Goal: Task Accomplishment & Management: Manage account settings

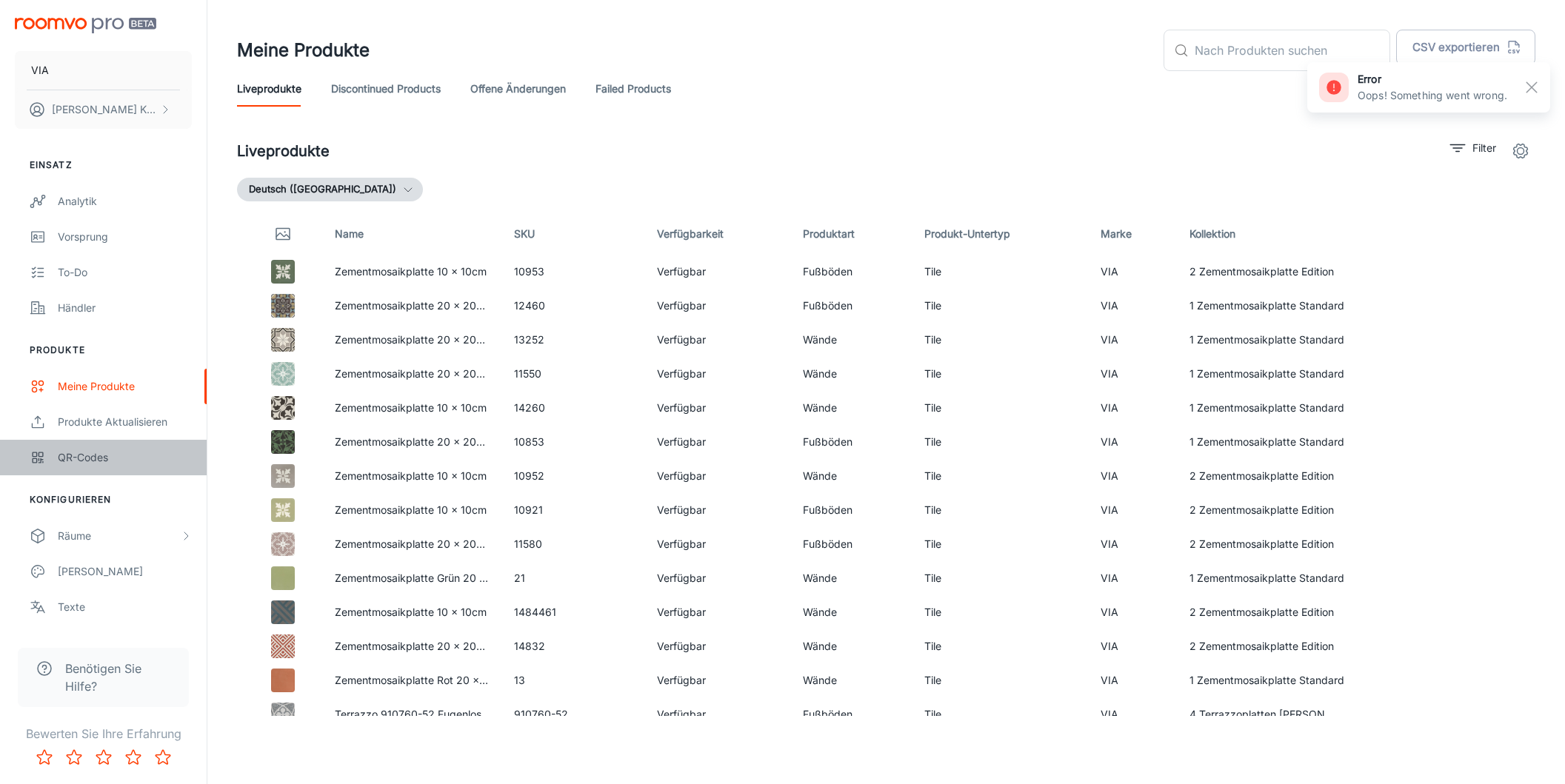
click at [98, 454] on div "QR-Codes" at bounding box center [125, 457] width 134 height 16
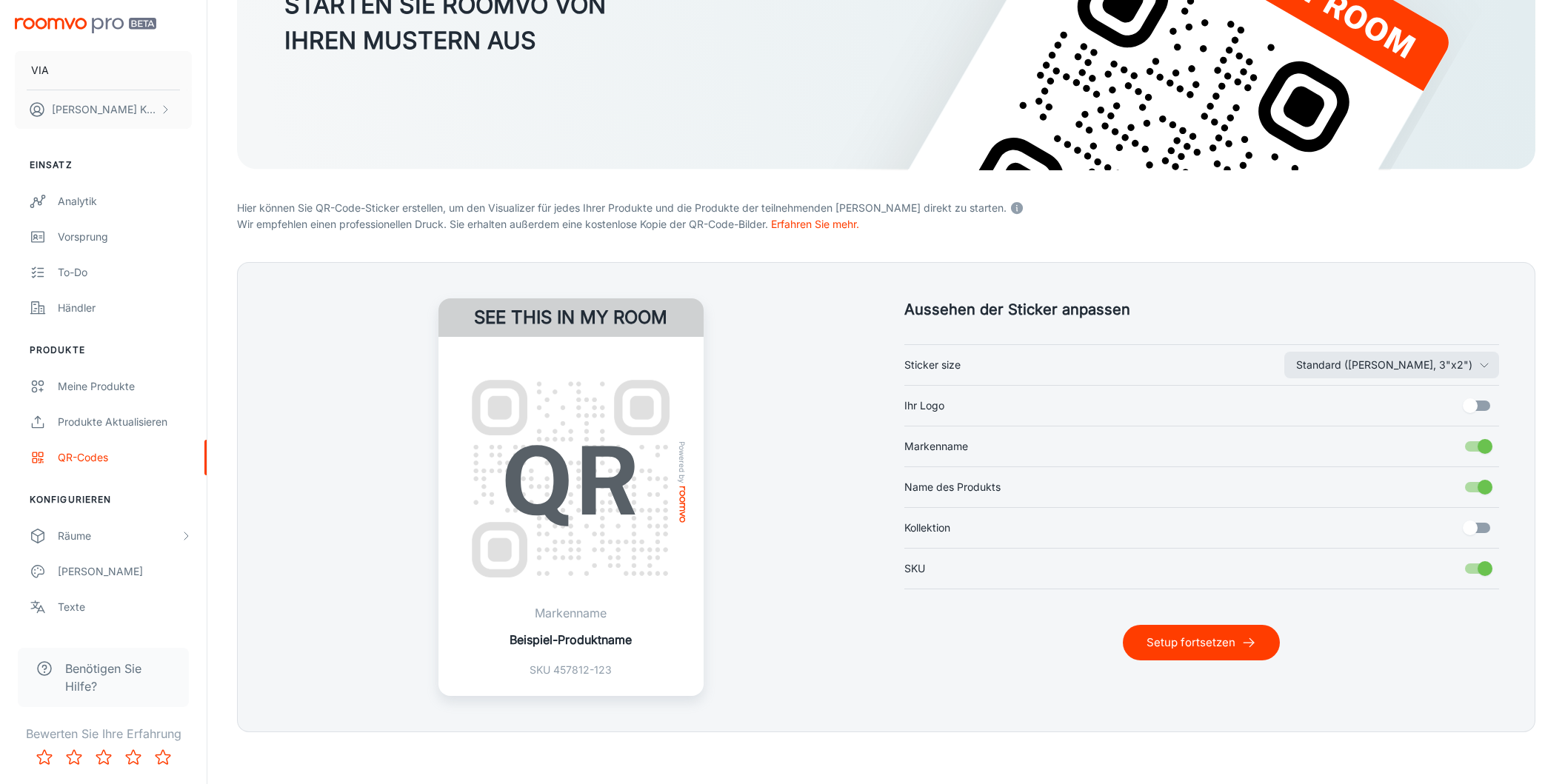
scroll to position [215, 0]
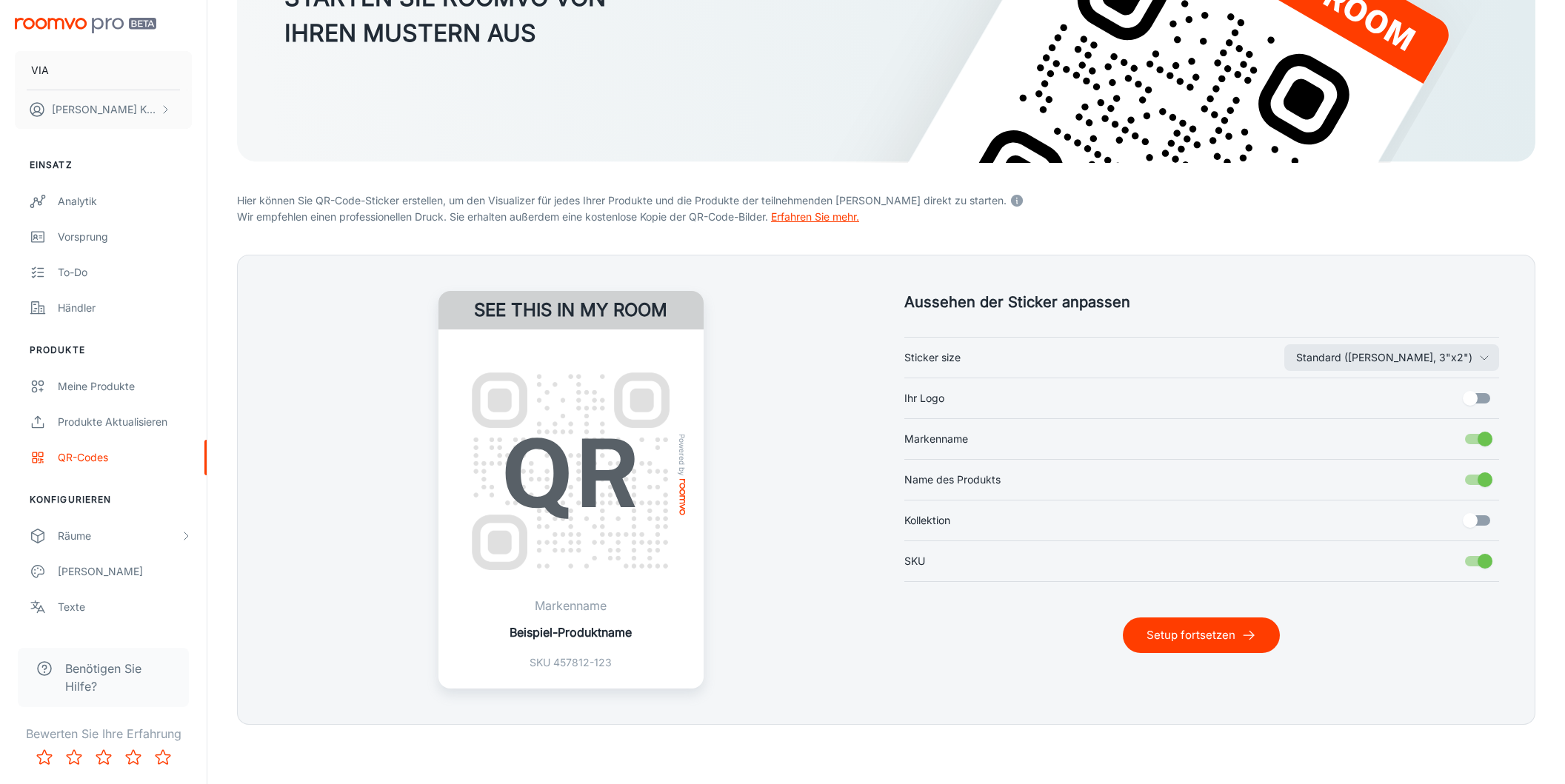
click at [831, 216] on link "Erfahren Sie mehr." at bounding box center [815, 217] width 88 height 13
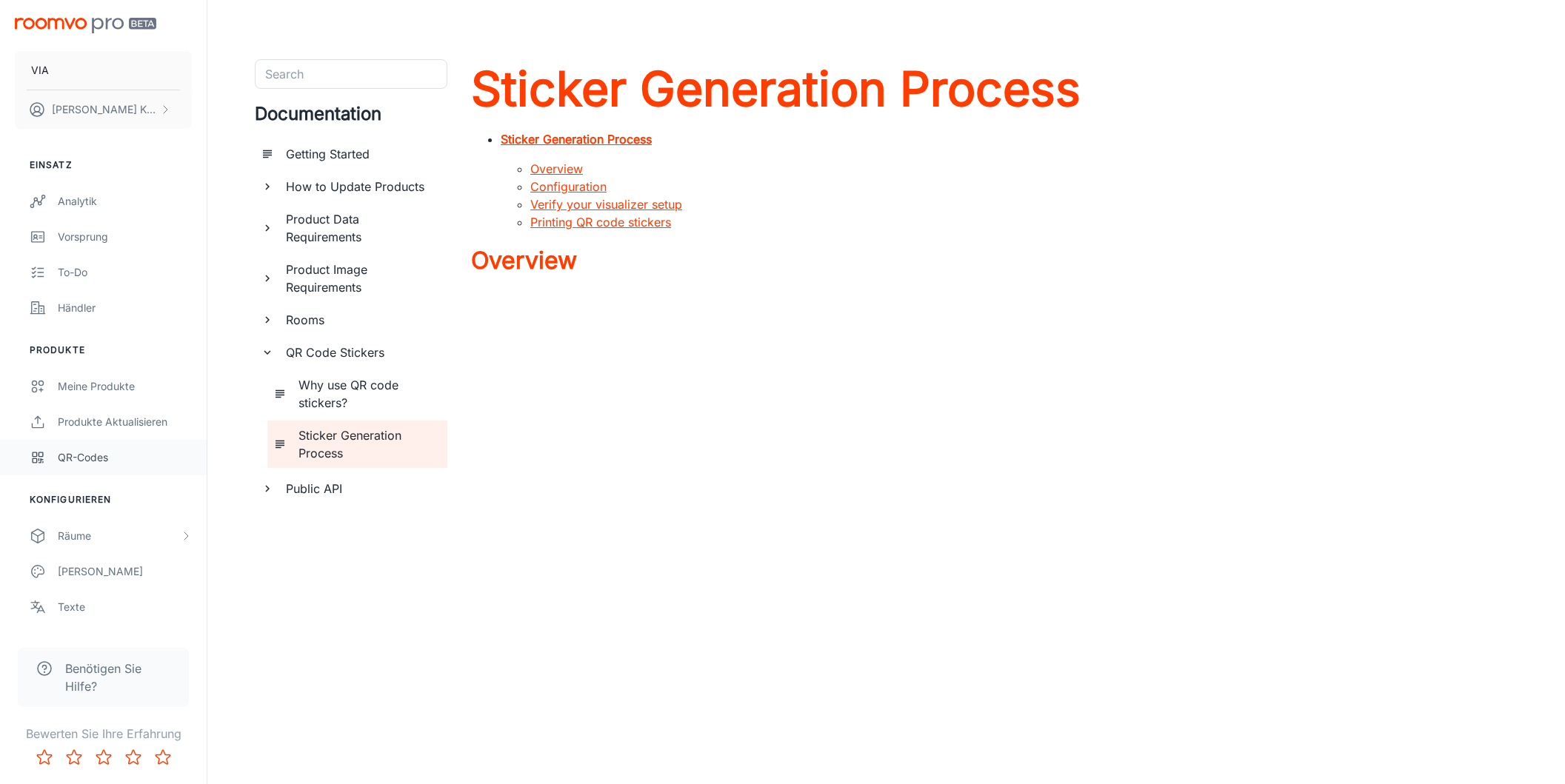
click at [110, 460] on div "QR-Codes" at bounding box center [125, 457] width 134 height 16
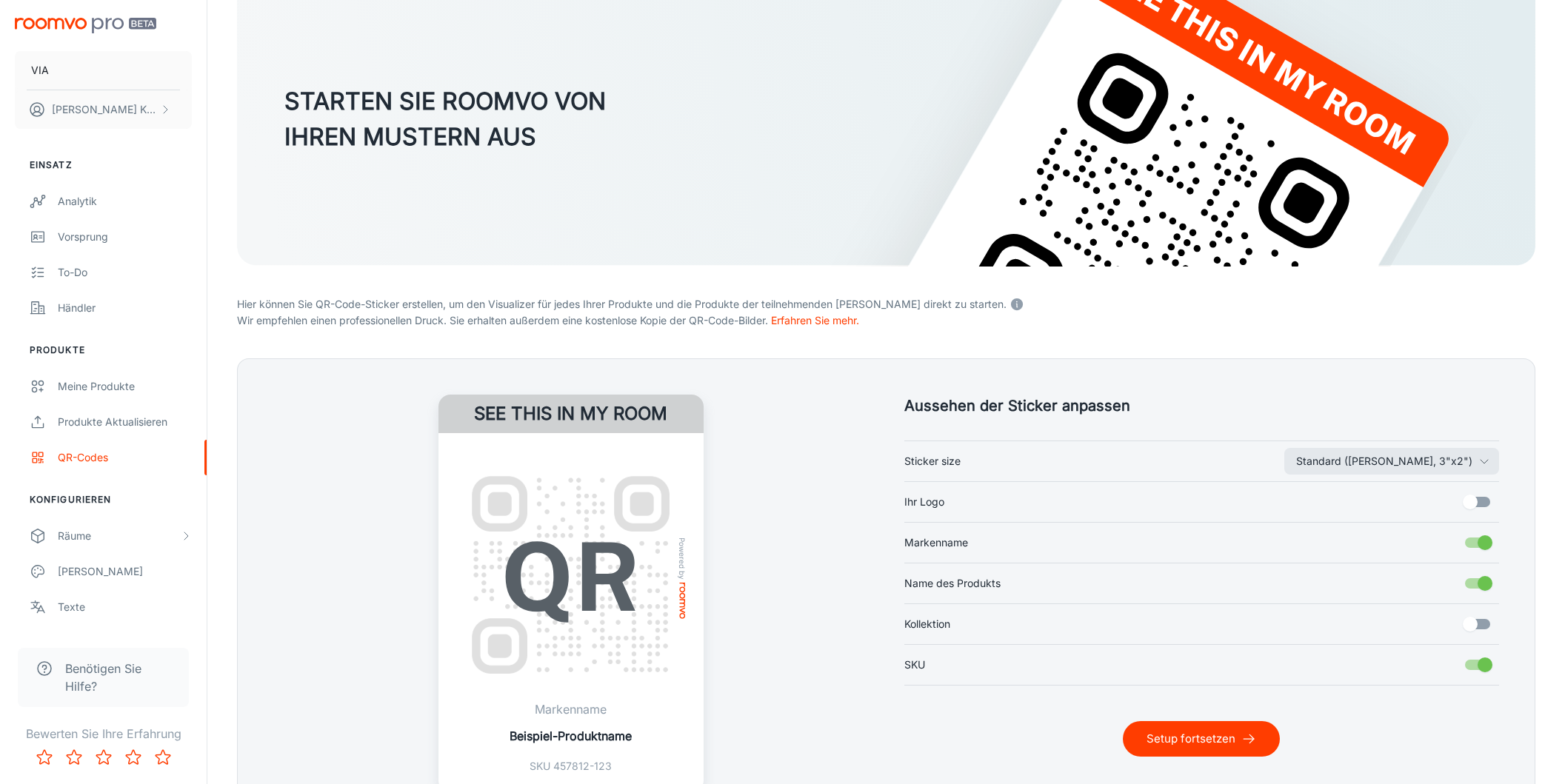
scroll to position [116, 0]
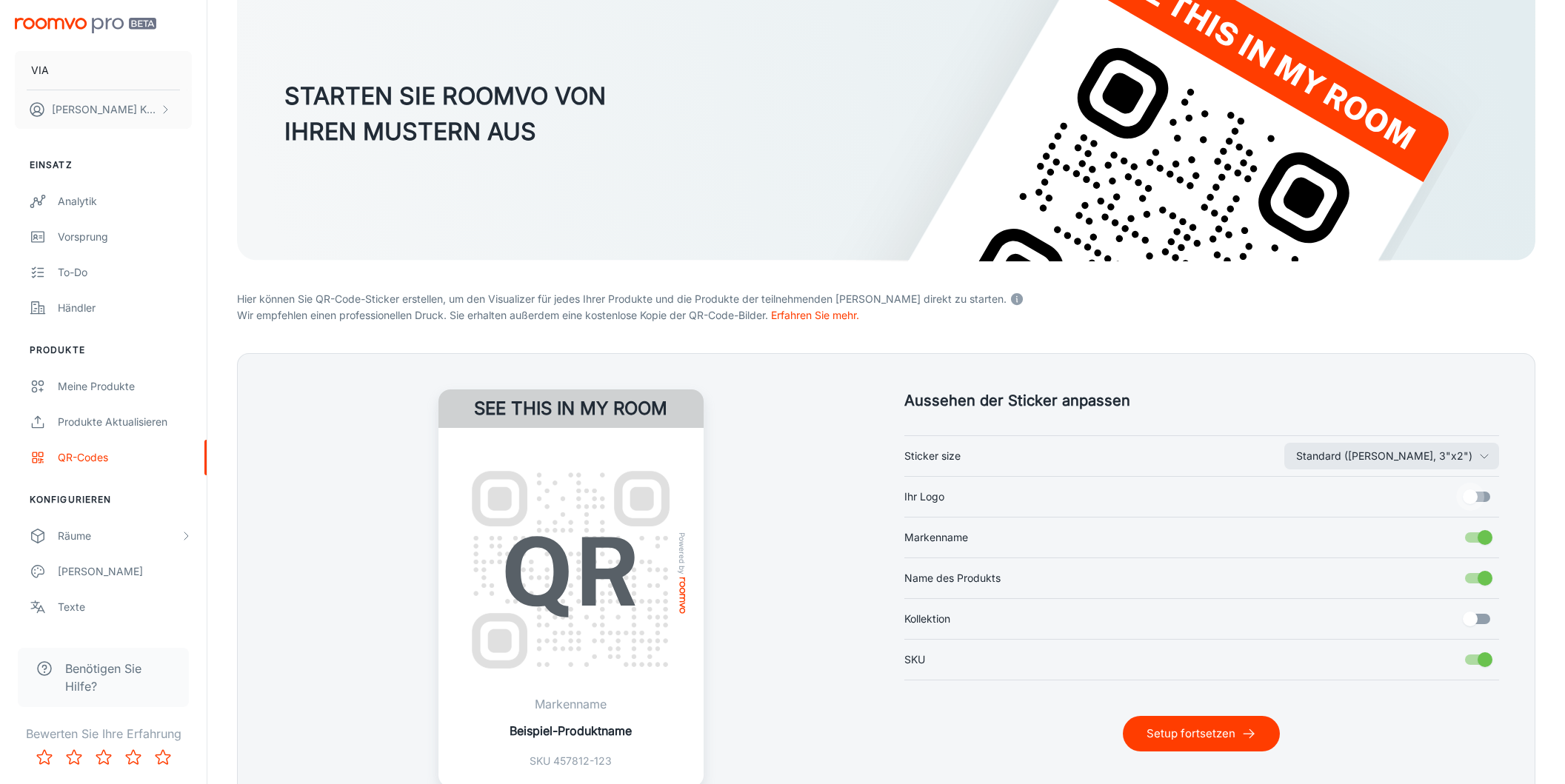
click at [1486, 497] on input "Ihr Logo" at bounding box center [1471, 496] width 85 height 28
checkbox input "true"
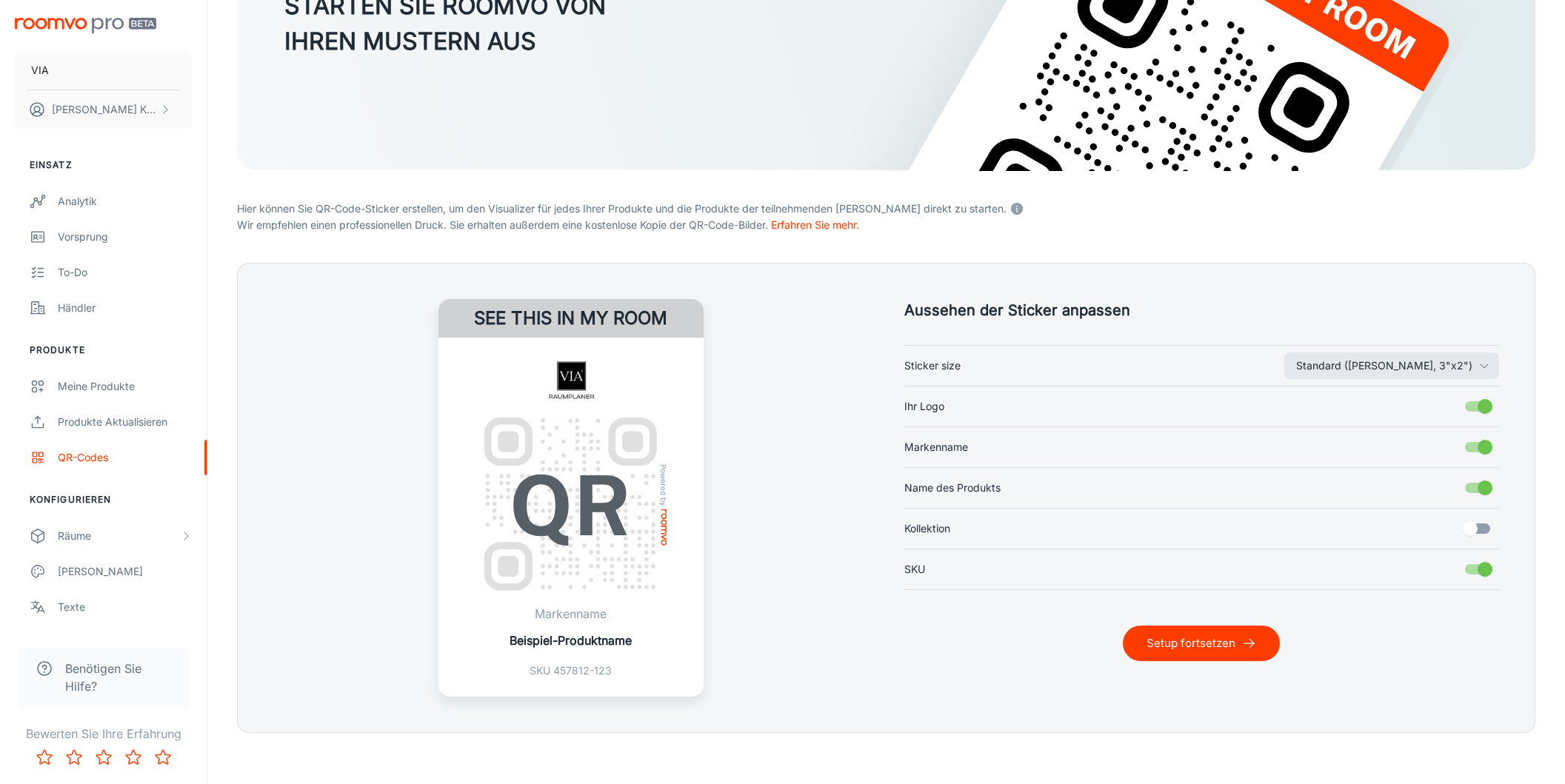
scroll to position [215, 0]
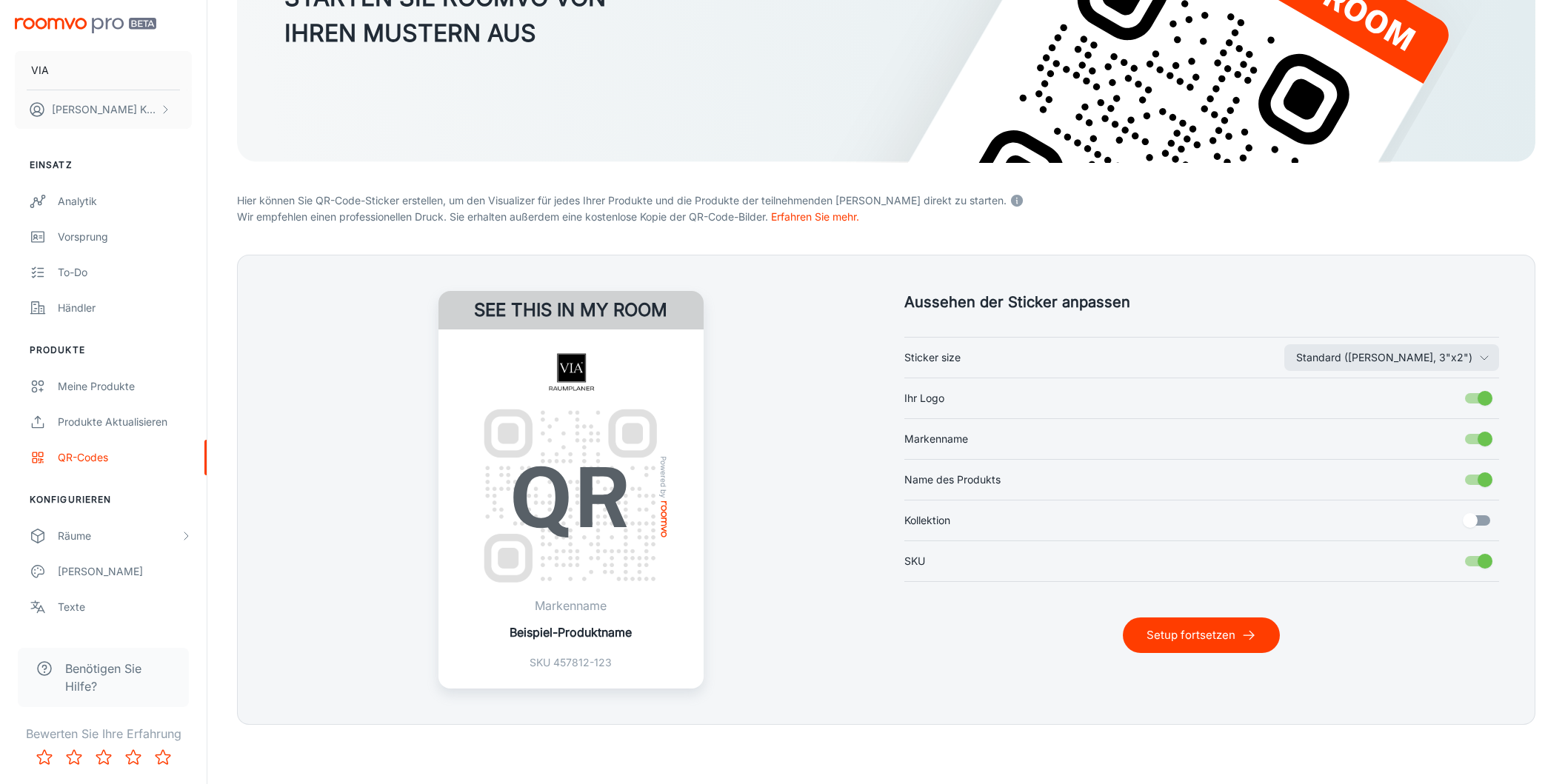
click at [1467, 436] on input "Markenname" at bounding box center [1485, 439] width 85 height 28
click at [1484, 435] on input "Markenname" at bounding box center [1471, 439] width 85 height 28
click at [1479, 436] on input "Markenname" at bounding box center [1485, 439] width 85 height 28
checkbox input "false"
click at [1471, 483] on input "Name des Produkts" at bounding box center [1485, 480] width 85 height 28
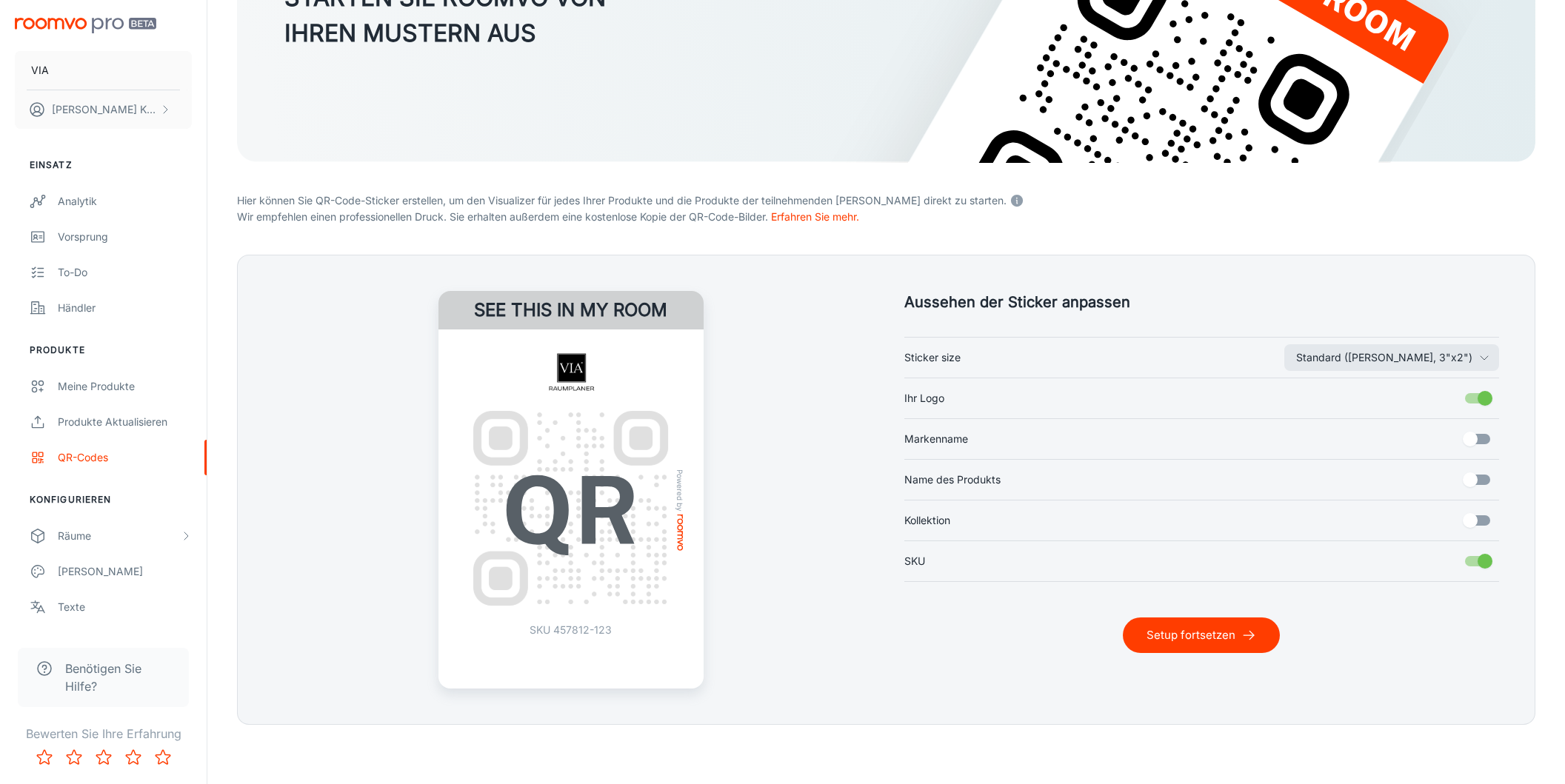
click at [1471, 483] on input "Name des Produkts" at bounding box center [1471, 480] width 85 height 28
checkbox input "true"
click at [1468, 565] on input "SKU" at bounding box center [1485, 560] width 85 height 28
checkbox input "false"
click at [1177, 645] on button "Setup fortsetzen" at bounding box center [1201, 635] width 157 height 35
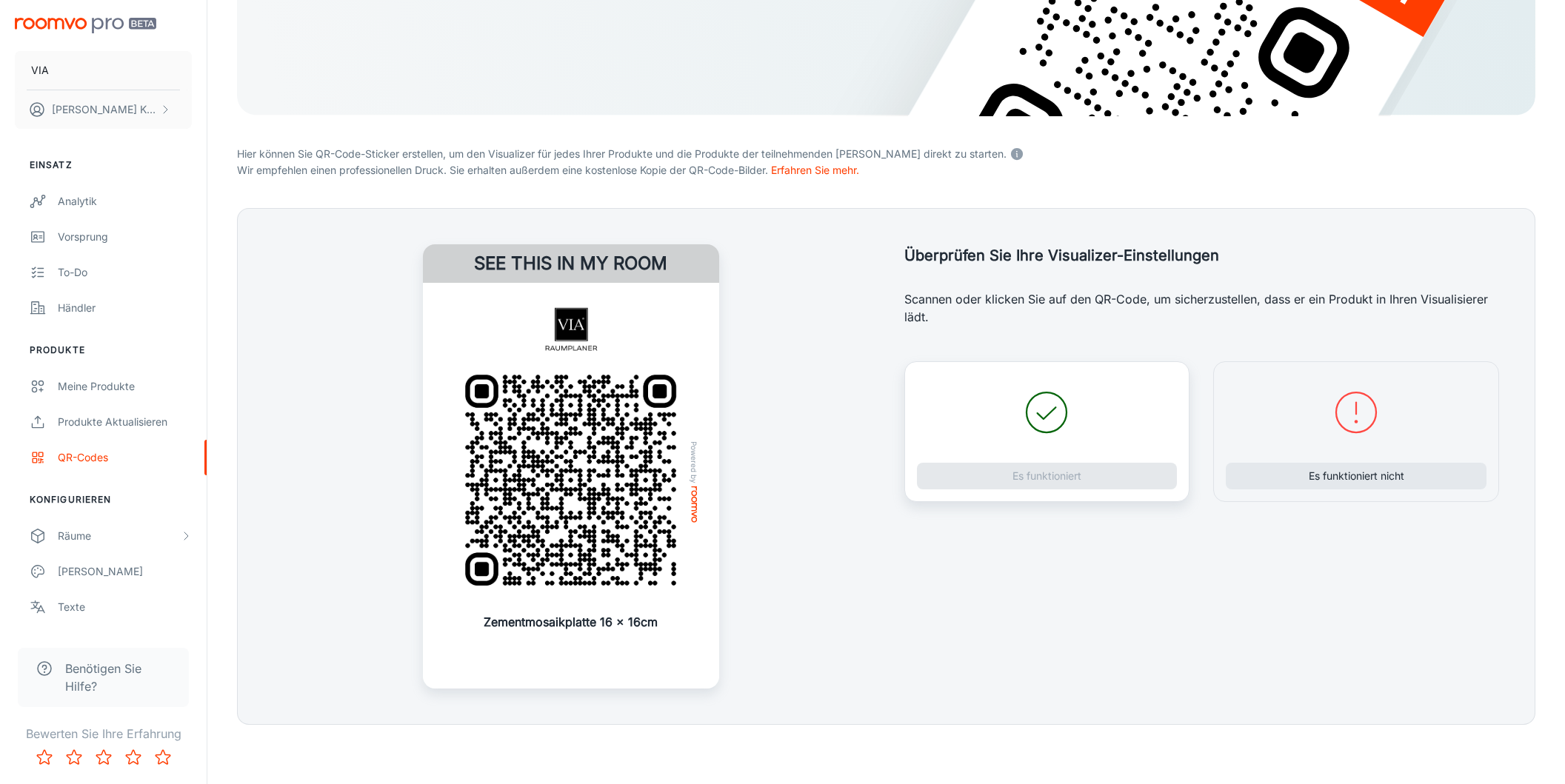
scroll to position [257, 0]
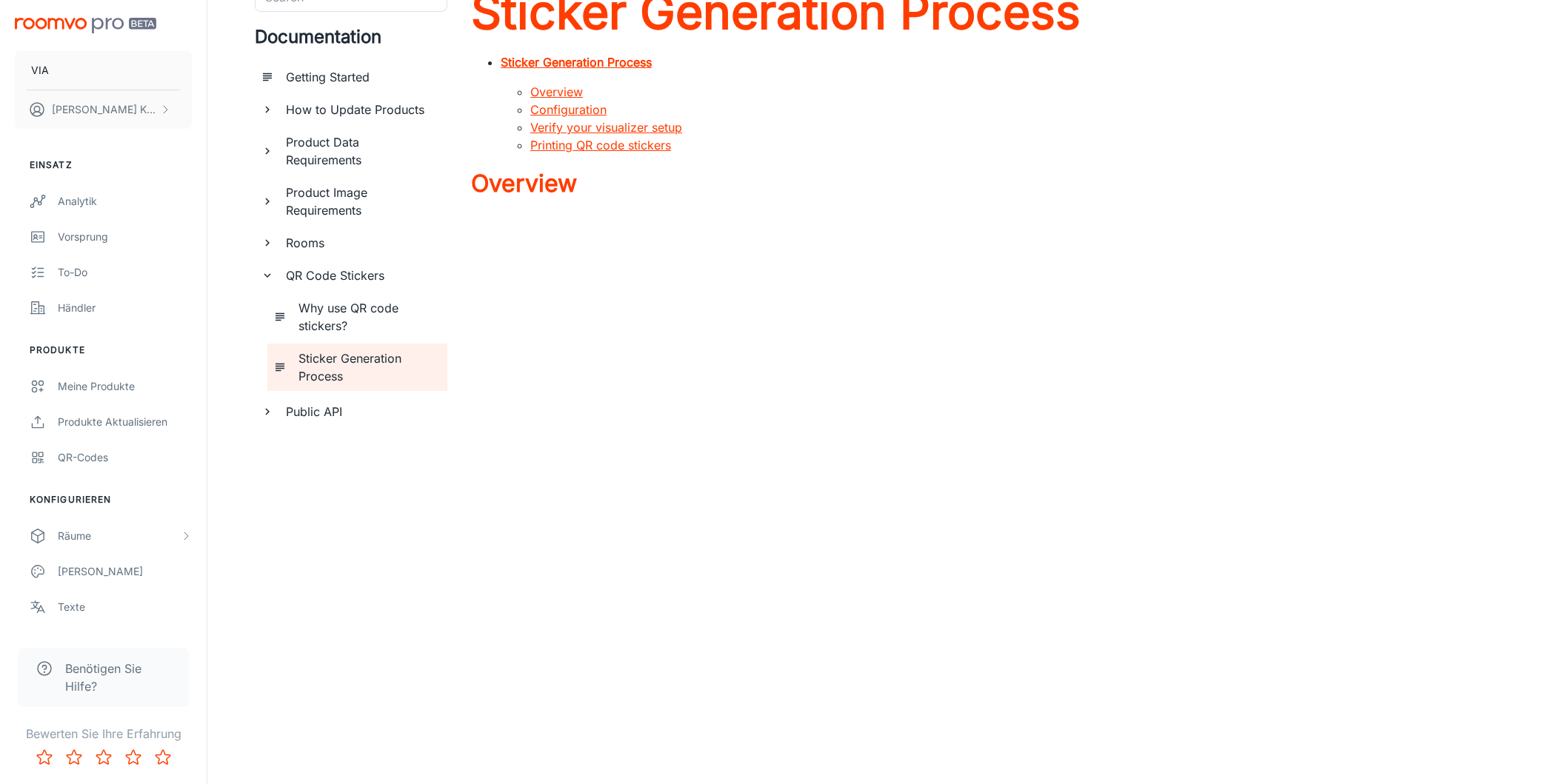
scroll to position [95, 0]
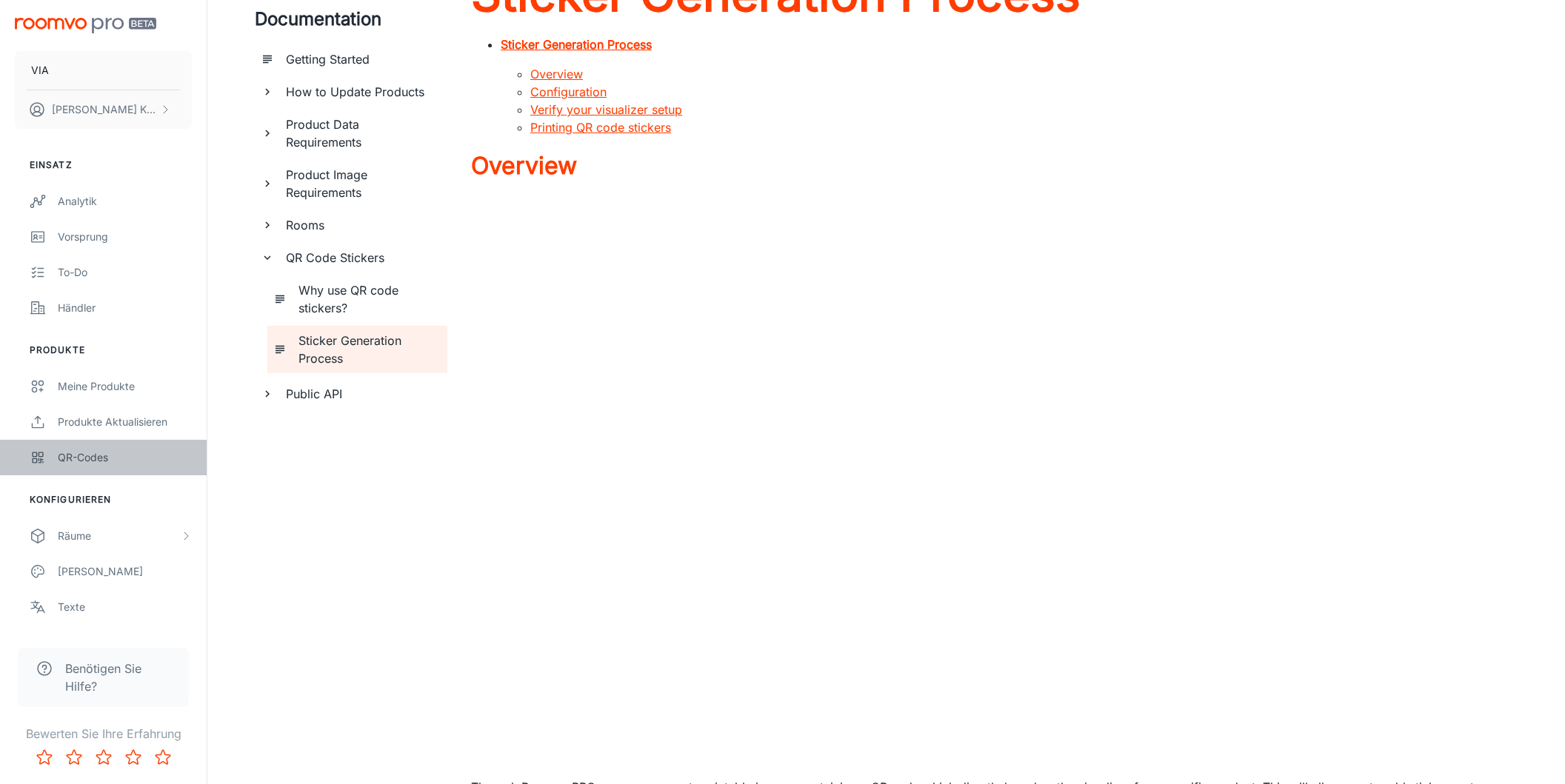
click at [100, 453] on div "QR-Codes" at bounding box center [125, 457] width 134 height 16
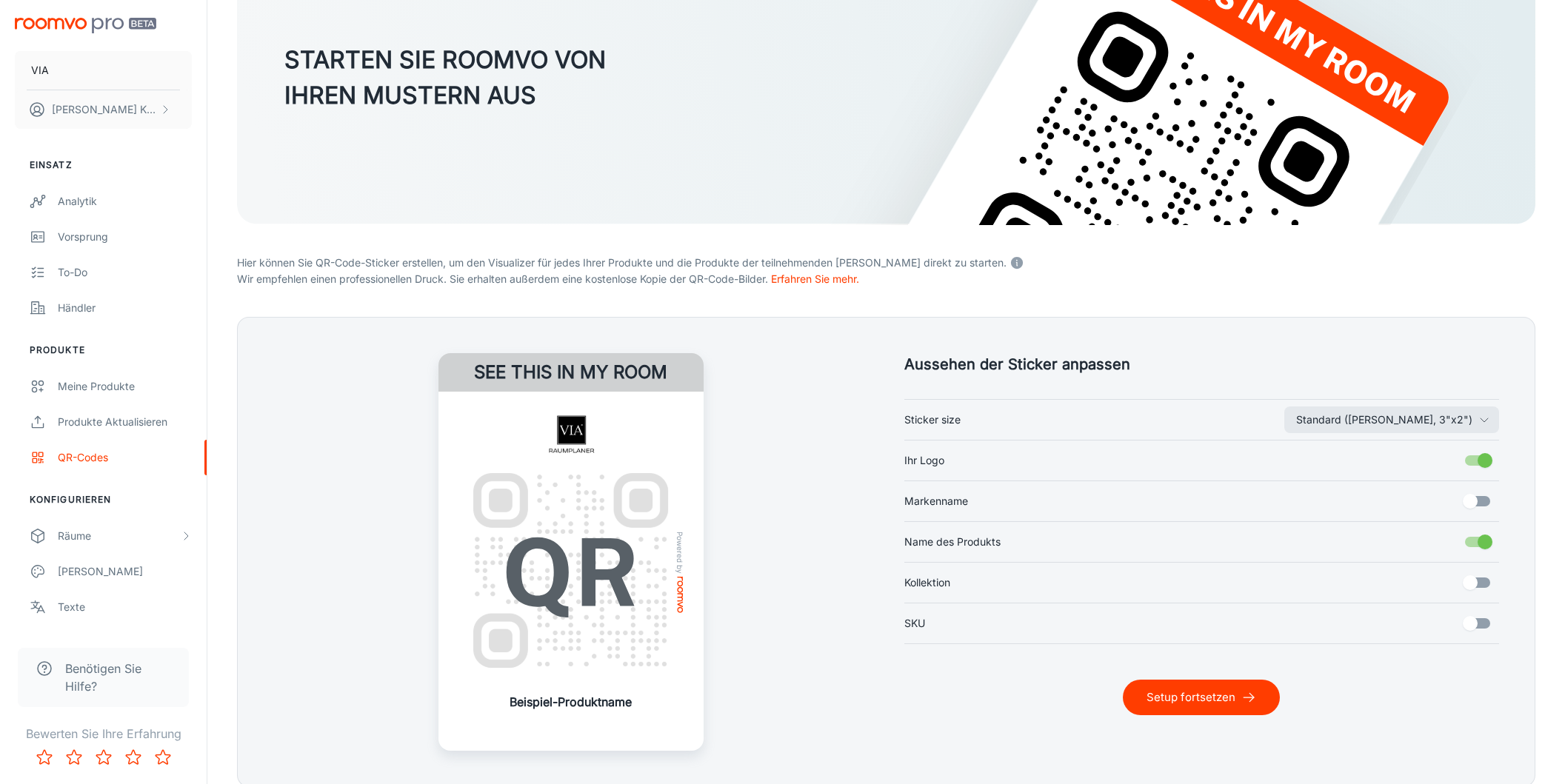
scroll to position [150, 0]
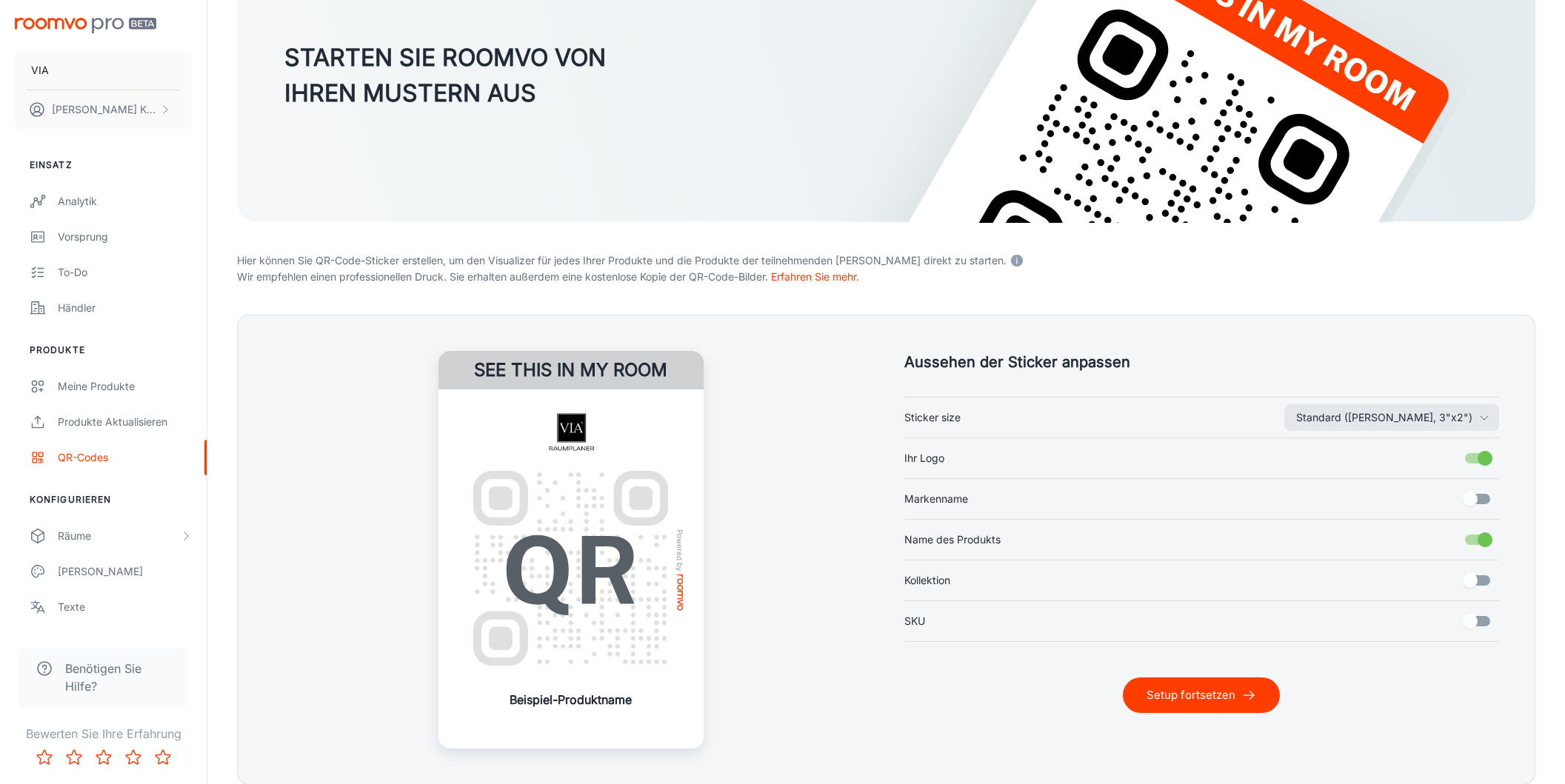
click at [1484, 579] on input "Kollektion" at bounding box center [1471, 580] width 85 height 28
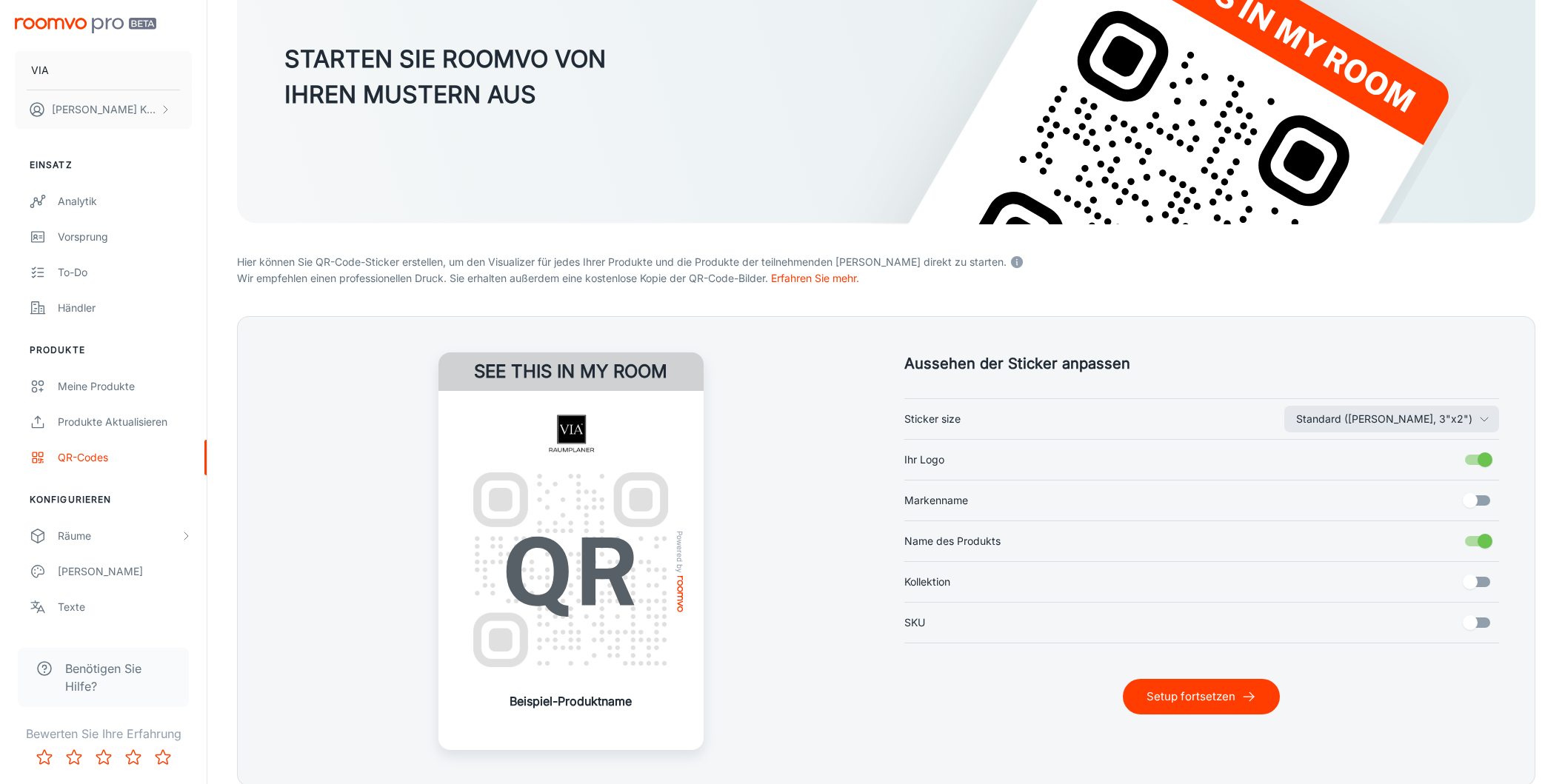
checkbox input "true"
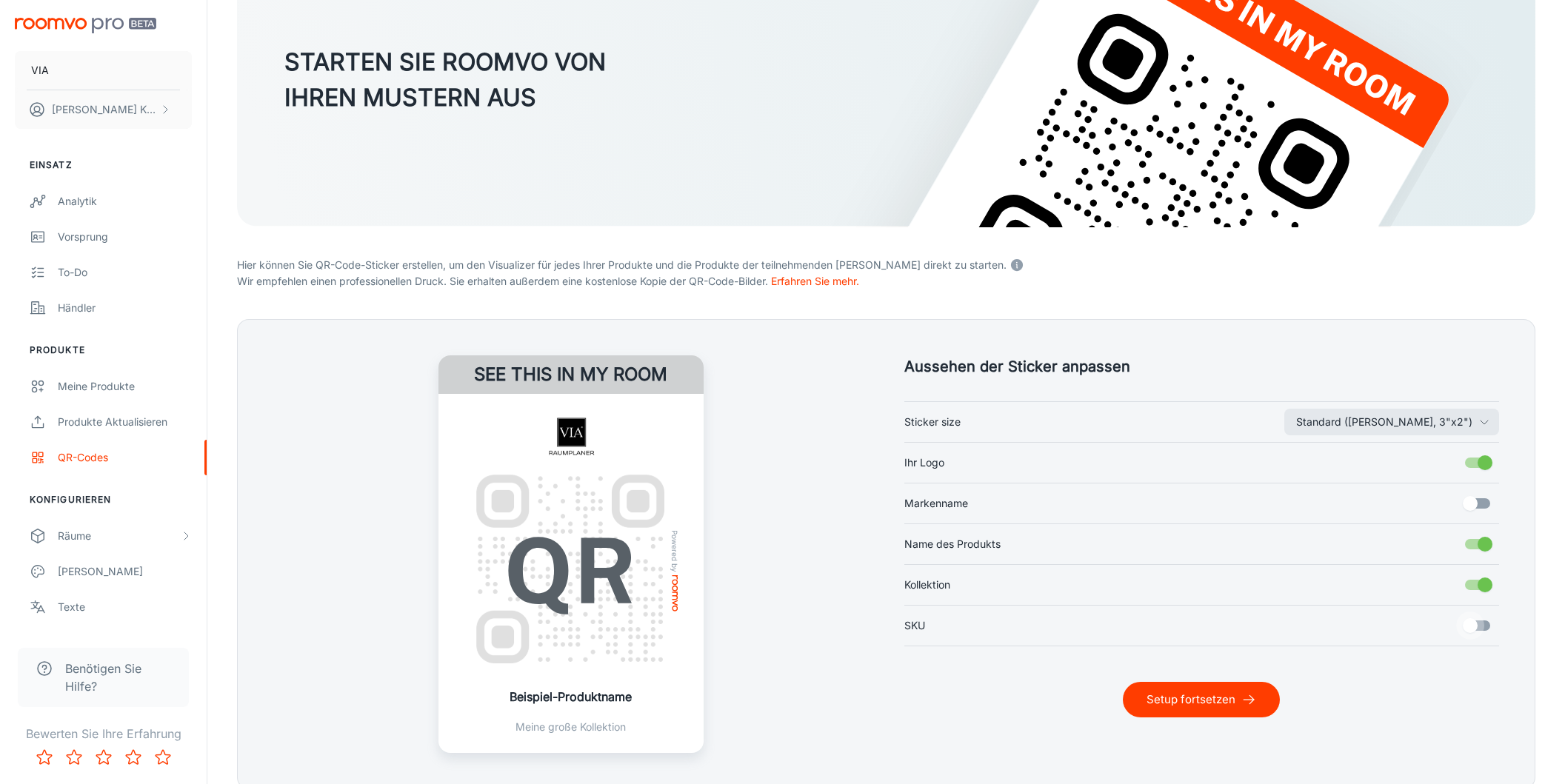
click at [1480, 627] on input "SKU" at bounding box center [1471, 625] width 85 height 28
drag, startPoint x: 1464, startPoint y: 626, endPoint x: 1396, endPoint y: 665, distance: 78.4
click at [1464, 626] on input "SKU" at bounding box center [1485, 625] width 85 height 28
checkbox input "false"
click at [1216, 690] on button "Setup fortsetzen" at bounding box center [1201, 699] width 157 height 35
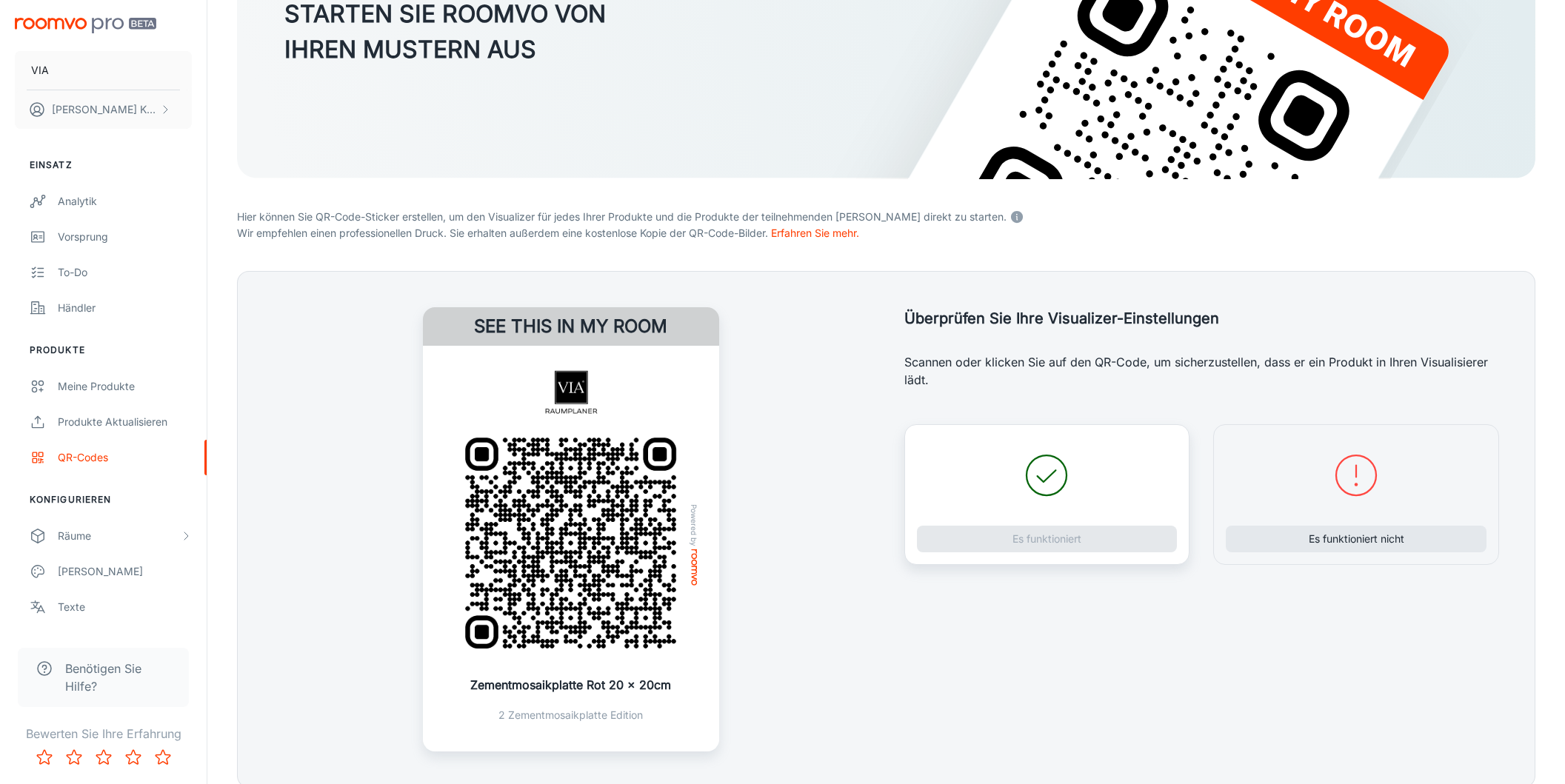
scroll to position [208, 0]
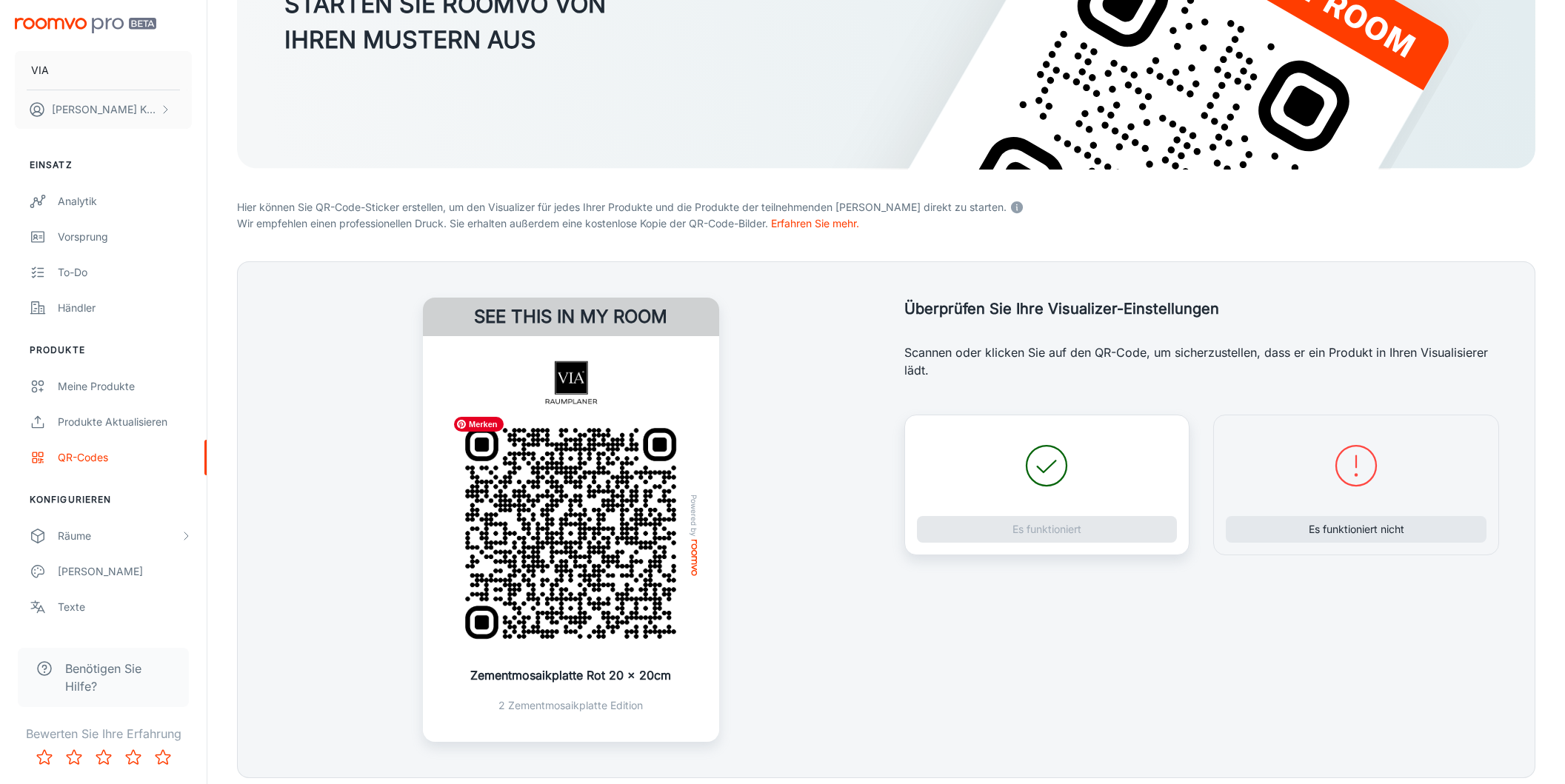
click at [617, 567] on img at bounding box center [570, 533] width 248 height 248
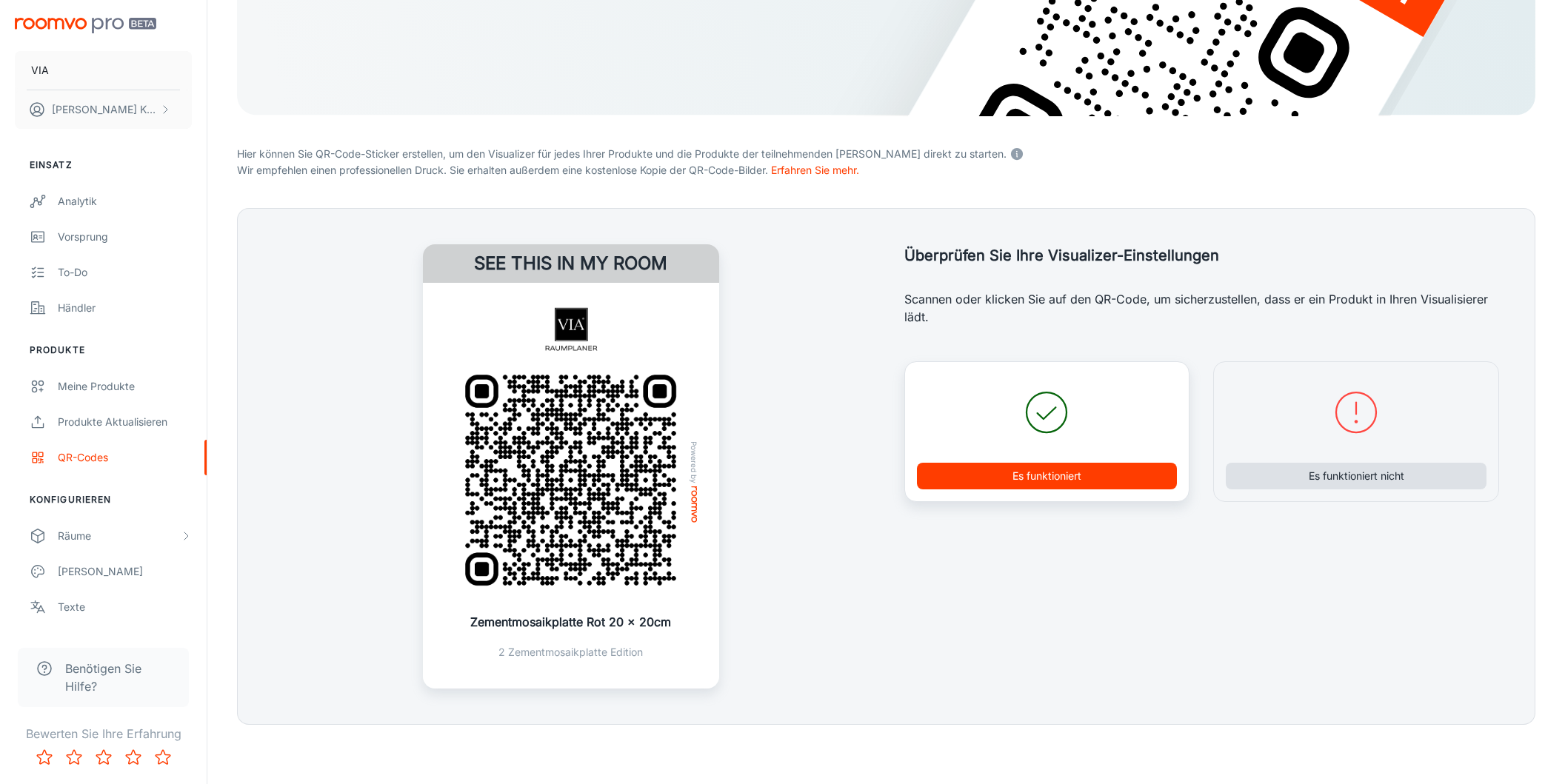
click at [1354, 476] on button "Es funktioniert nicht" at bounding box center [1356, 476] width 261 height 26
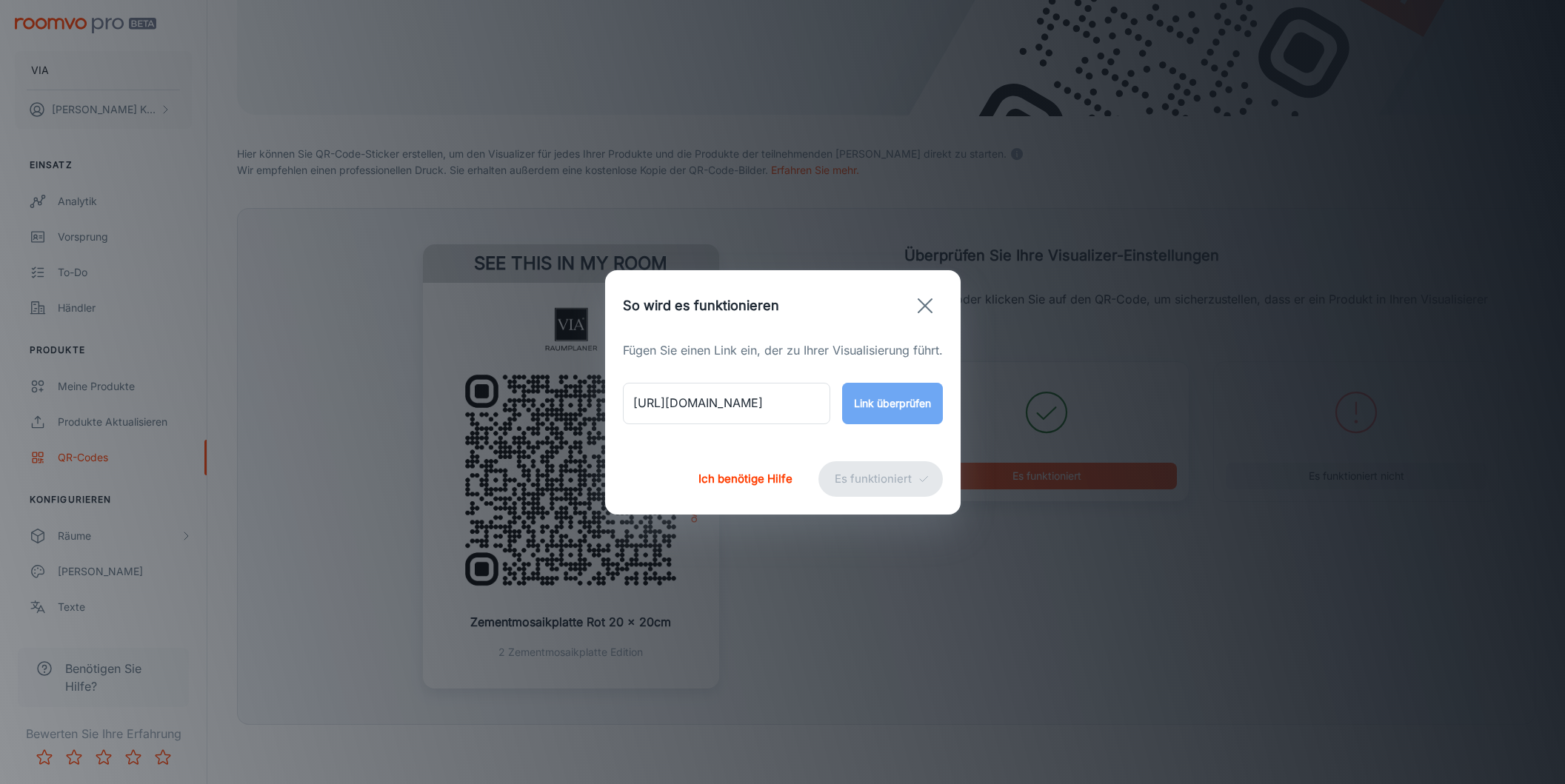
click at [874, 413] on button "Link überprüfen" at bounding box center [892, 404] width 101 height 42
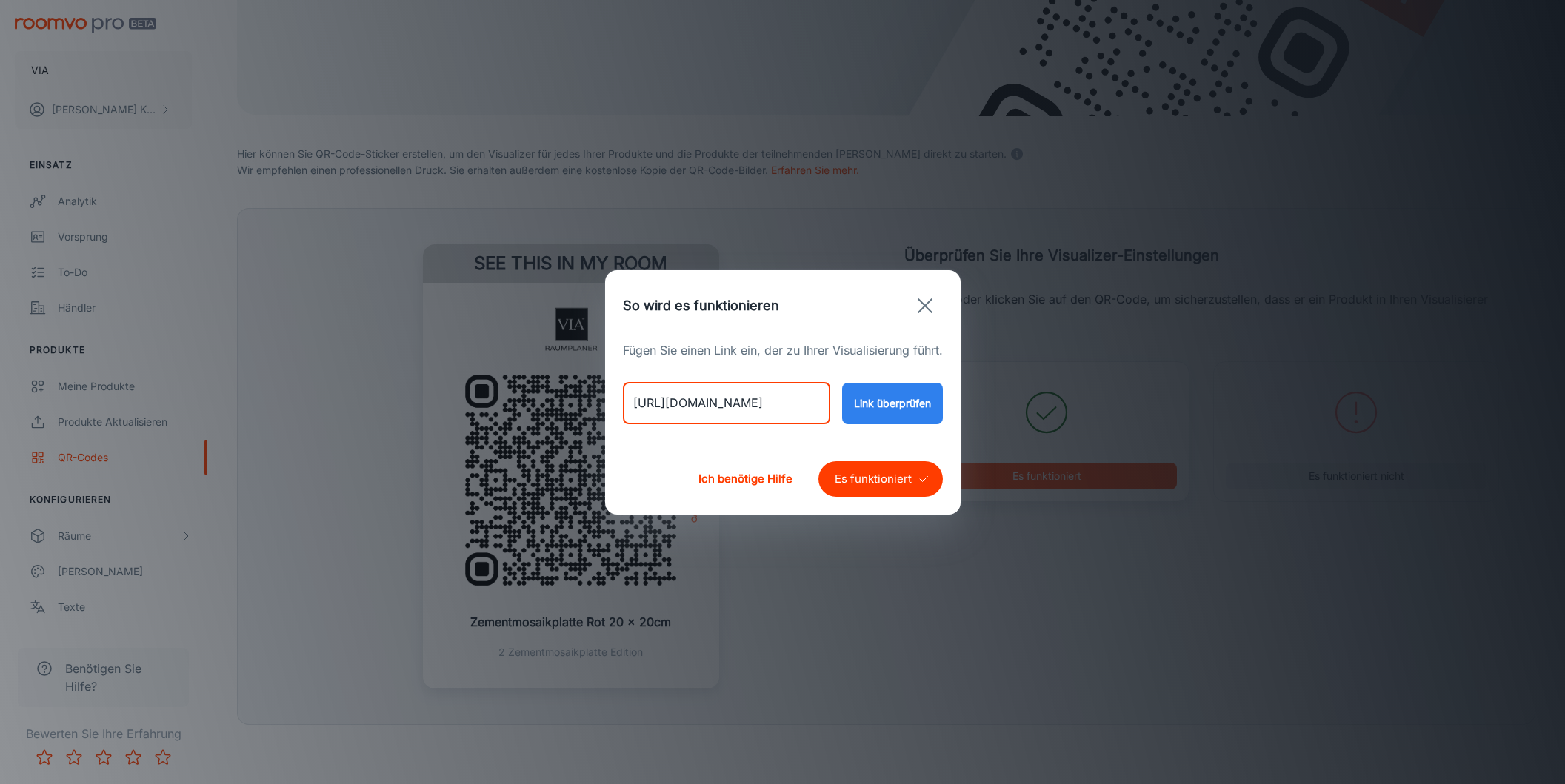
drag, startPoint x: 698, startPoint y: 401, endPoint x: 483, endPoint y: 393, distance: 215.1
click at [483, 393] on div "So wird es funktionieren Fügen Sie einen Link ein, der zu Ihrer Visualisierung …" at bounding box center [782, 392] width 1565 height 784
paste input "[DOMAIN_NAME][URL]"
type input "[URL][DOMAIN_NAME]"
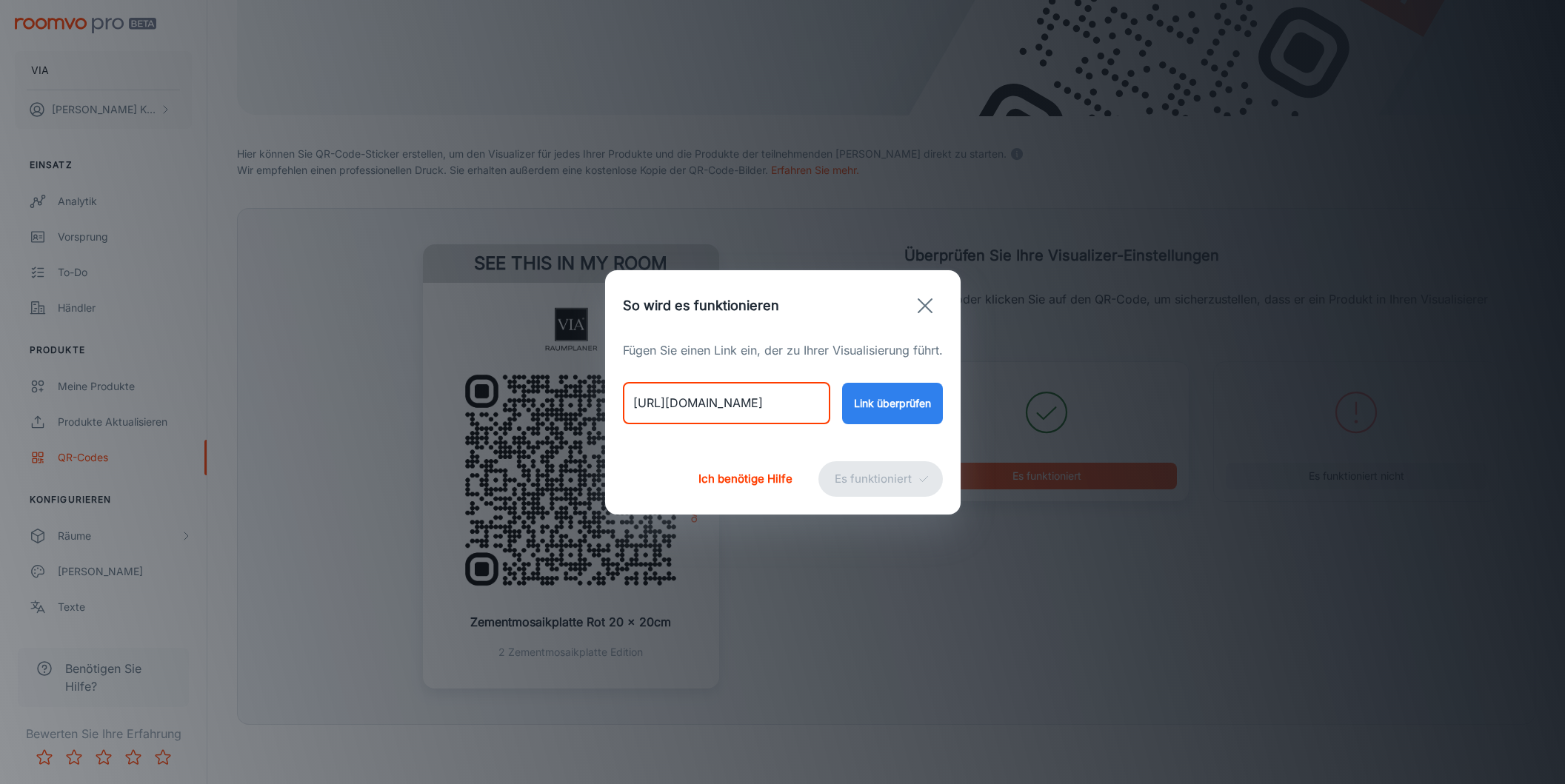
click at [887, 408] on button "Link überprüfen" at bounding box center [892, 404] width 101 height 42
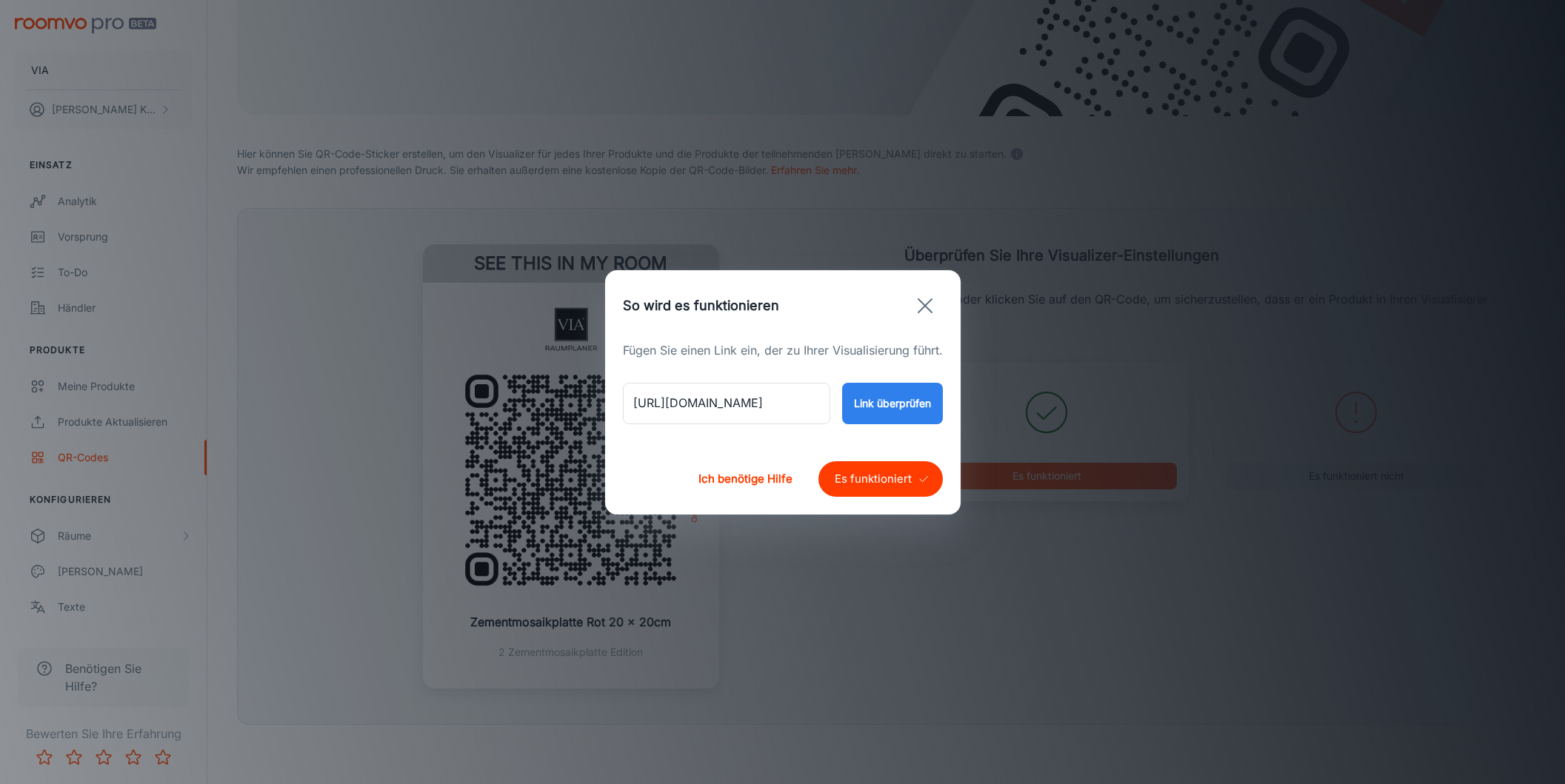
scroll to position [0, 0]
click at [864, 477] on button "Es funktioniert" at bounding box center [880, 479] width 125 height 35
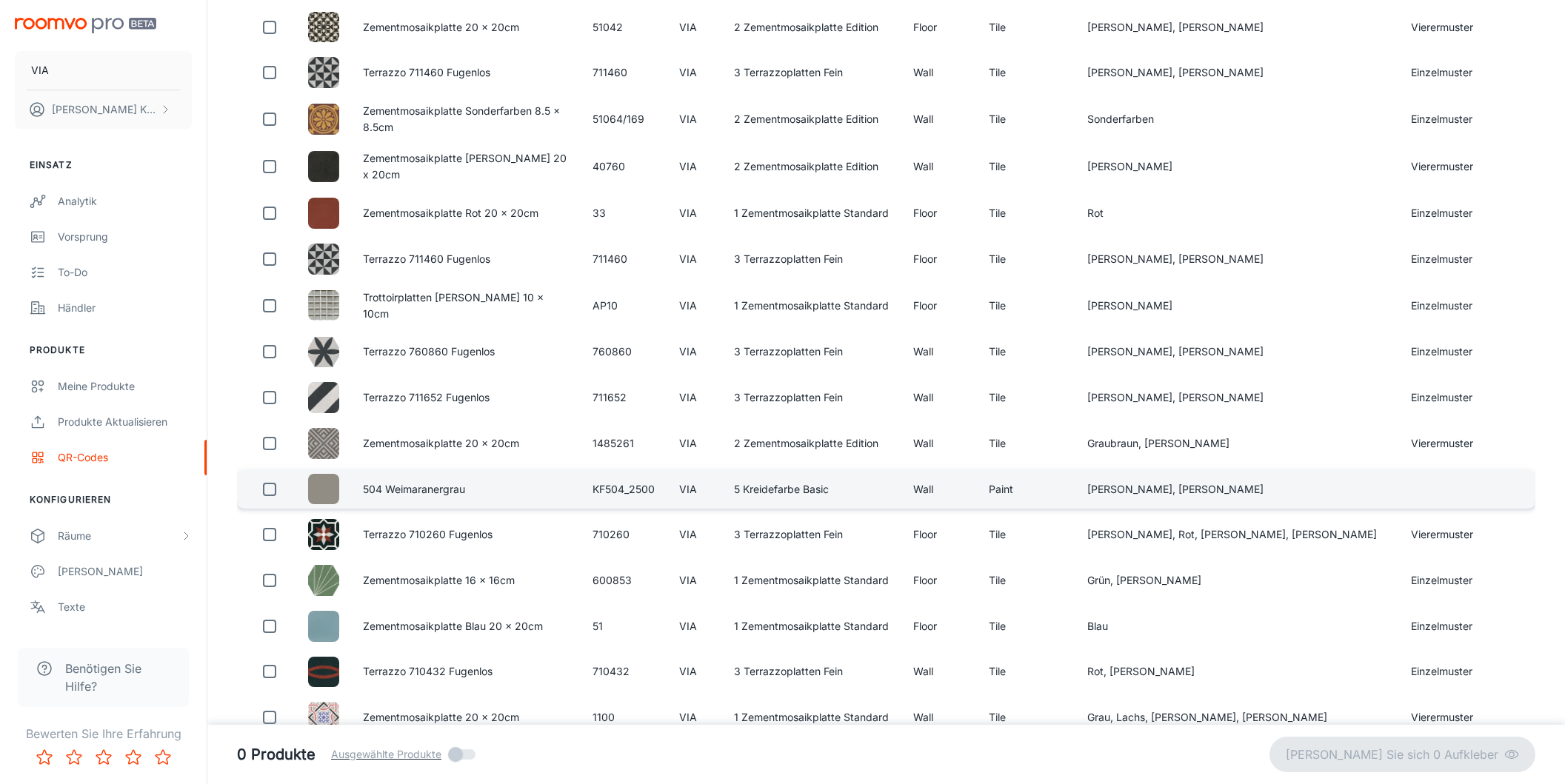
scroll to position [617, 0]
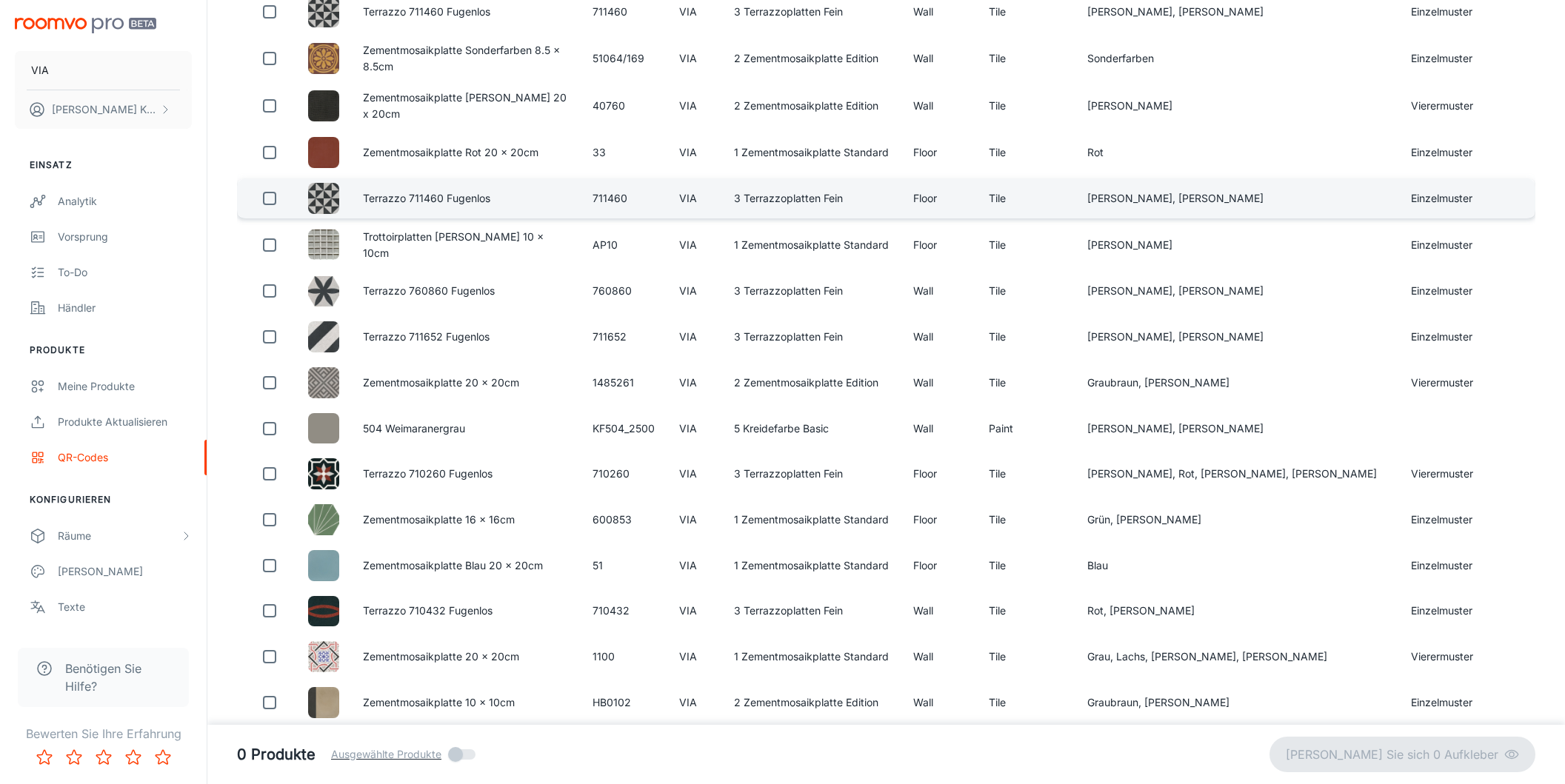
click at [266, 213] on input "checkbox" at bounding box center [269, 198] width 30 height 30
checkbox input "true"
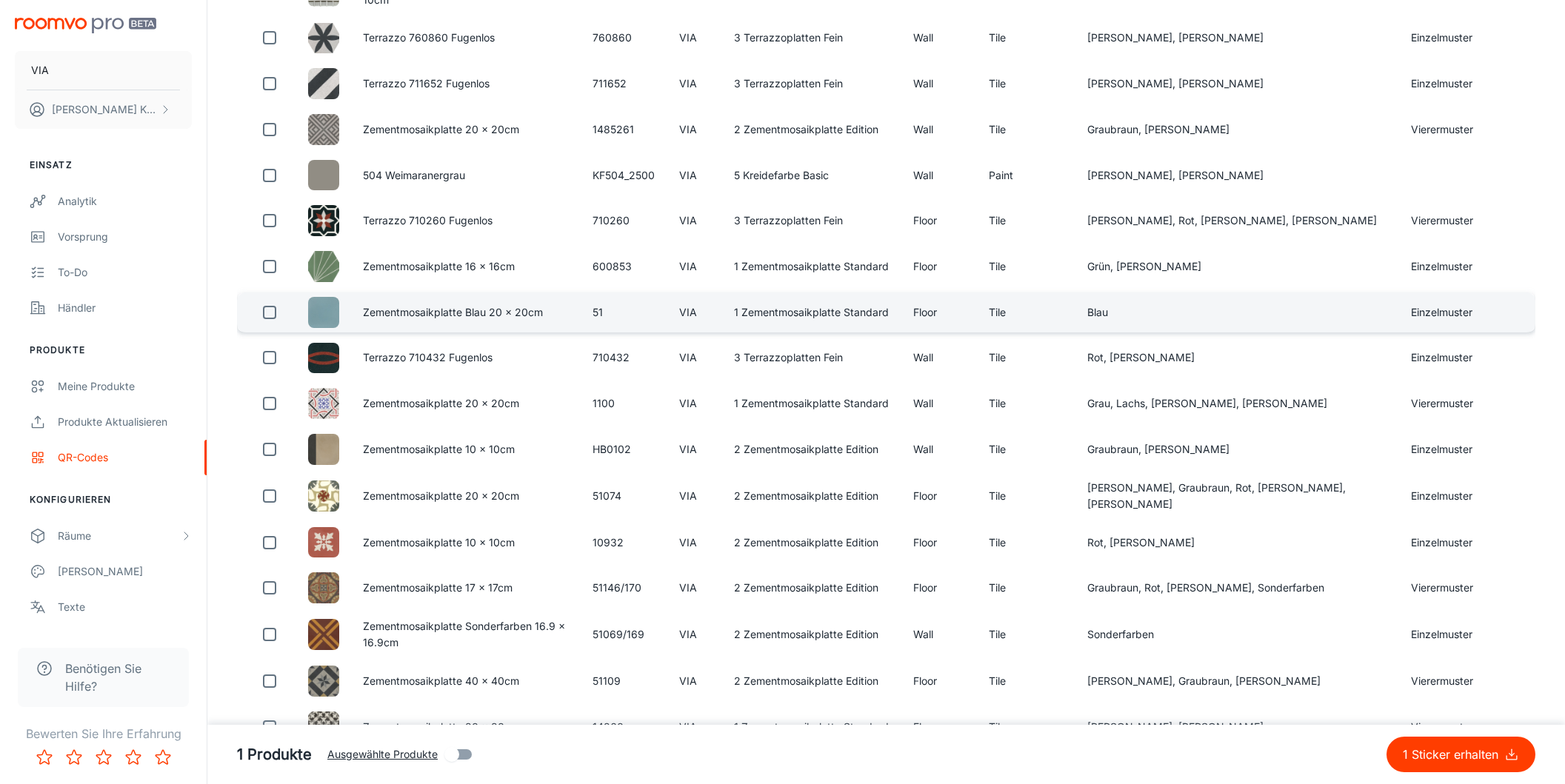
scroll to position [890, 0]
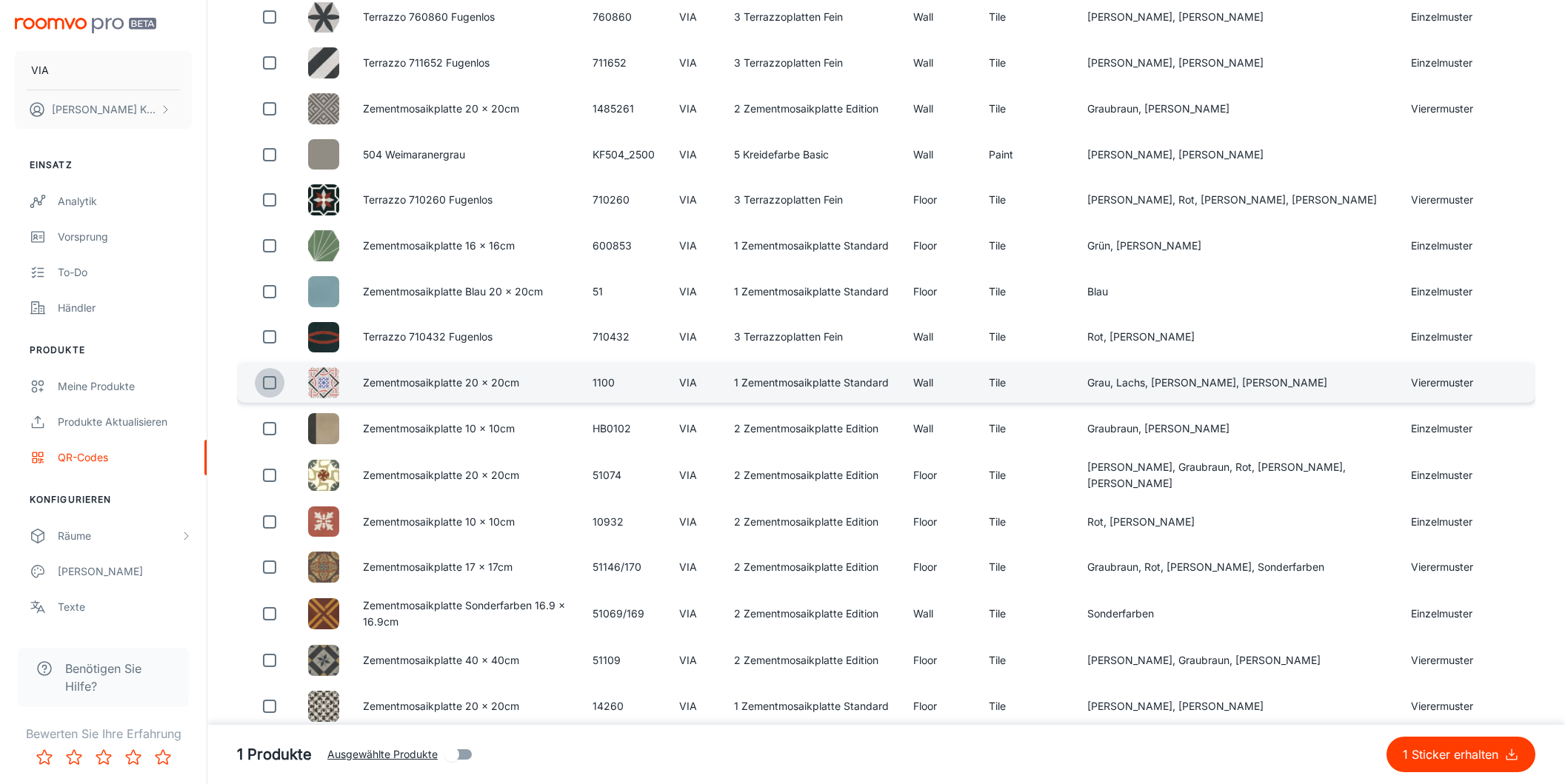
click at [269, 397] on input "checkbox" at bounding box center [269, 382] width 30 height 30
checkbox input "true"
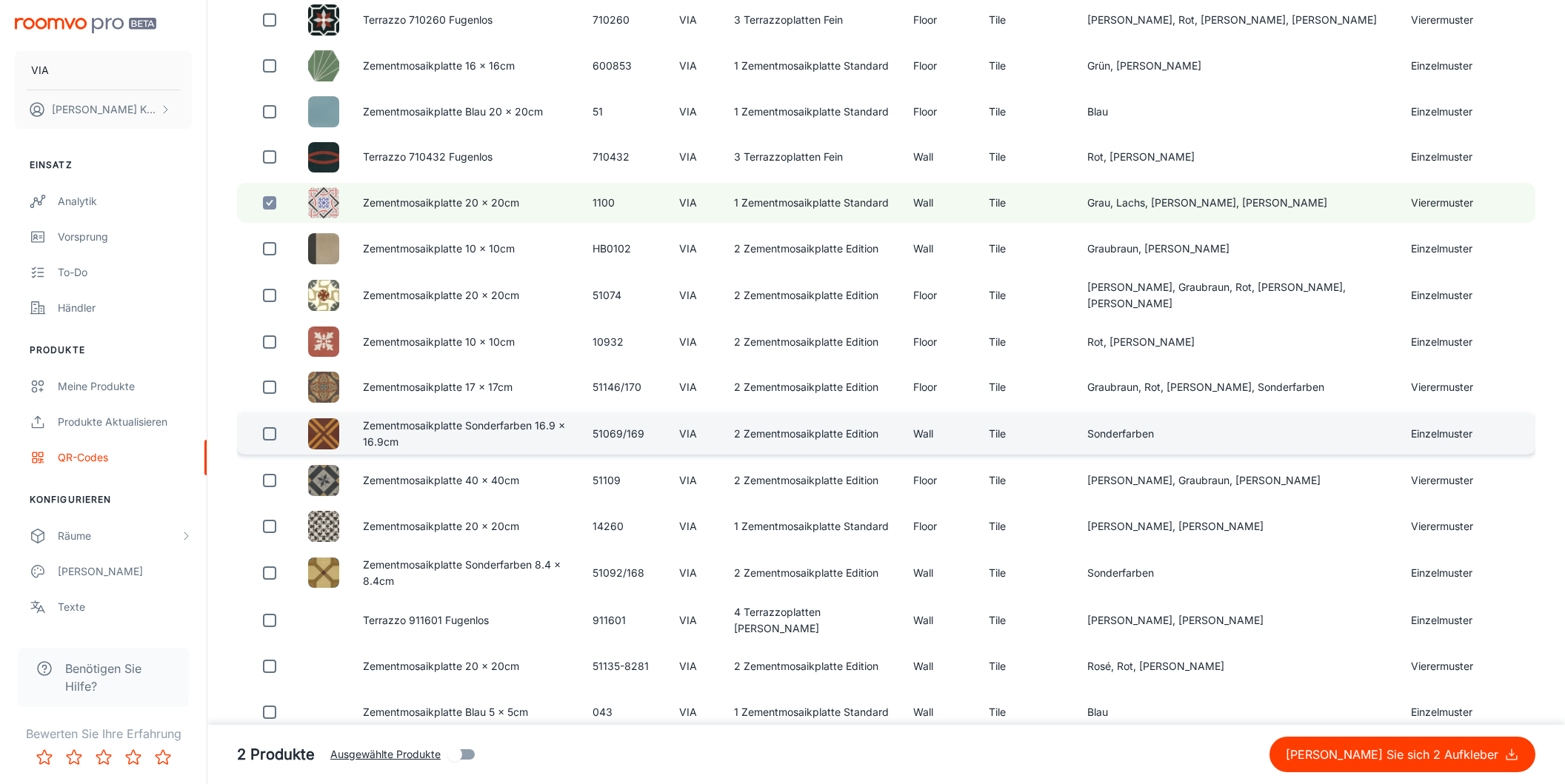
scroll to position [1082, 0]
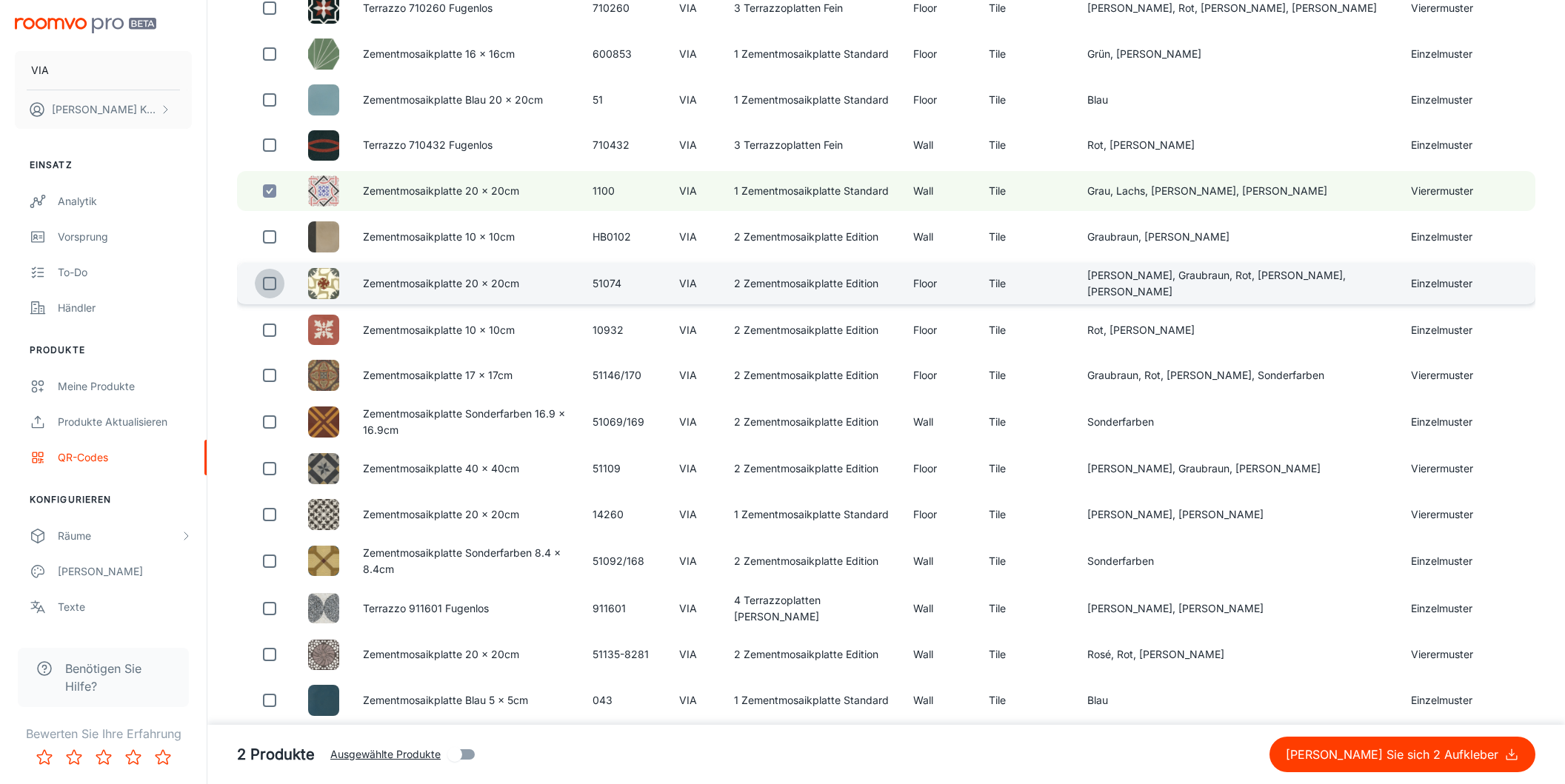
click at [268, 298] on input "checkbox" at bounding box center [269, 283] width 30 height 30
checkbox input "true"
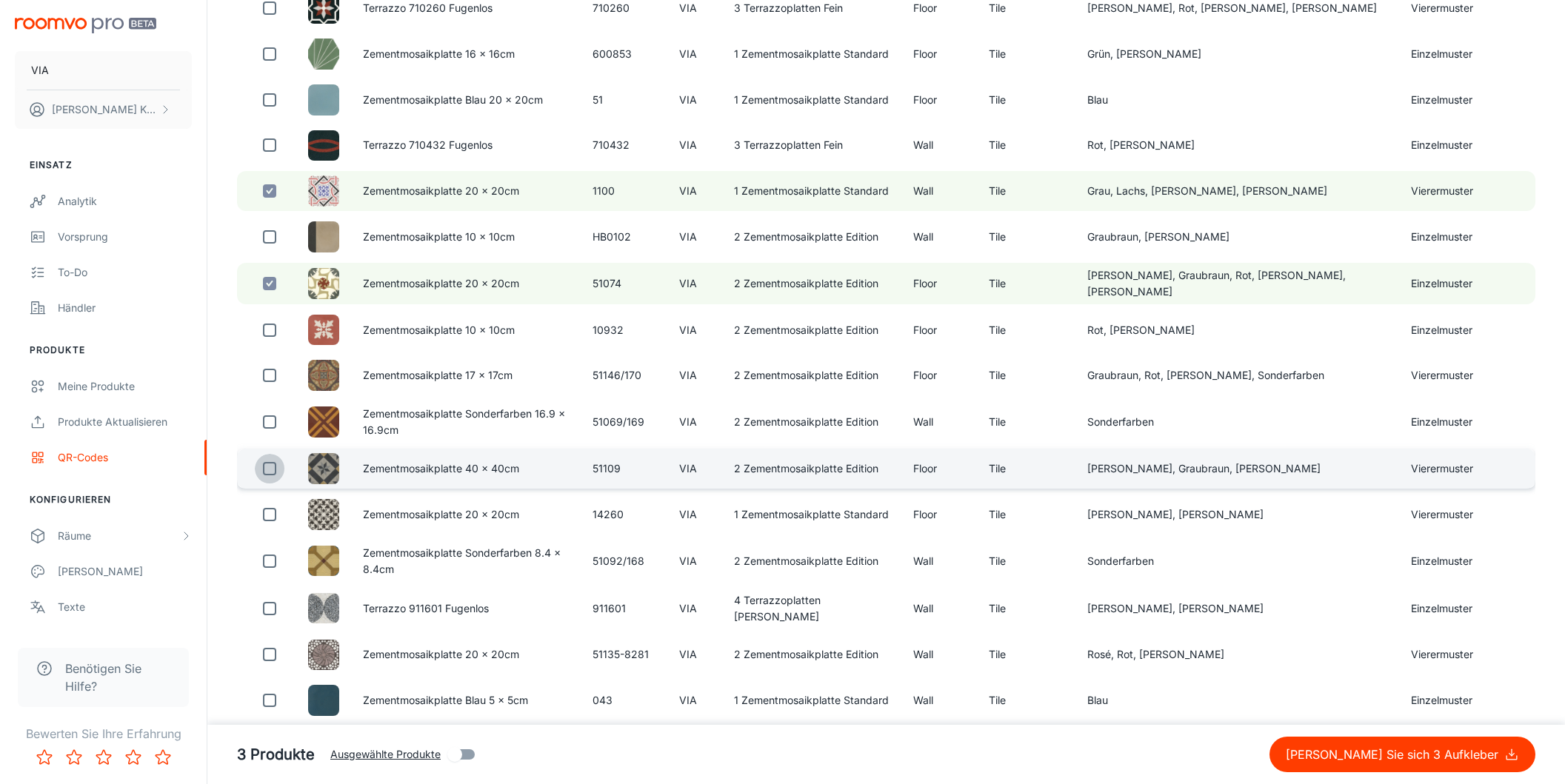
click at [274, 484] on input "checkbox" at bounding box center [269, 468] width 30 height 30
checkbox input "true"
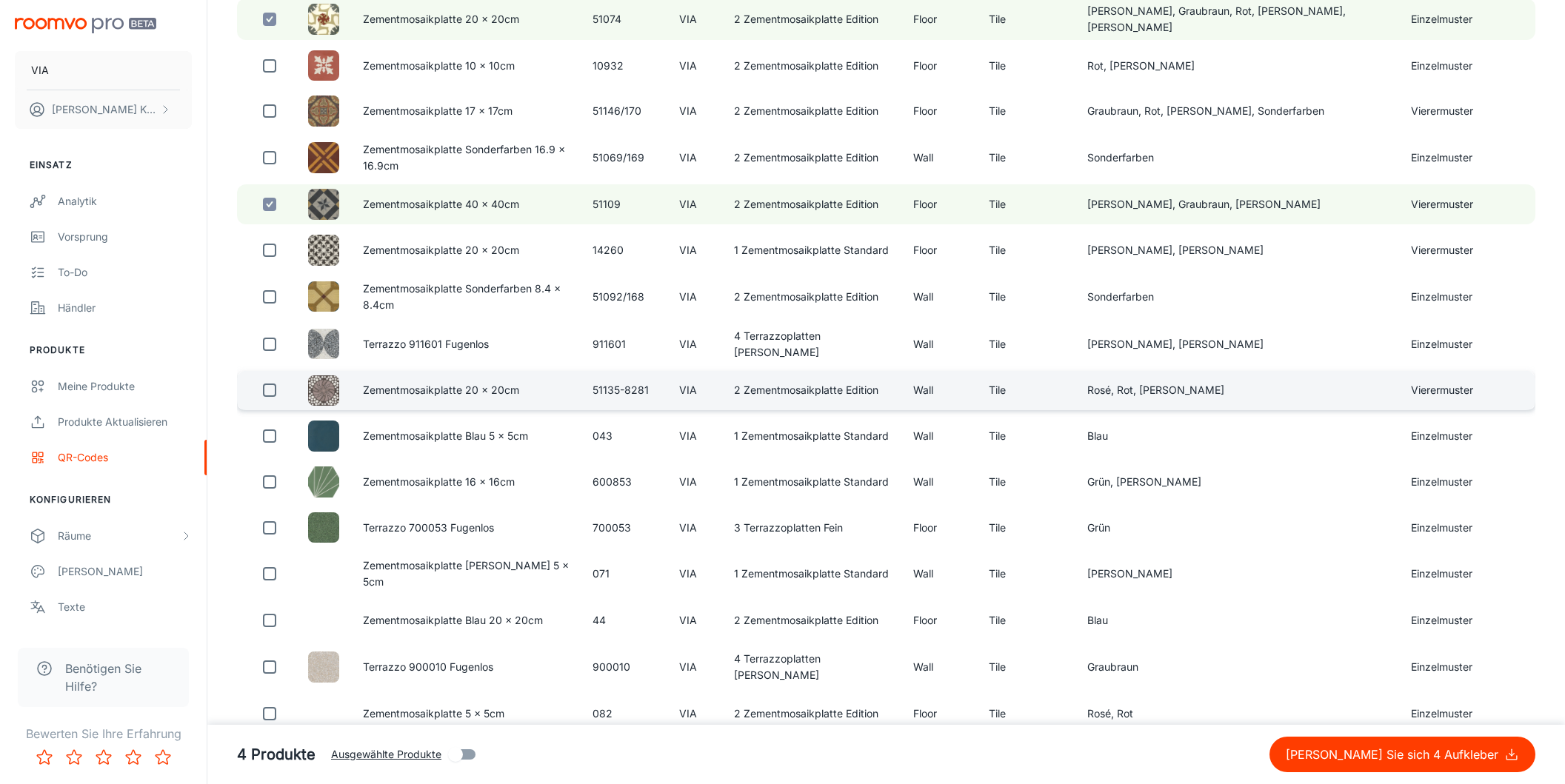
scroll to position [1348, 0]
click at [270, 404] on input "checkbox" at bounding box center [269, 388] width 30 height 30
checkbox input "true"
click at [1430, 757] on p "[PERSON_NAME] Sie sich 5 Aufkleber" at bounding box center [1395, 754] width 218 height 18
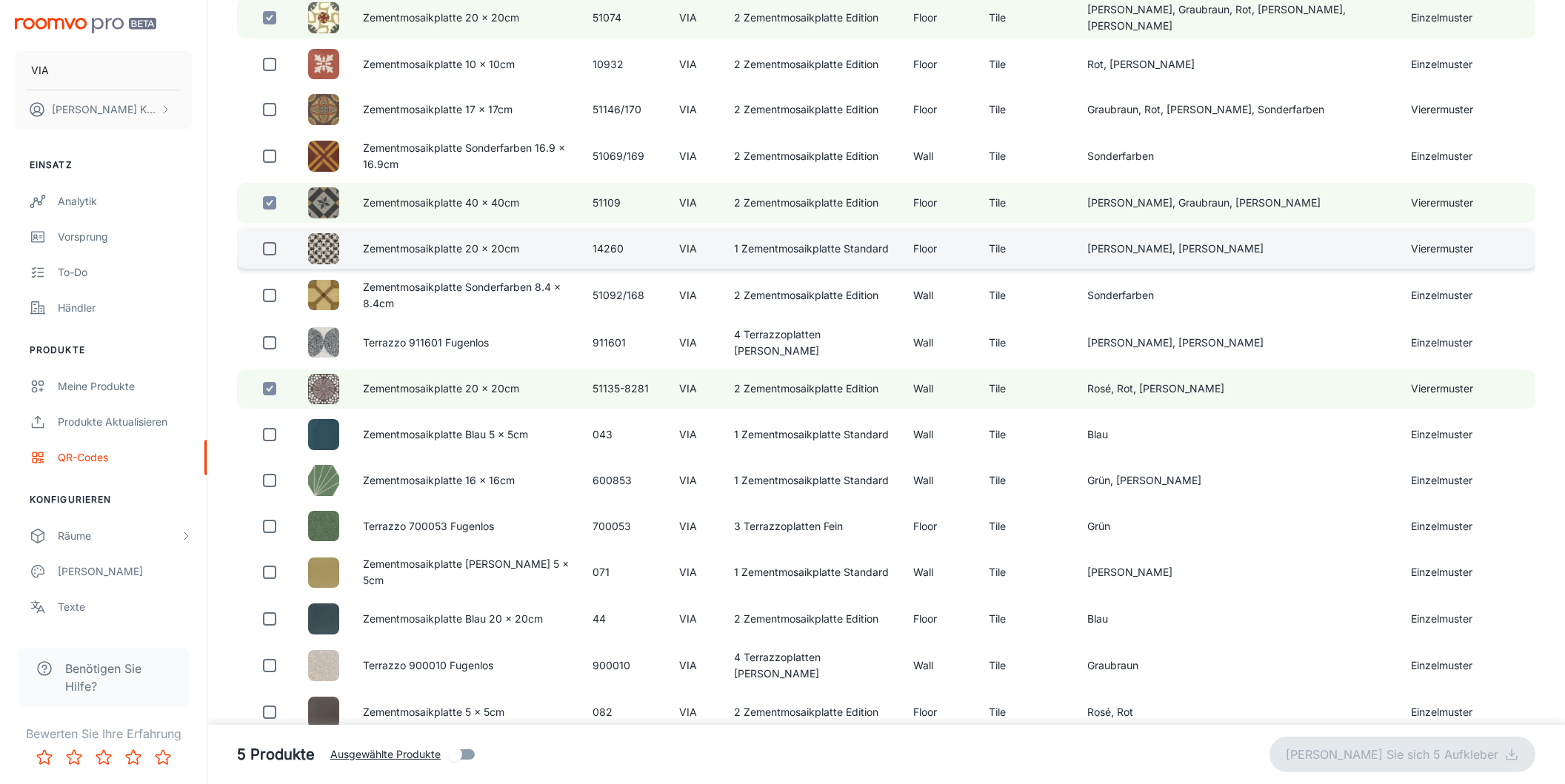
checkbox input "false"
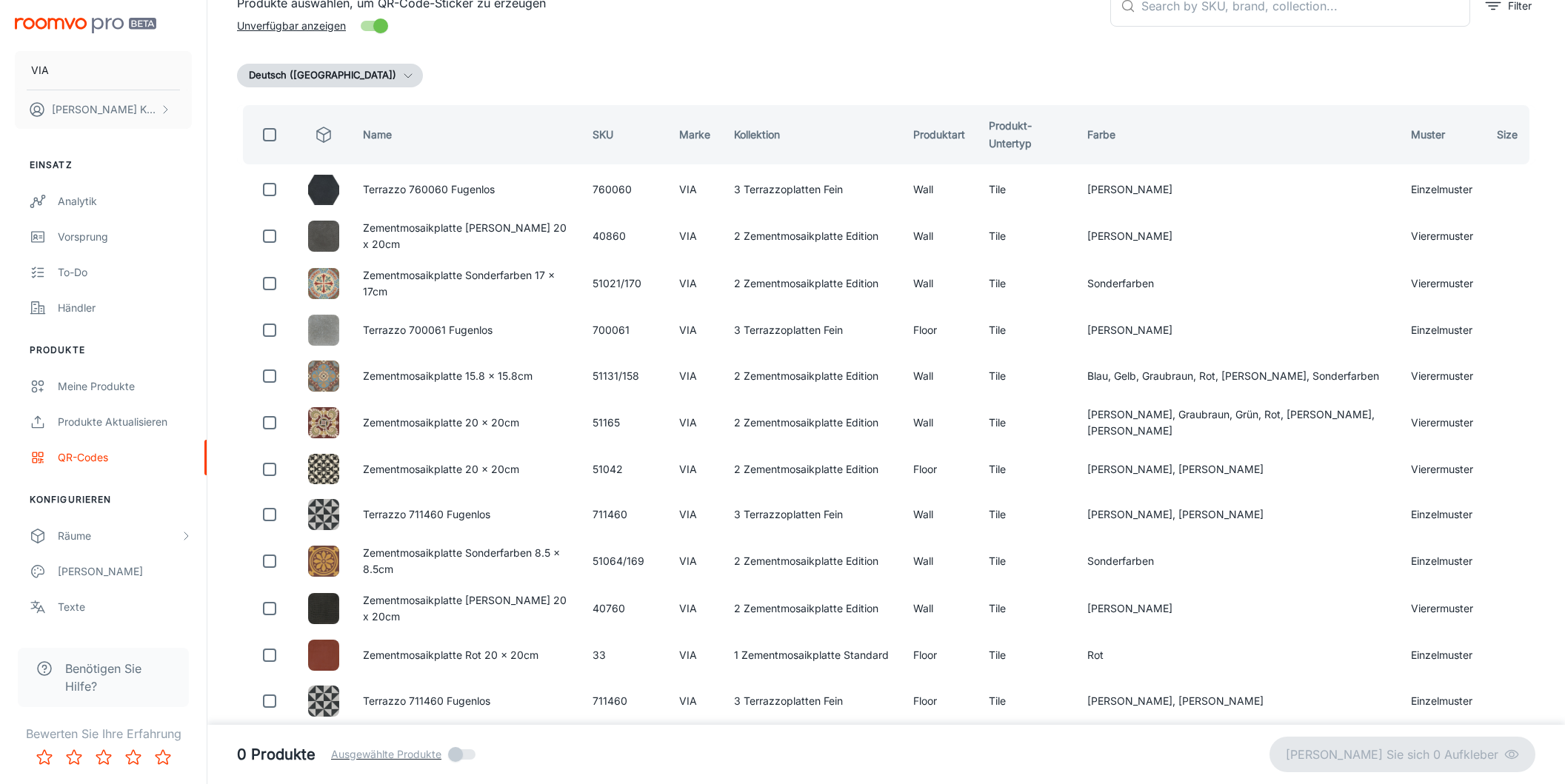
scroll to position [0, 0]
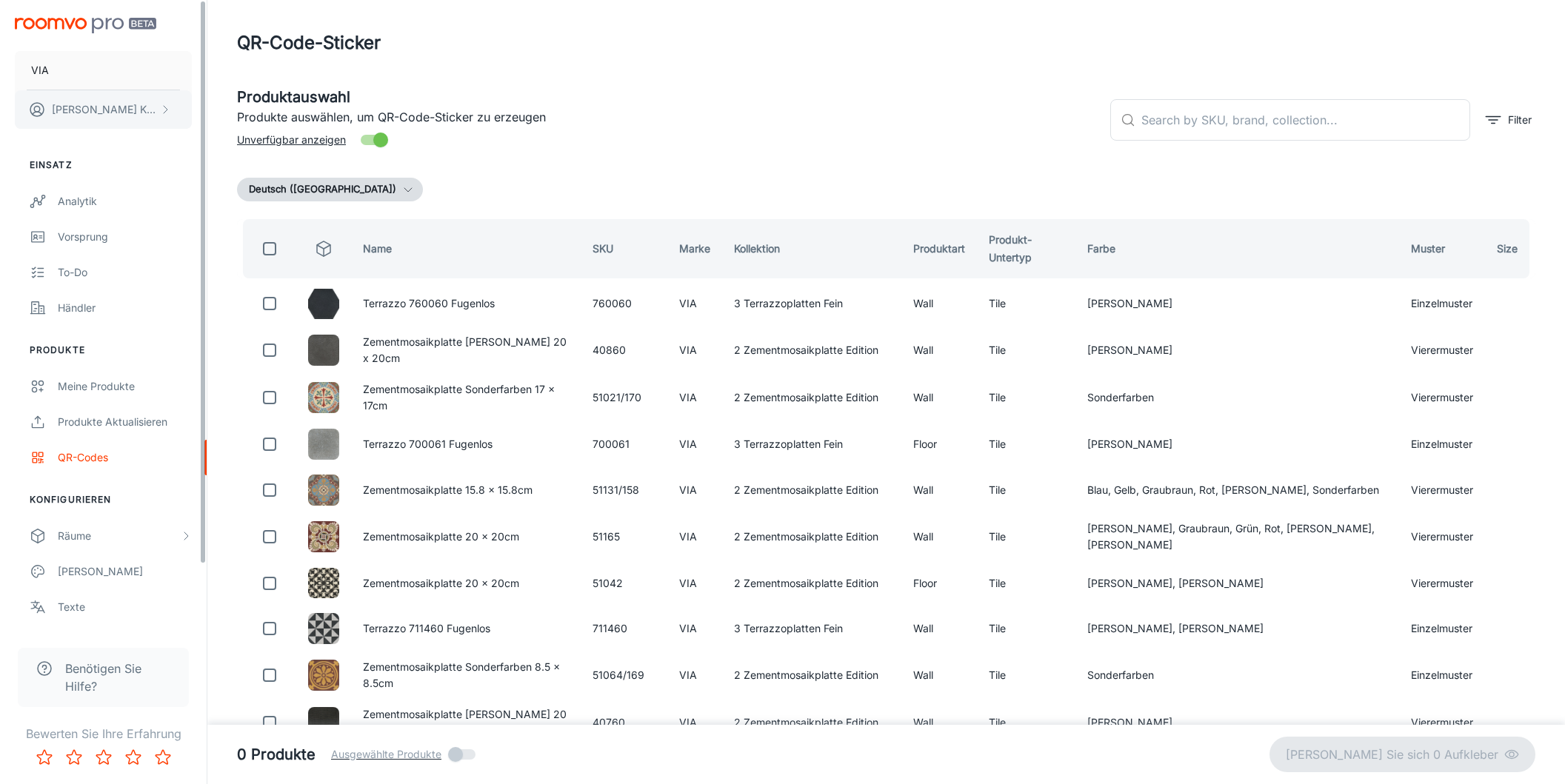
click at [108, 105] on p "[PERSON_NAME]" at bounding box center [104, 109] width 105 height 16
click at [263, 113] on li "Benutzerprofil" at bounding box center [238, 108] width 92 height 25
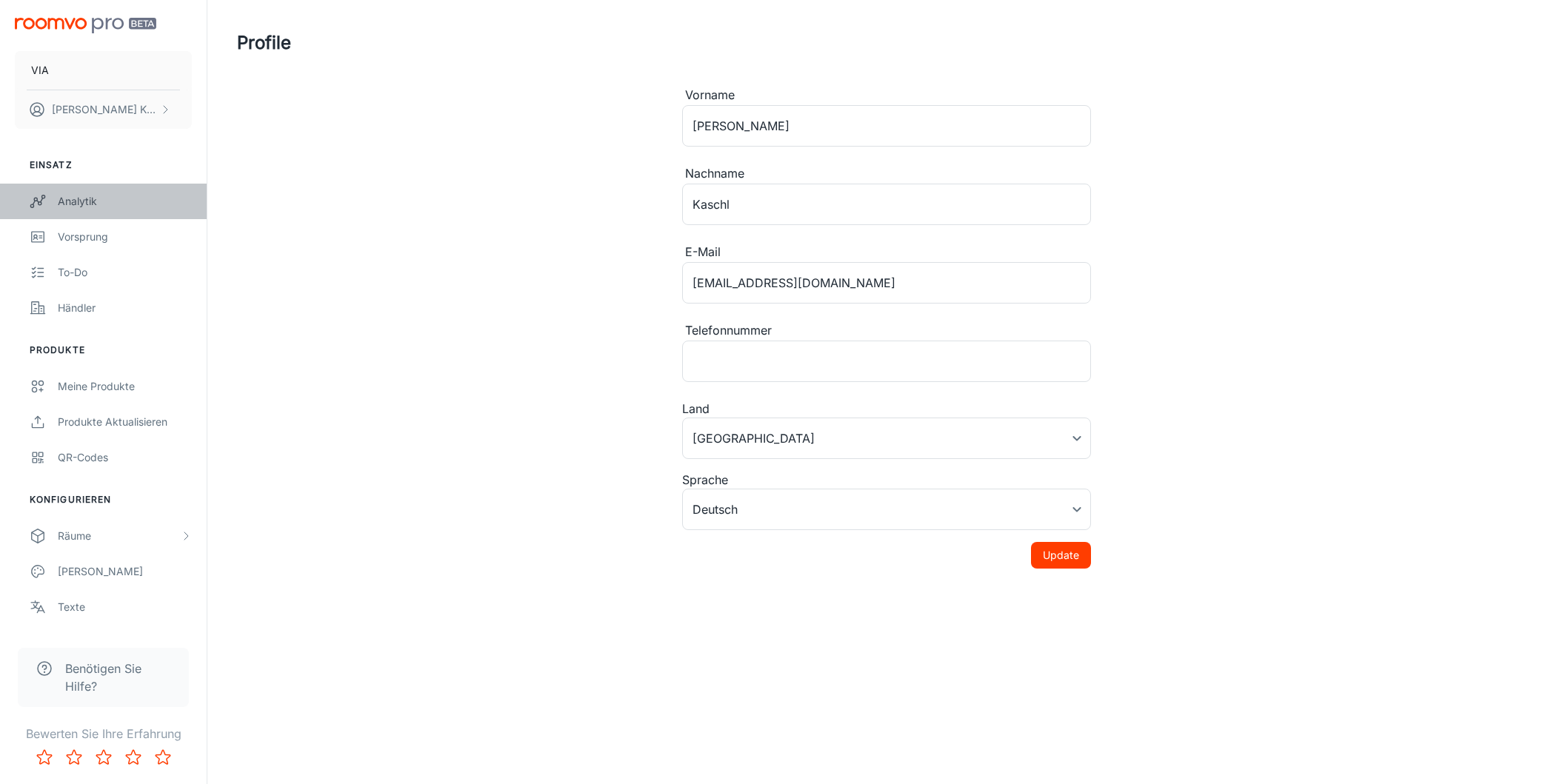
click at [91, 197] on div "Analytik" at bounding box center [125, 201] width 134 height 16
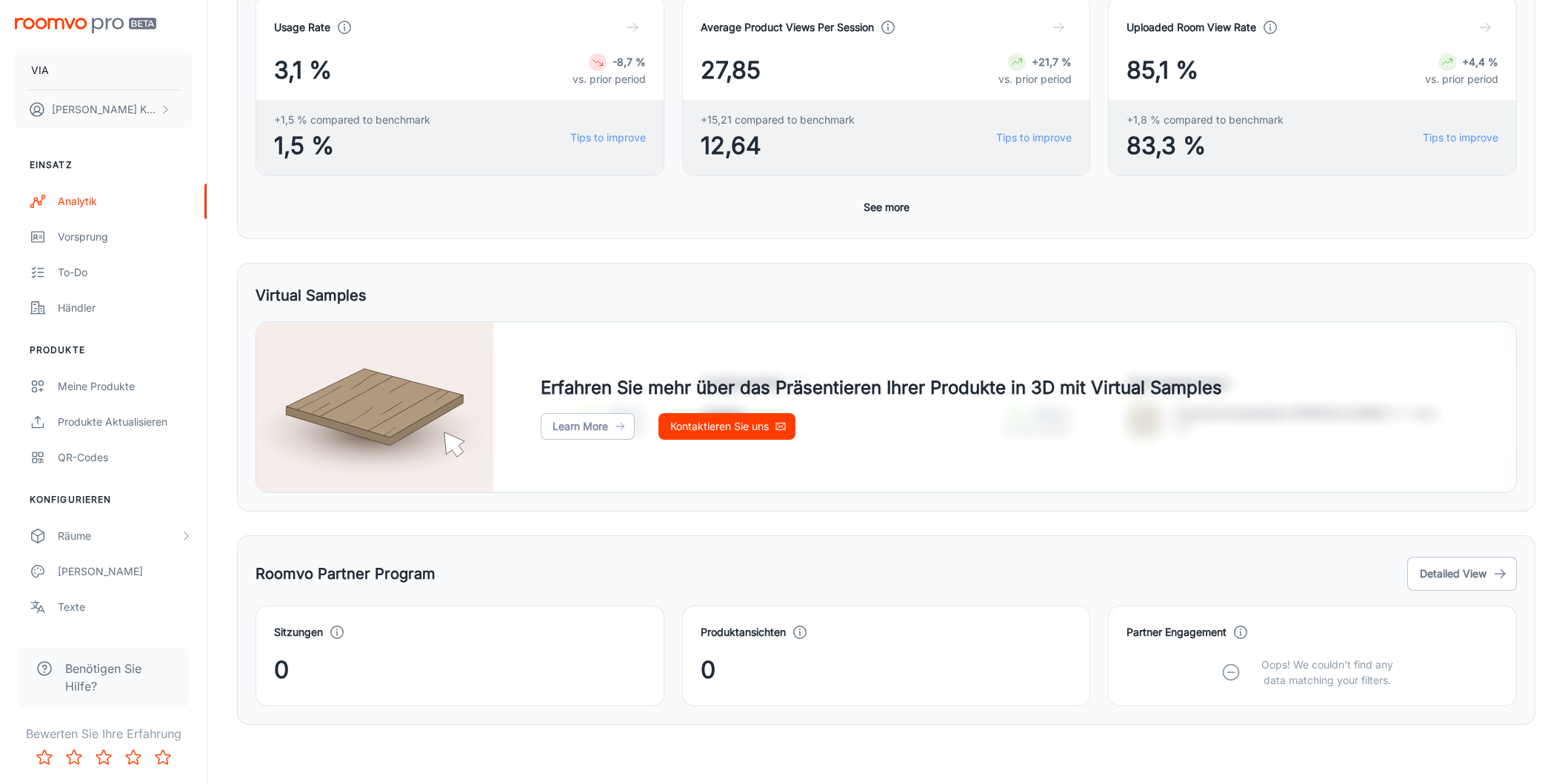
scroll to position [365, 0]
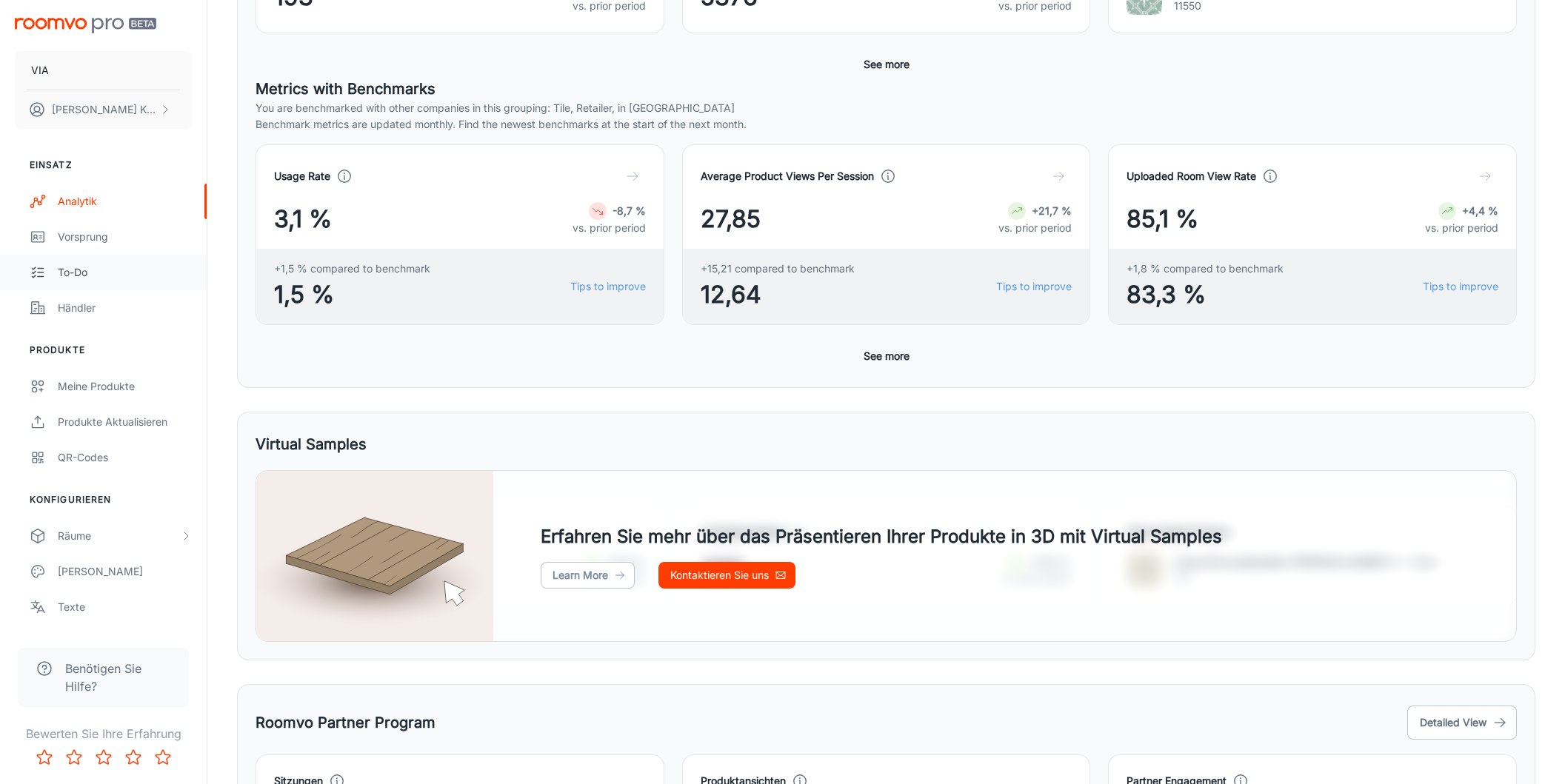
click at [113, 269] on div "To-do" at bounding box center [125, 273] width 134 height 16
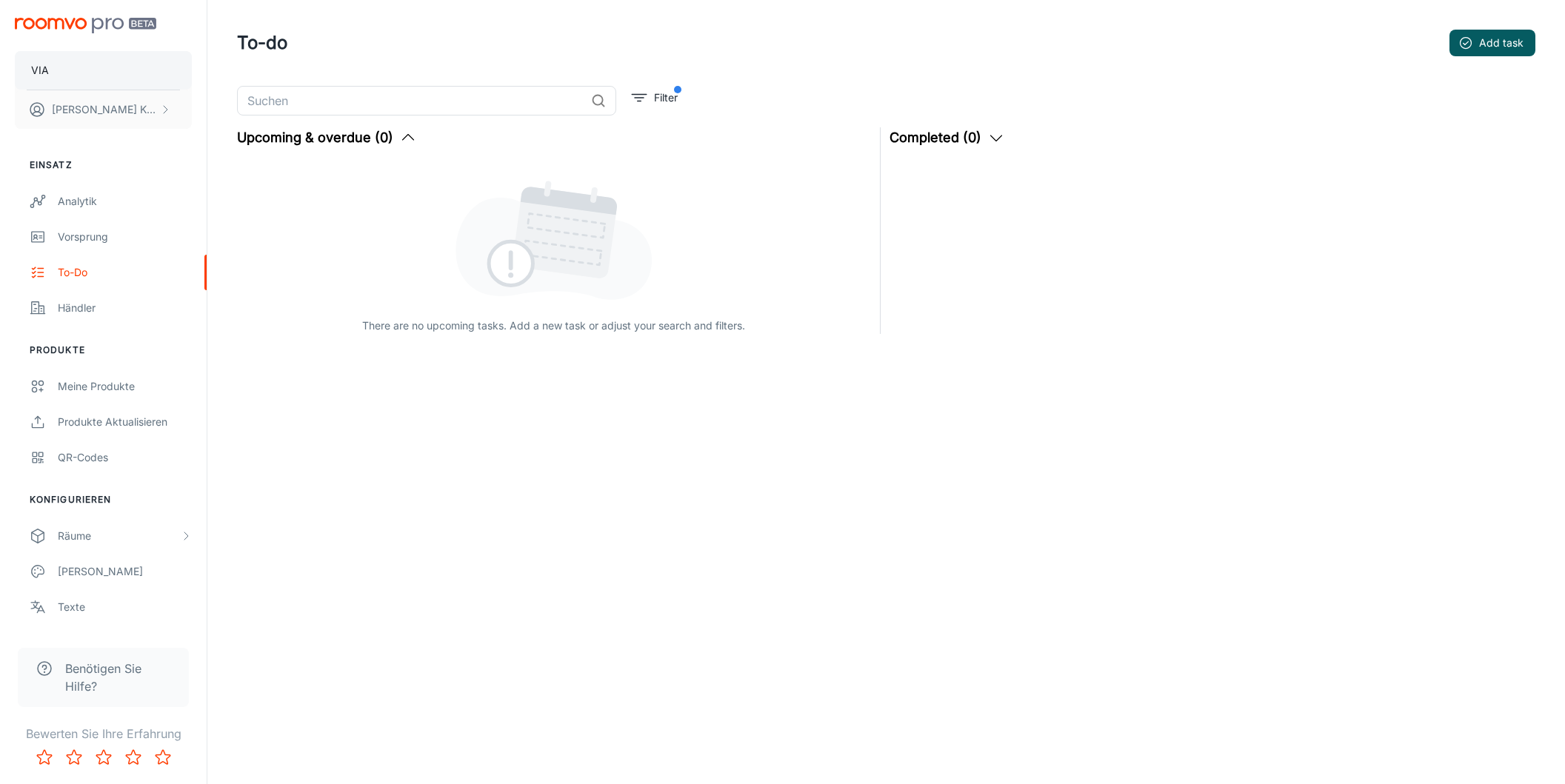
click at [76, 78] on button "VIA" at bounding box center [103, 70] width 177 height 38
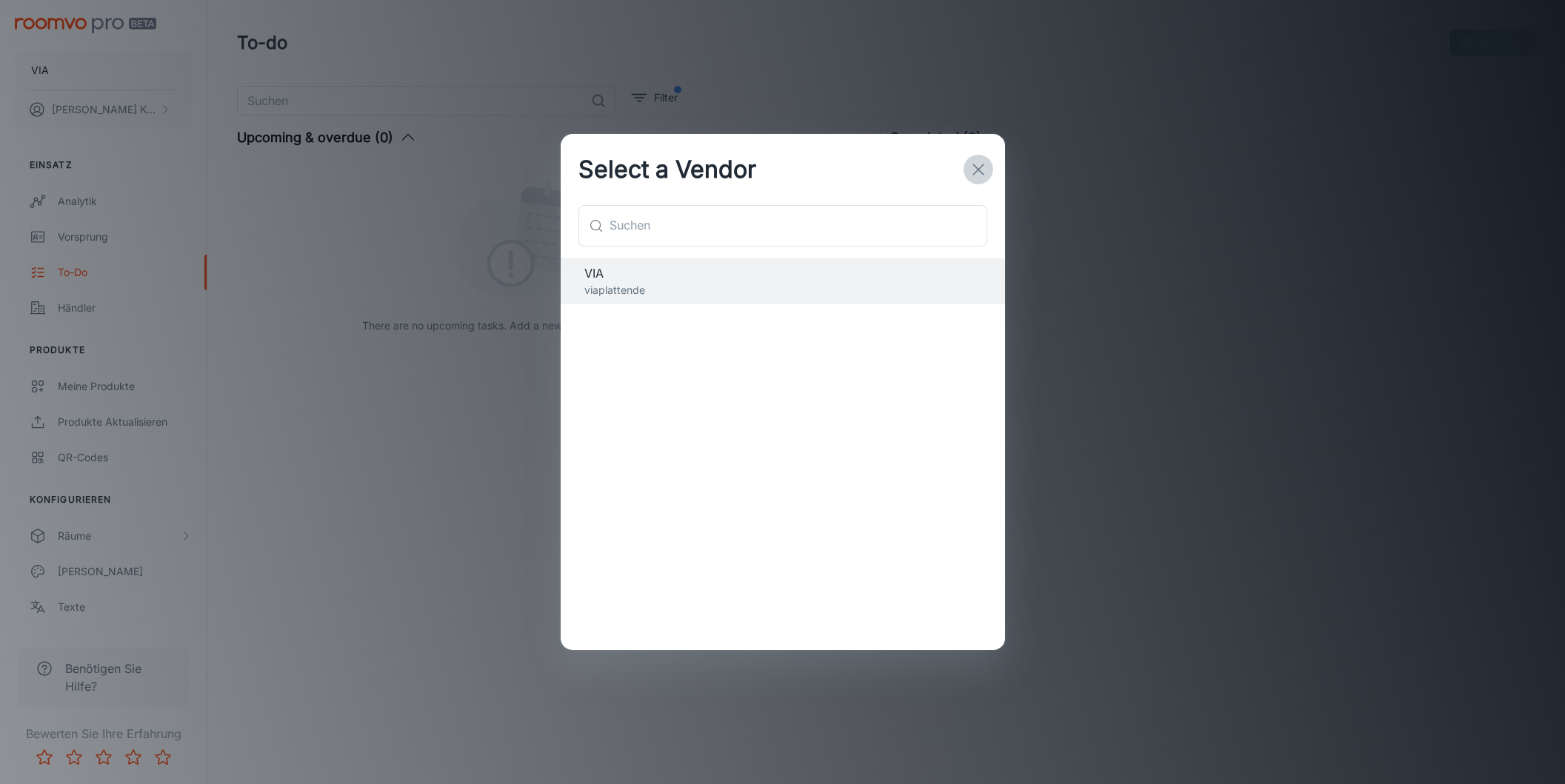
click at [979, 172] on icon "button" at bounding box center [978, 169] width 18 height 18
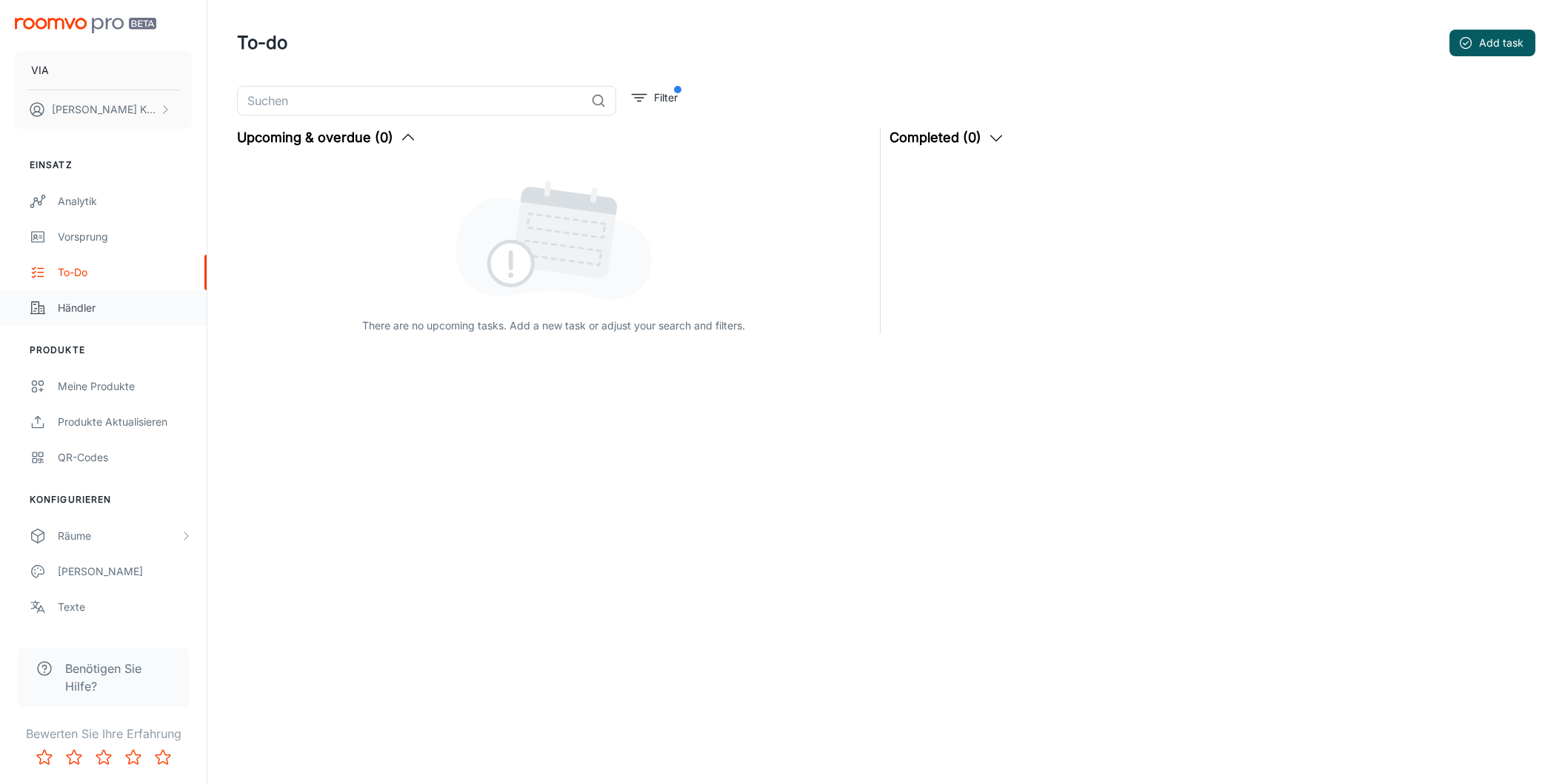
click at [74, 308] on div "Händler" at bounding box center [125, 308] width 134 height 16
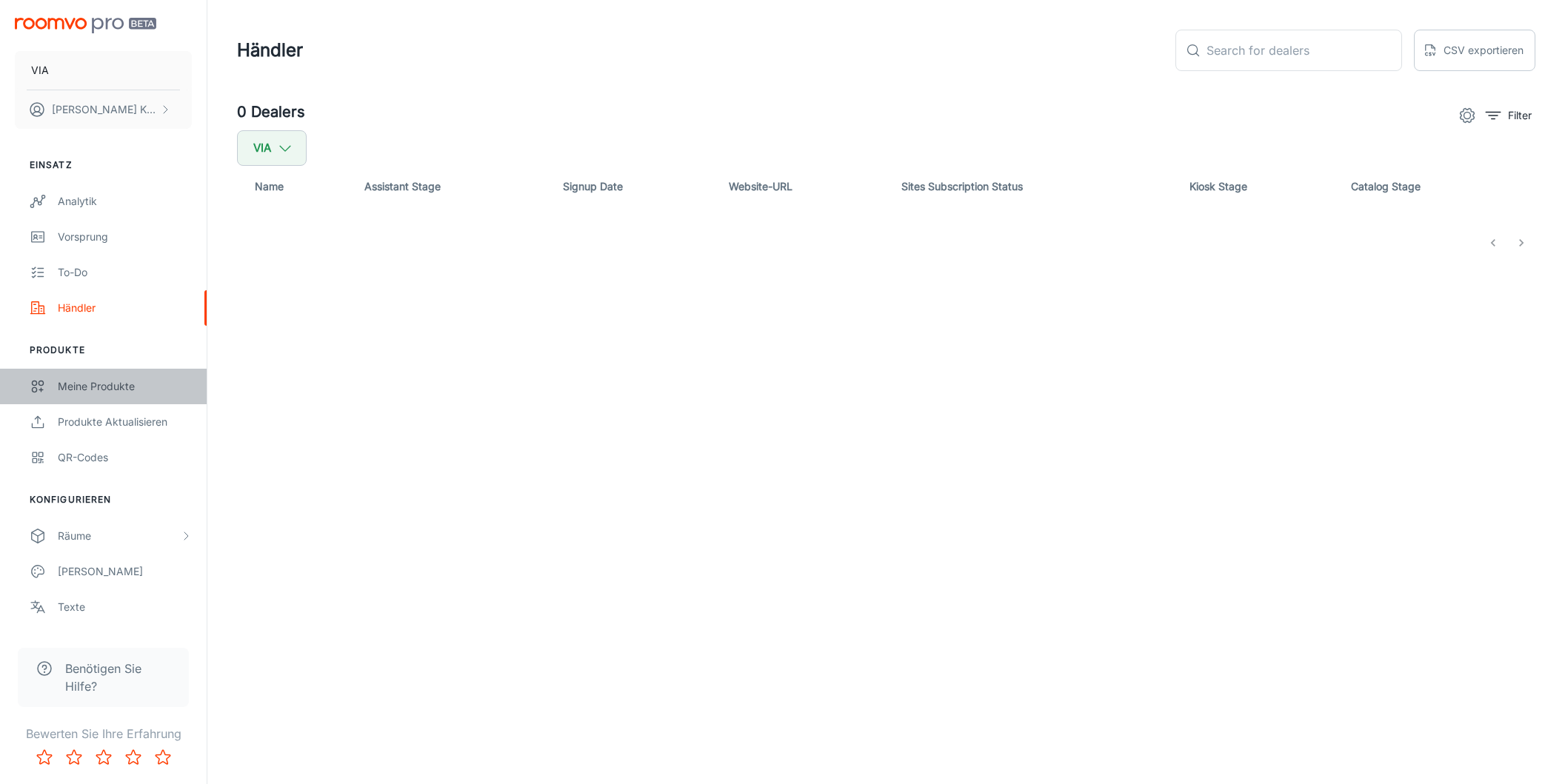
click at [91, 397] on link "Meine Produkte" at bounding box center [103, 386] width 206 height 35
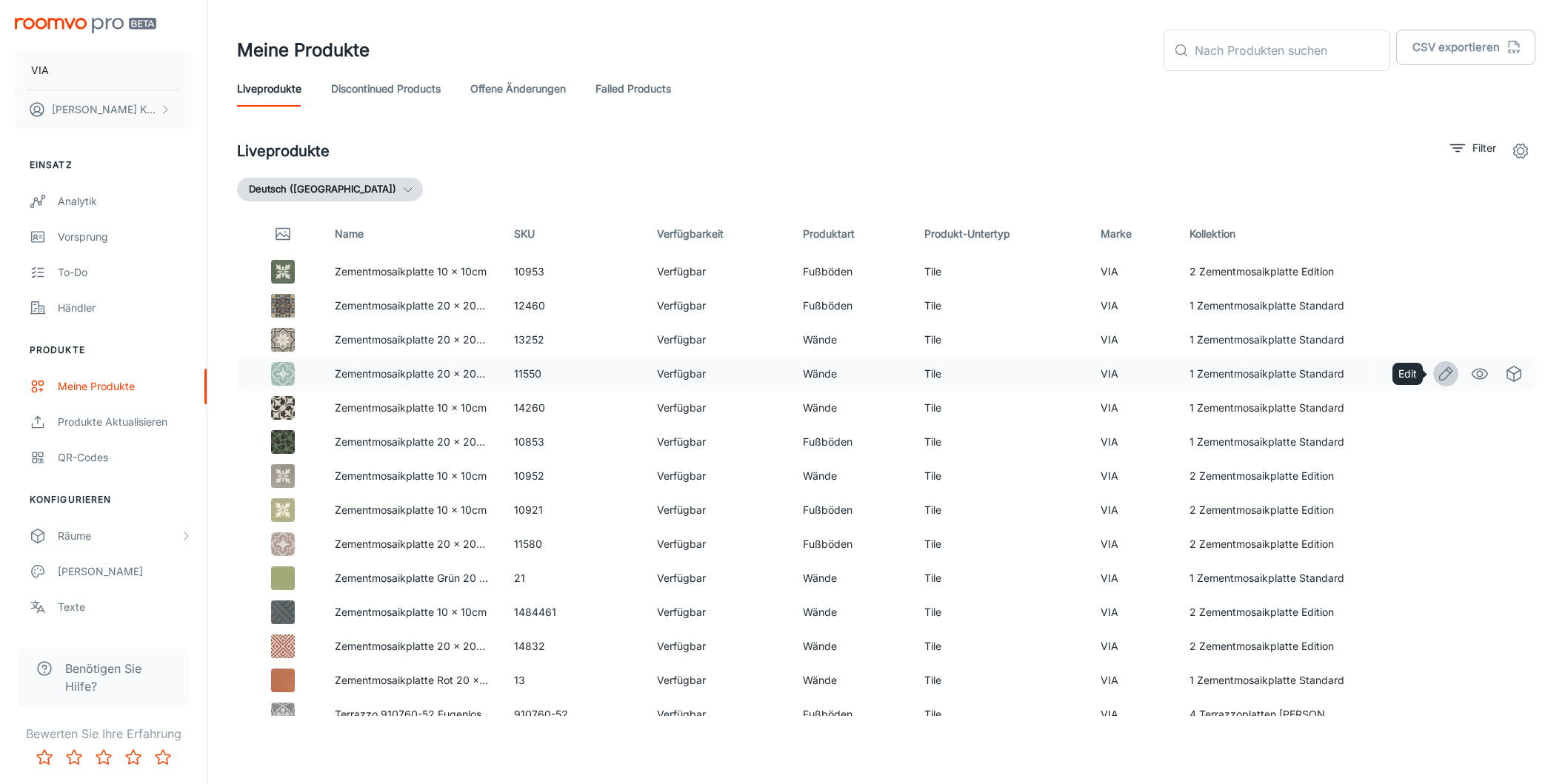
click at [1445, 368] on icon "Edit" at bounding box center [1447, 373] width 13 height 13
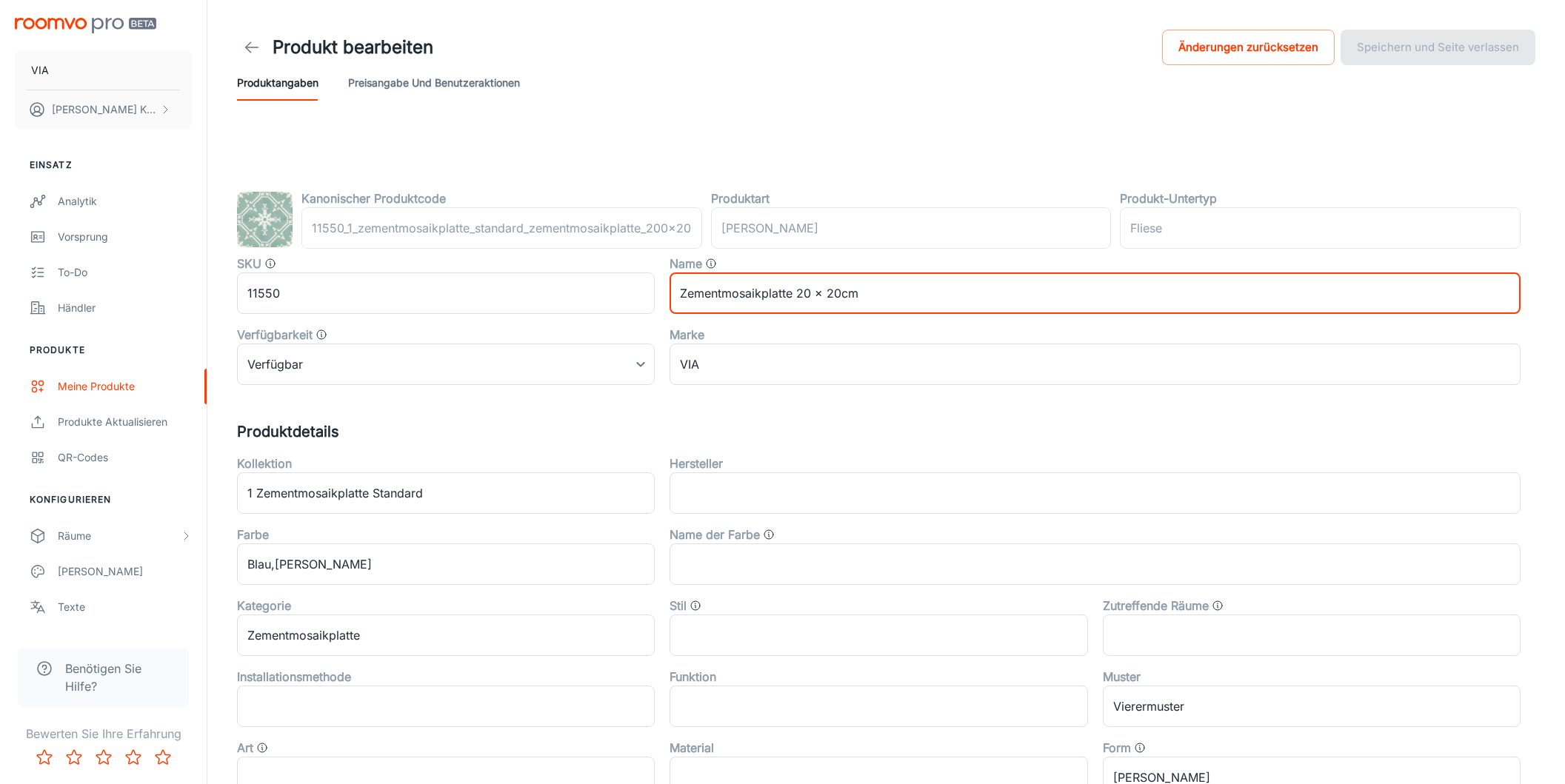
drag, startPoint x: 903, startPoint y: 290, endPoint x: 546, endPoint y: 264, distance: 357.9
click at [510, 250] on div "SKU 11550 ​ Name Zementmosaikplatte 20 x 20cm ​ Verfügbarkeit Verfügbar 0 ​ Mar…" at bounding box center [872, 314] width 1299 height 142
paste input "Florales Diagonalmuster aus [GEOGRAPHIC_DATA] in [GEOGRAPHIC_DATA]"
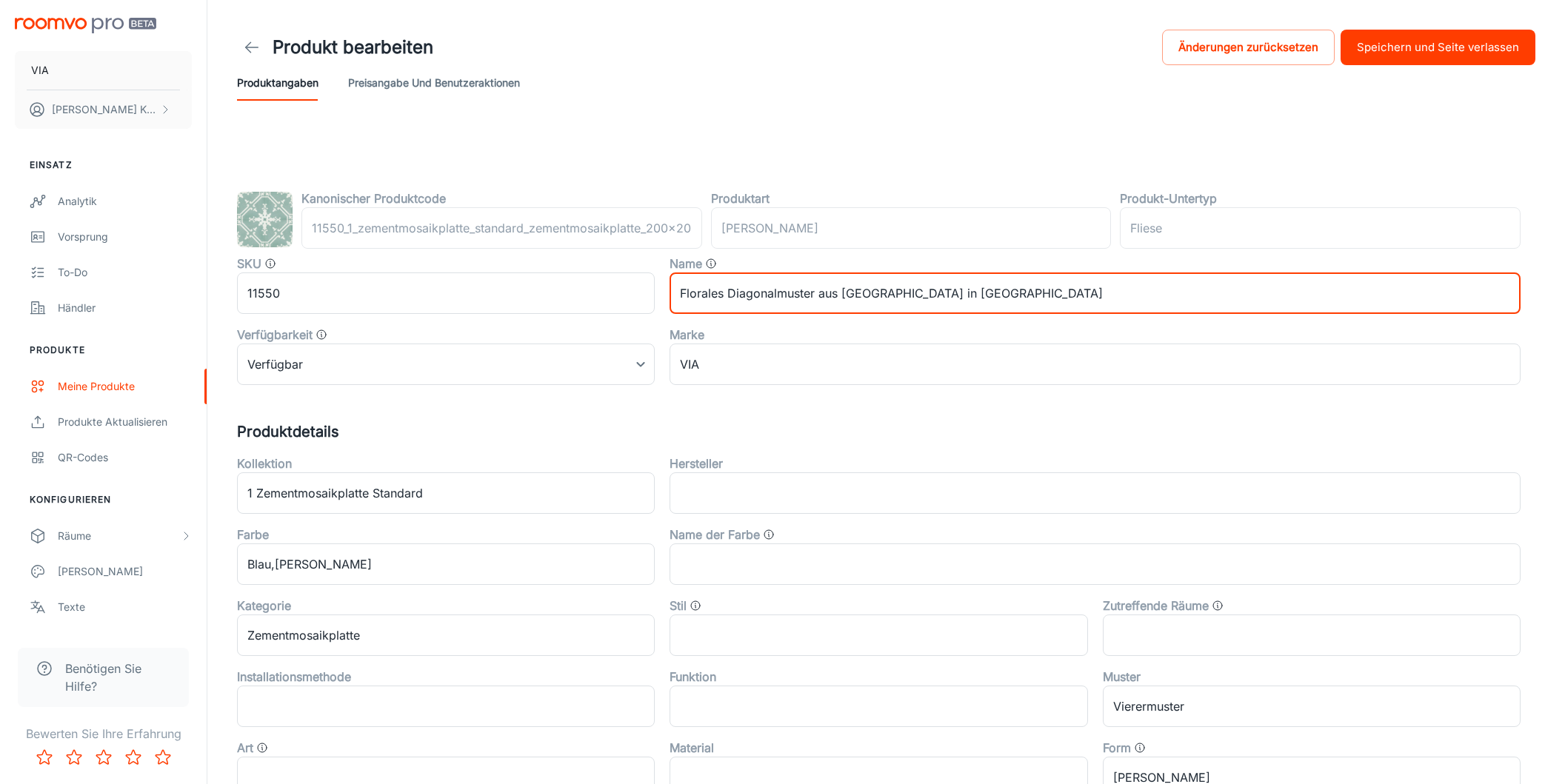
click at [888, 293] on input "Florales Diagonalmuster aus [GEOGRAPHIC_DATA] in [GEOGRAPHIC_DATA]" at bounding box center [1095, 293] width 851 height 42
click at [953, 294] on input "Florales Diagonalmuster in grünblau" at bounding box center [1095, 293] width 851 height 42
type input "Florales Diagonalmuster in grünblau"
drag, startPoint x: 1469, startPoint y: 36, endPoint x: 1470, endPoint y: 54, distance: 18.0
click at [1469, 36] on button "Speichern und Seite verlassen" at bounding box center [1438, 47] width 195 height 35
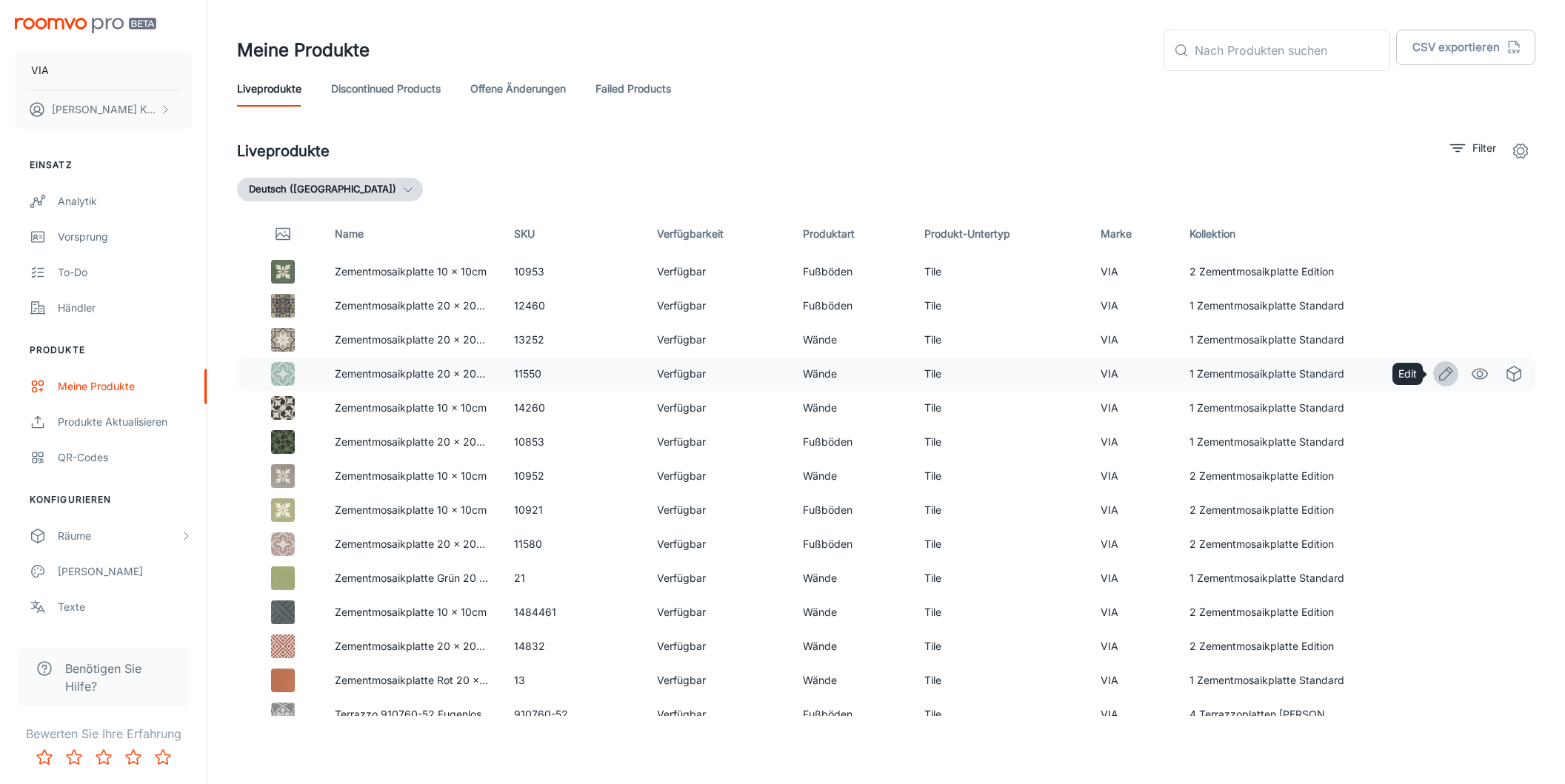
click at [1434, 379] on link "Edit" at bounding box center [1445, 373] width 25 height 25
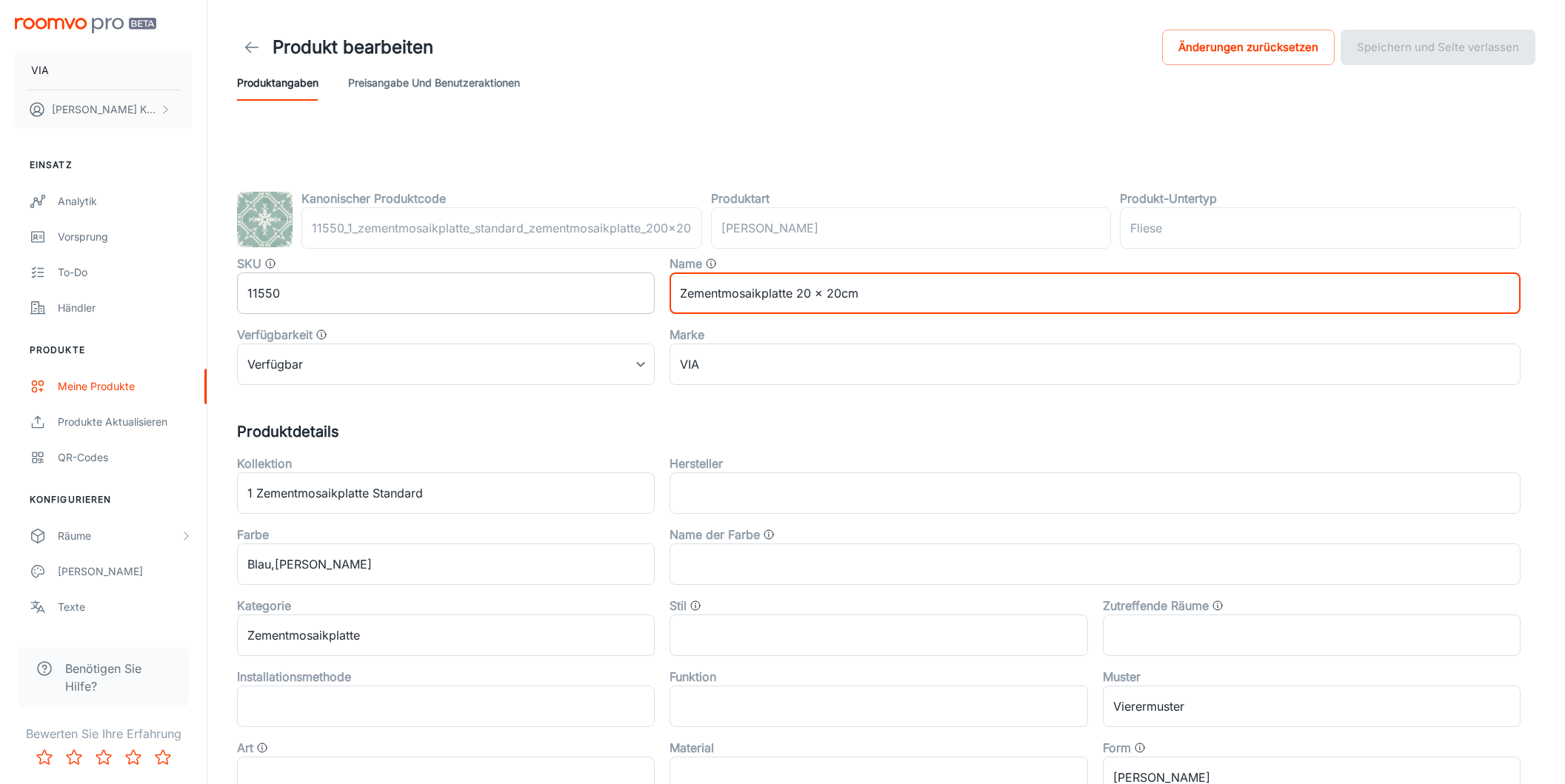
drag, startPoint x: 776, startPoint y: 291, endPoint x: 641, endPoint y: 278, distance: 135.6
click at [641, 278] on div "SKU 11550 ​ Name Zementmosaikplatte 20 x 20cm ​ Verfügbarkeit Verfügbar 0 ​ Mar…" at bounding box center [872, 314] width 1299 height 142
paste input "Florales Diagonalmuster aus [GEOGRAPHIC_DATA] in [GEOGRAPHIC_DATA]"
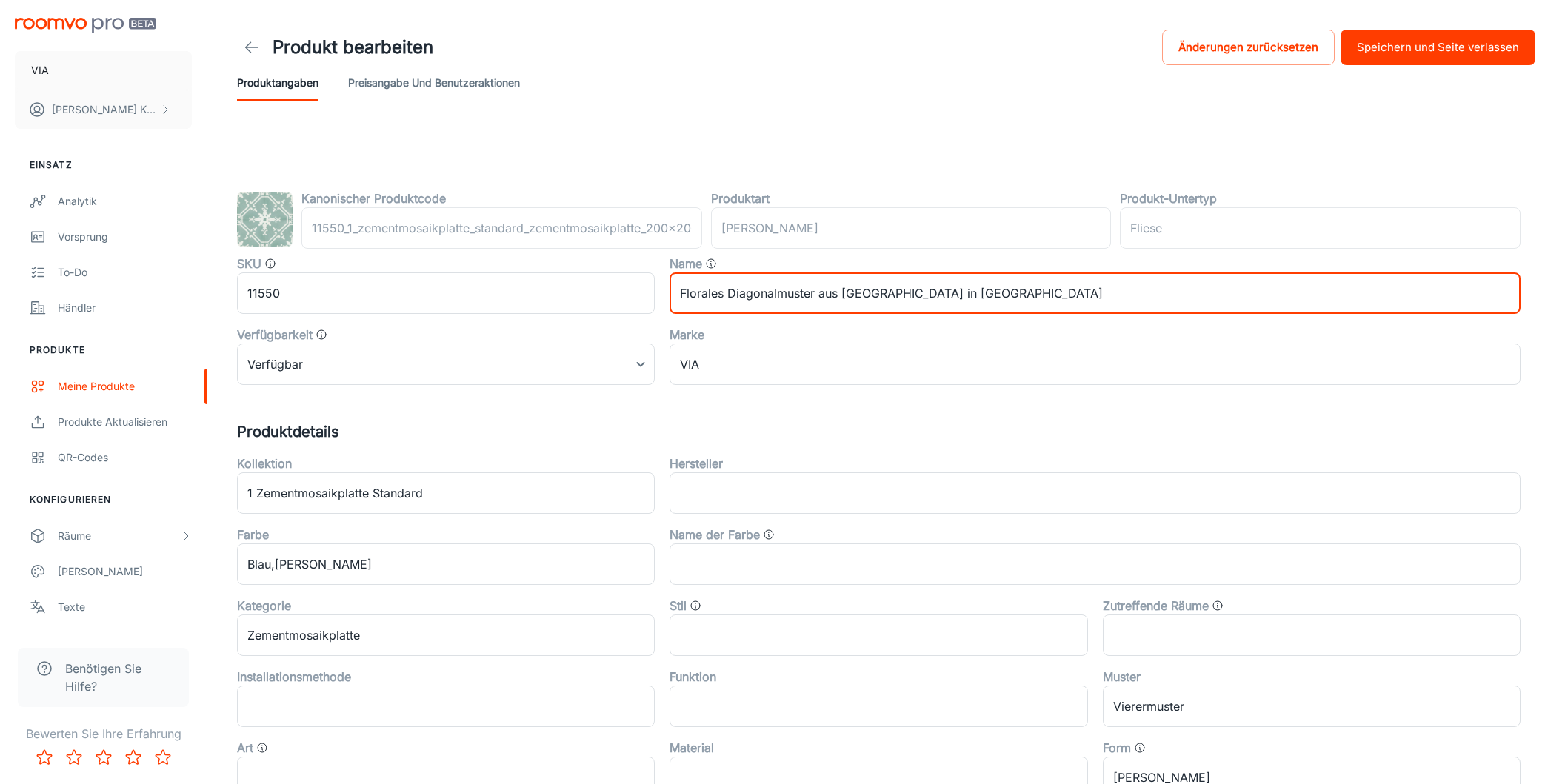
click at [888, 293] on input "Florales Diagonalmuster aus [GEOGRAPHIC_DATA] in [GEOGRAPHIC_DATA]" at bounding box center [1095, 293] width 851 height 42
click at [892, 296] on input "Florales Diagonalmuster aus [GEOGRAPHIC_DATA] in [GEOGRAPHIC_DATA]" at bounding box center [1095, 293] width 851 height 42
type input "Florales Diagonalmuster in grünblau"
click at [1444, 50] on button "Speichern und Seite verlassen" at bounding box center [1438, 47] width 195 height 35
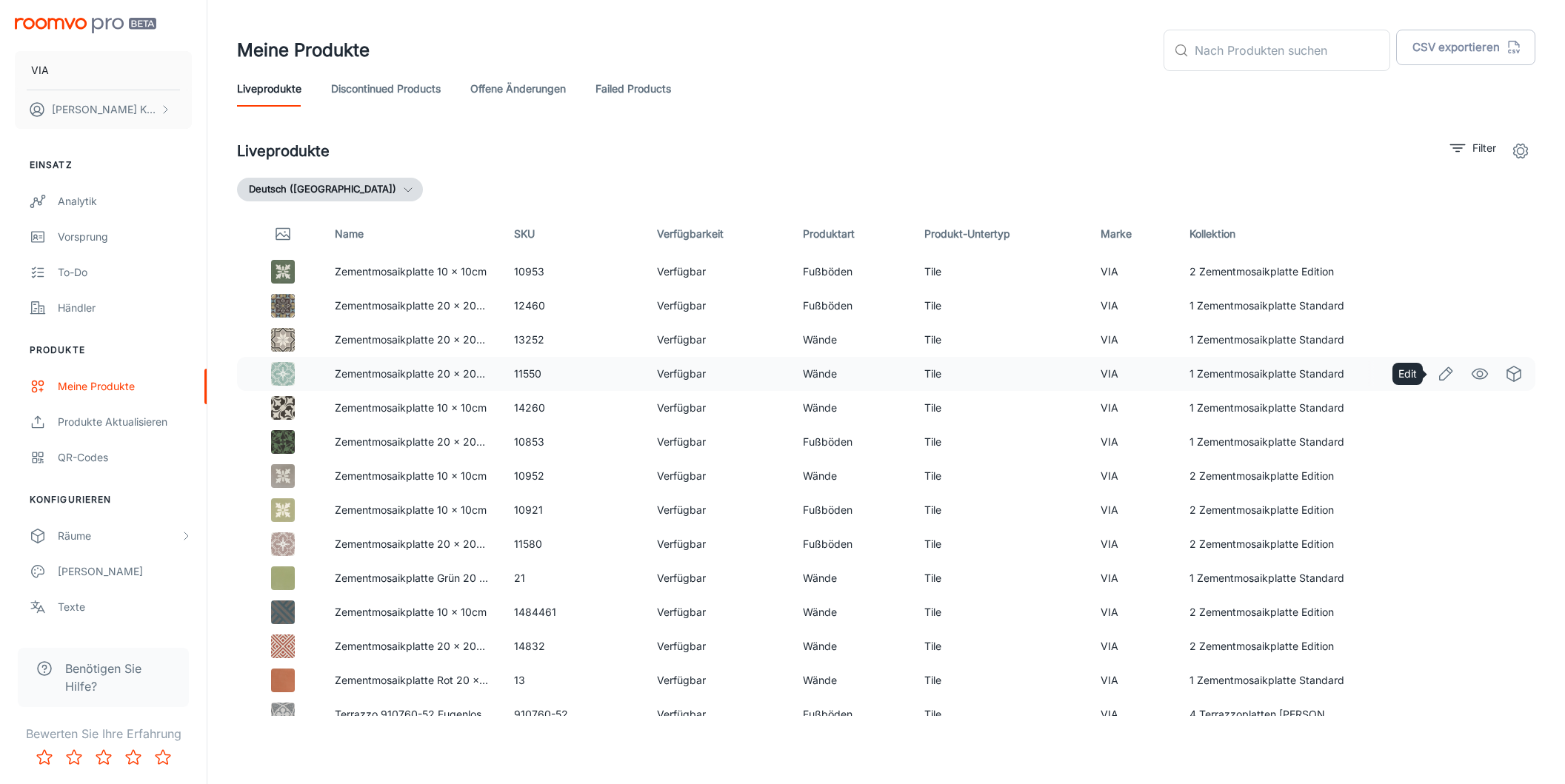
click at [1456, 376] on link "Edit" at bounding box center [1445, 373] width 25 height 25
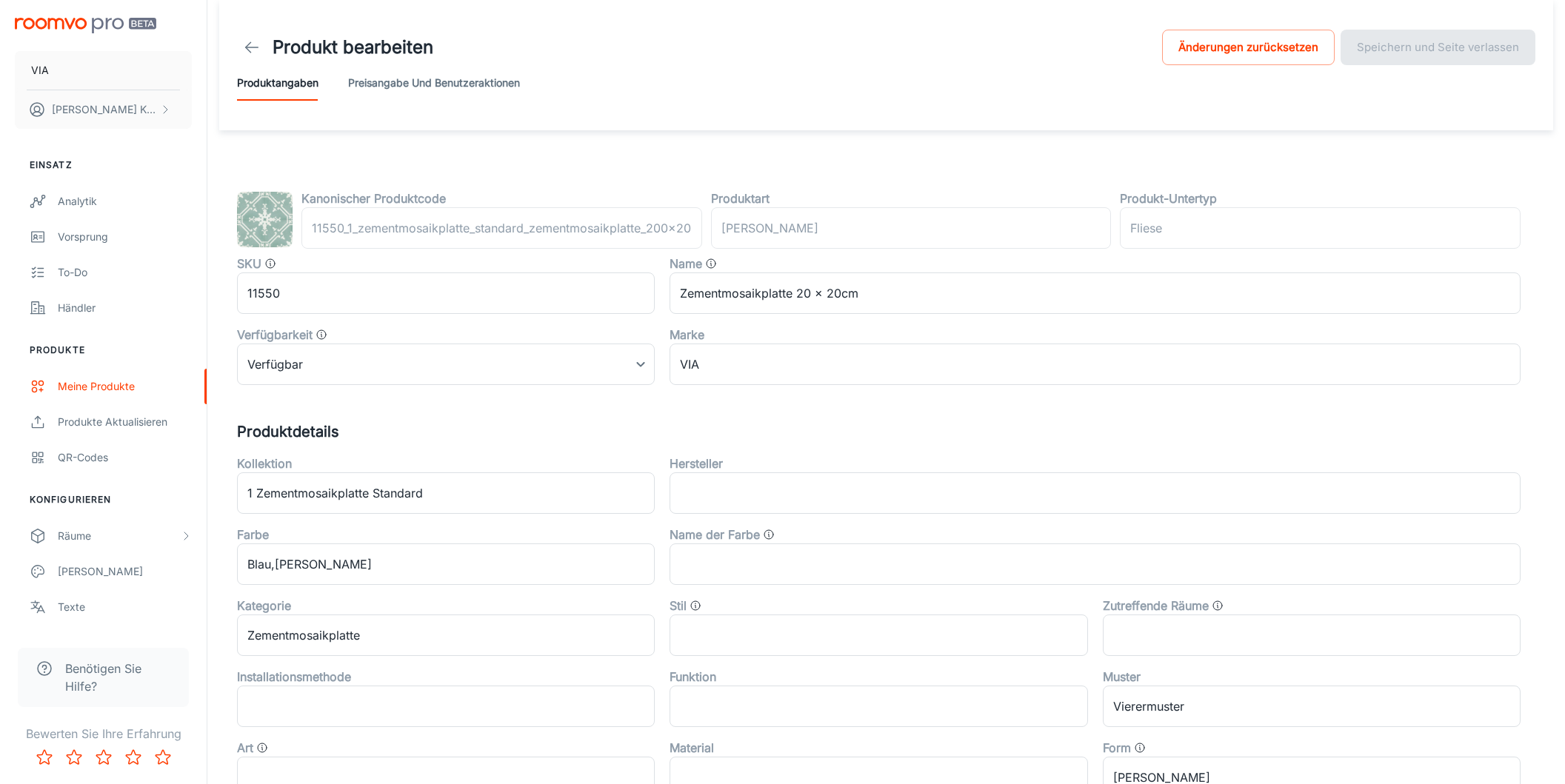
scroll to position [6, 0]
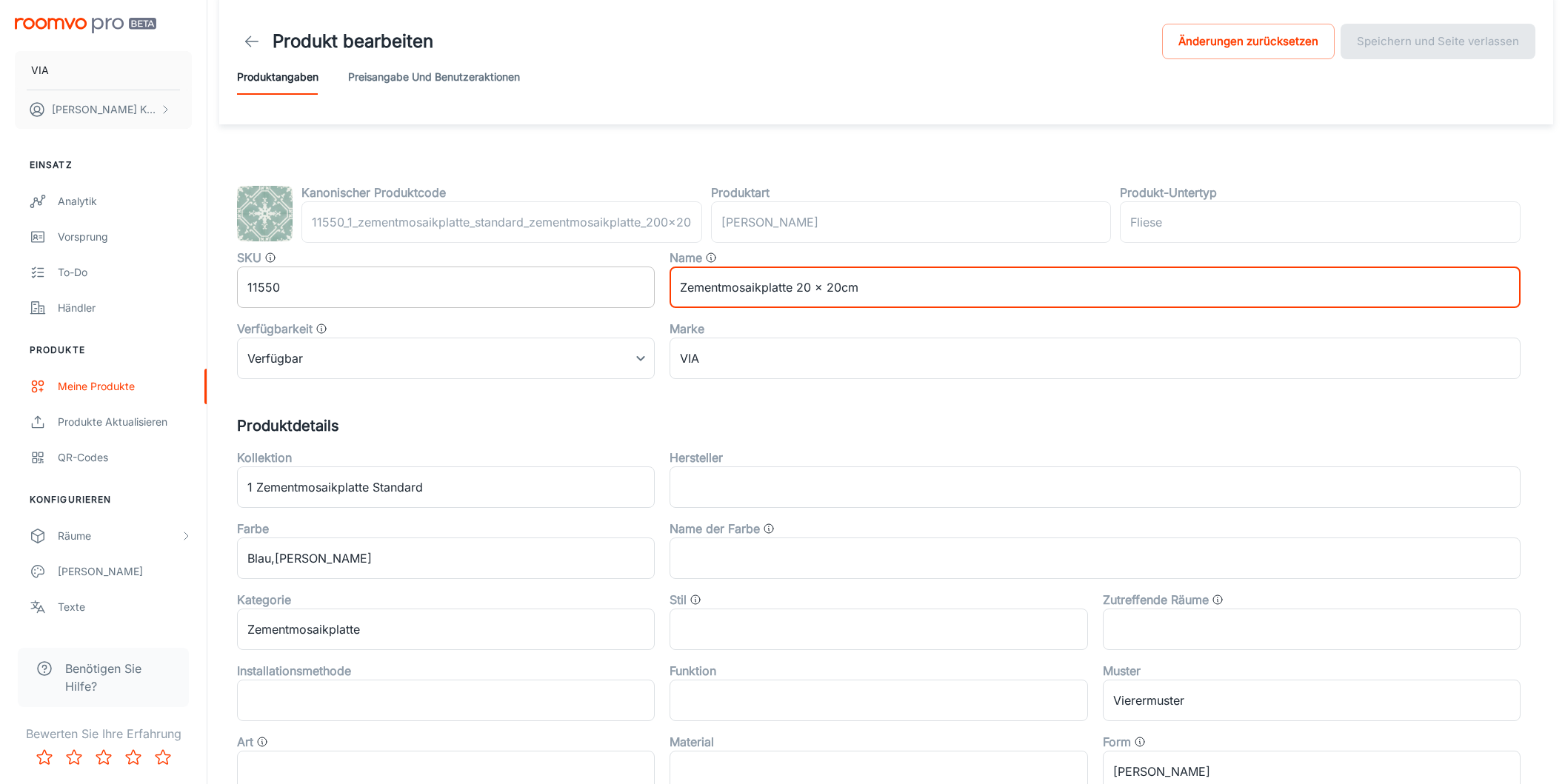
drag, startPoint x: 818, startPoint y: 289, endPoint x: 578, endPoint y: 268, distance: 240.9
click at [578, 268] on div "SKU 11550 ​ Name Zementmosaikplatte 20 x 20cm ​ Verfügbarkeit Verfügbar 0 ​ Mar…" at bounding box center [872, 308] width 1299 height 142
paste input "Florales Diagonalmuster aus [GEOGRAPHIC_DATA] in [GEOGRAPHIC_DATA]"
click at [892, 286] on input "Florales Diagonalmuster aus [GEOGRAPHIC_DATA] in [GEOGRAPHIC_DATA]" at bounding box center [1095, 287] width 851 height 42
type input "Florales Diagonalmuster in grünblau"
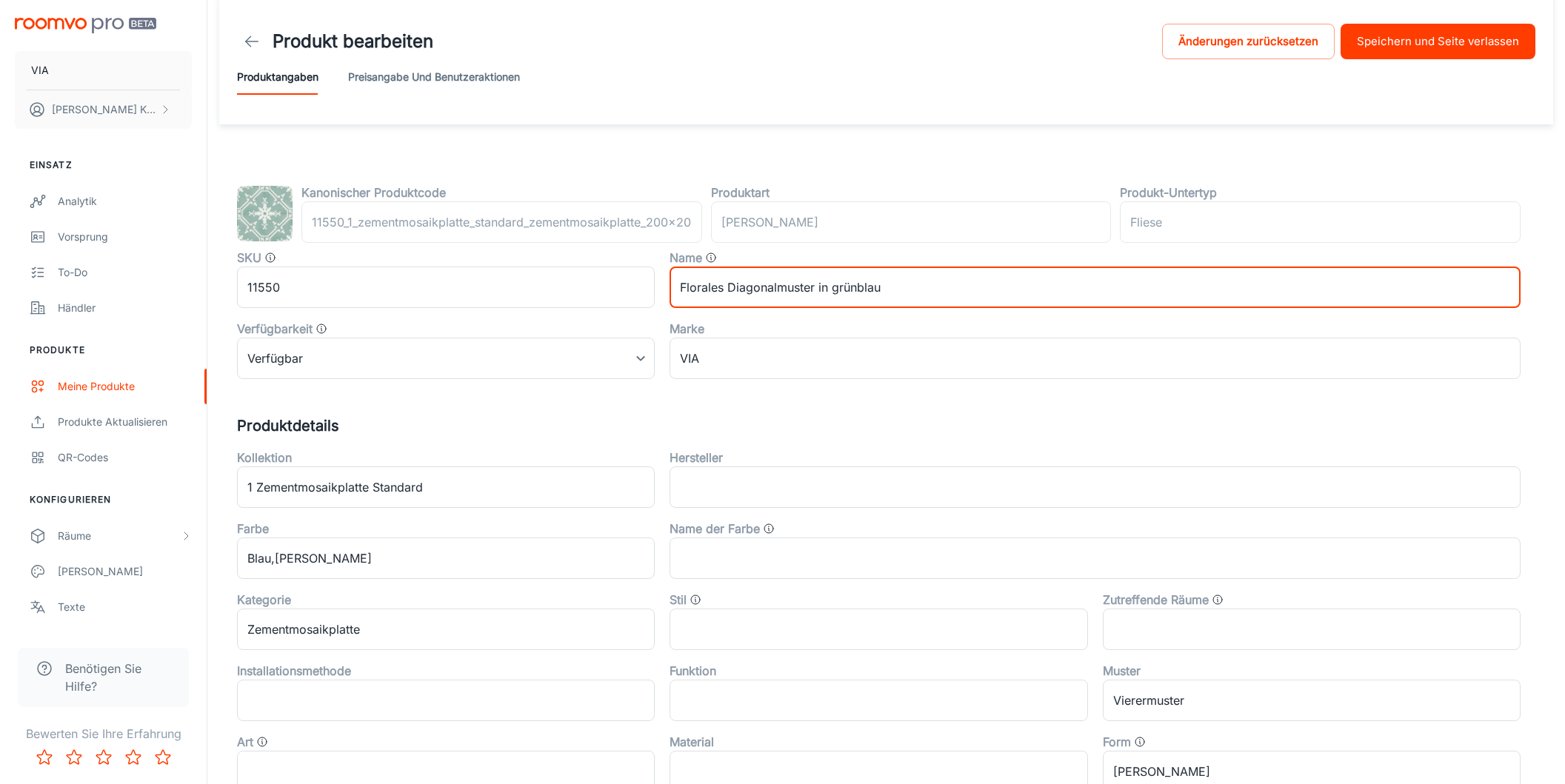
click at [1414, 45] on button "Speichern und Seite verlassen" at bounding box center [1438, 42] width 195 height 35
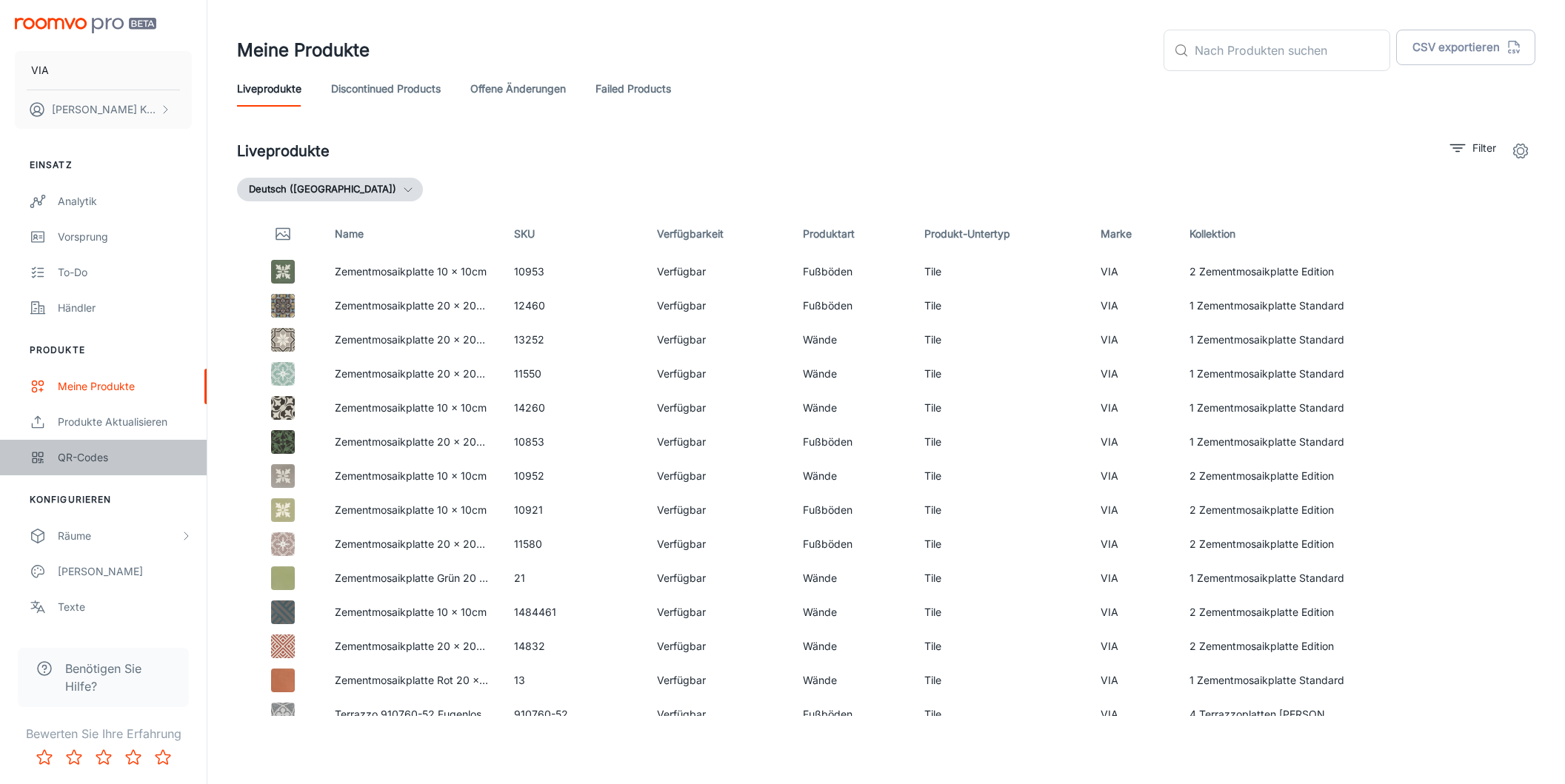
click at [112, 447] on link "QR-Codes" at bounding box center [103, 457] width 206 height 35
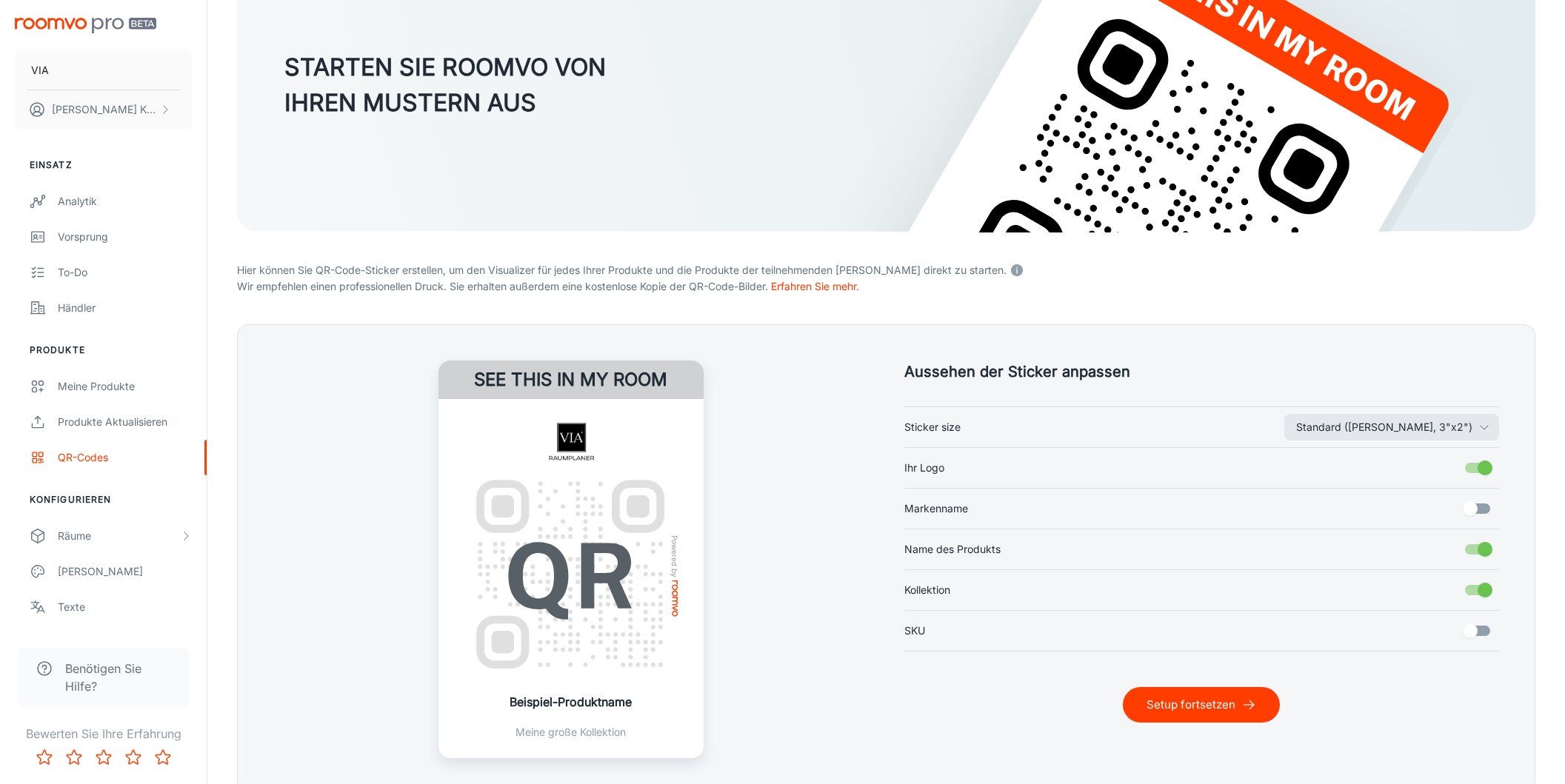
scroll to position [215, 0]
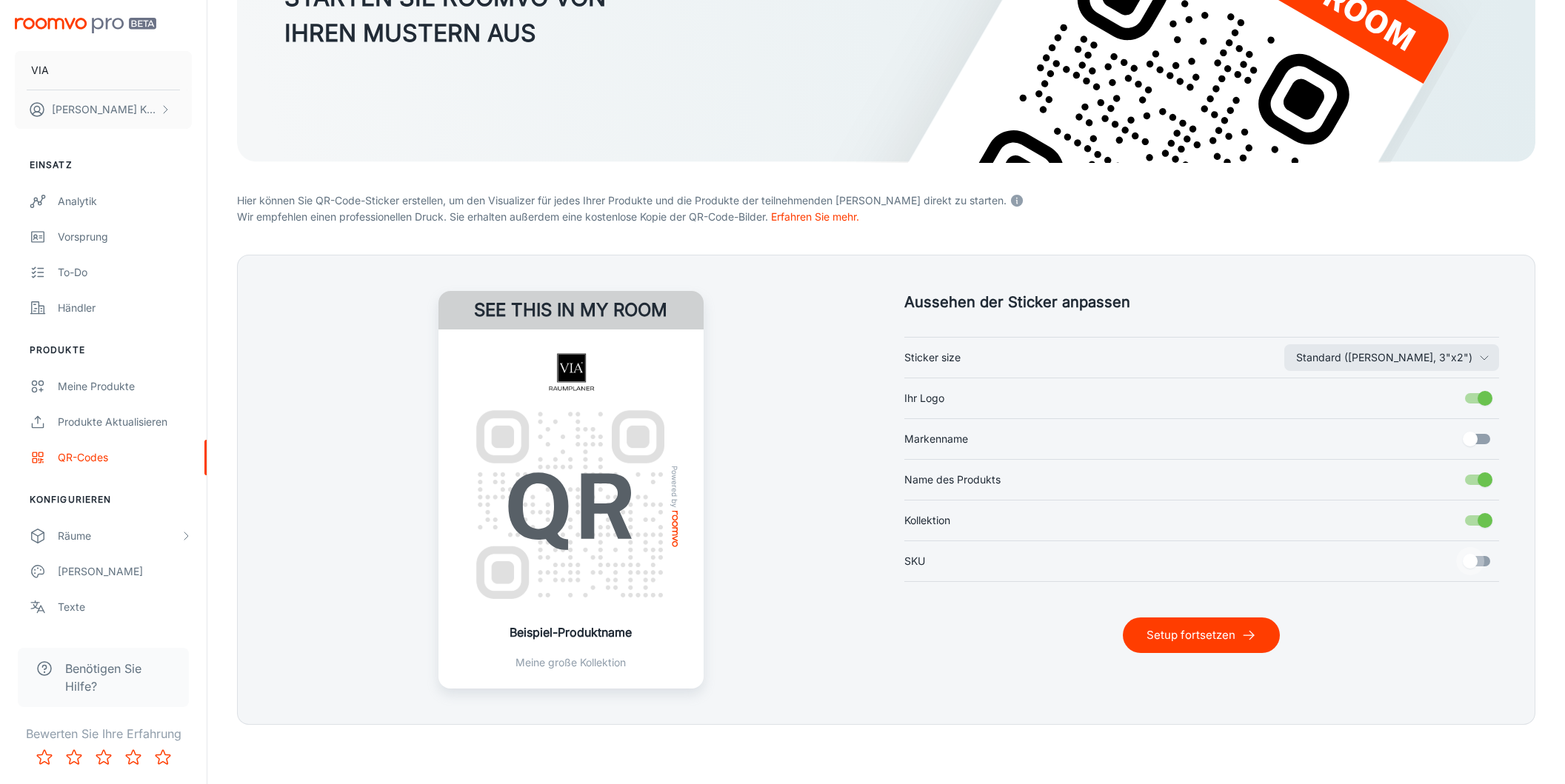
drag, startPoint x: 1485, startPoint y: 559, endPoint x: 1479, endPoint y: 565, distance: 8.5
click at [1485, 559] on input "SKU" at bounding box center [1471, 560] width 85 height 28
checkbox input "true"
click at [1491, 438] on input "Markenname" at bounding box center [1471, 439] width 85 height 28
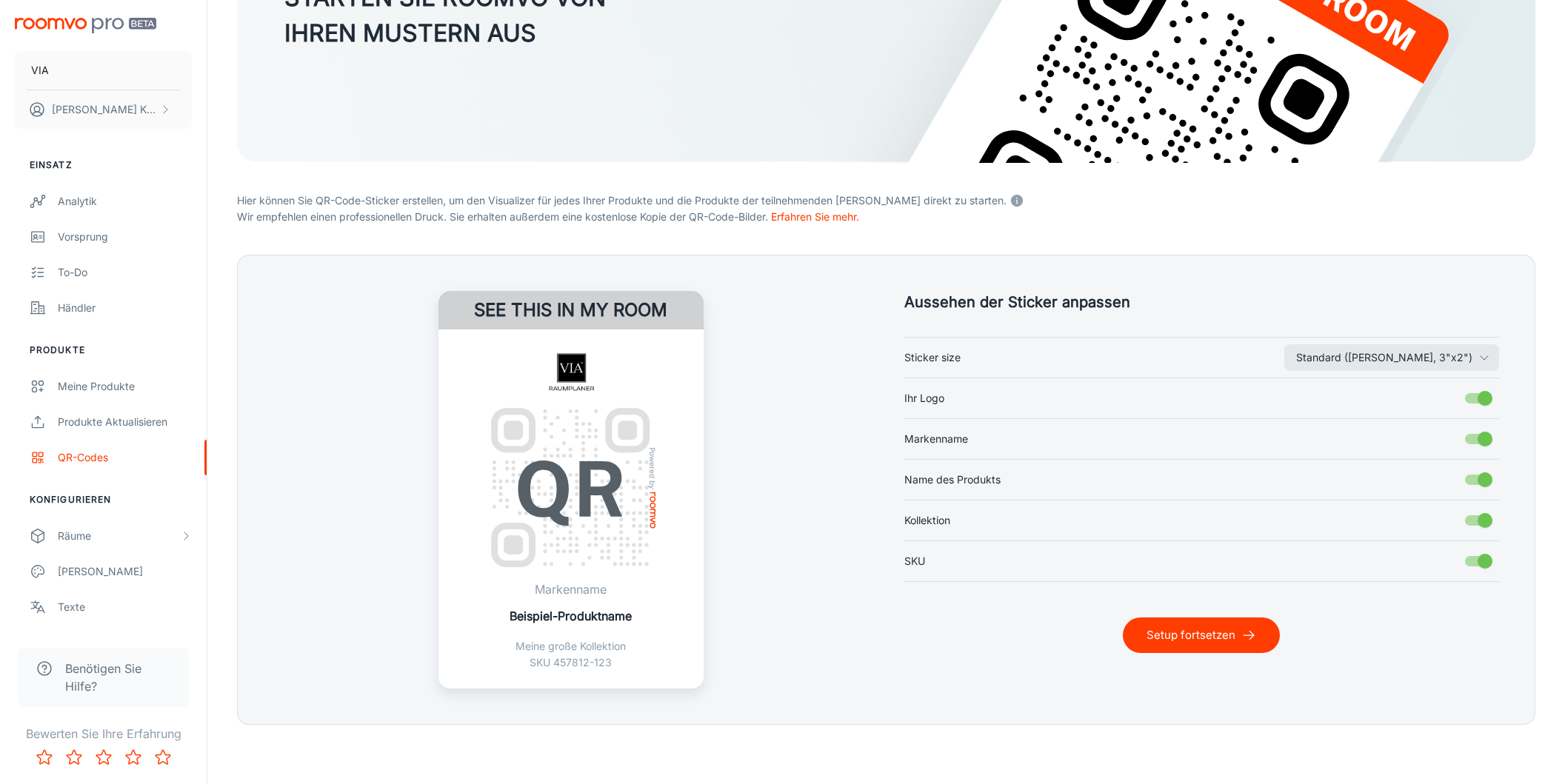
click at [1467, 438] on input "Markenname" at bounding box center [1485, 439] width 85 height 28
checkbox input "false"
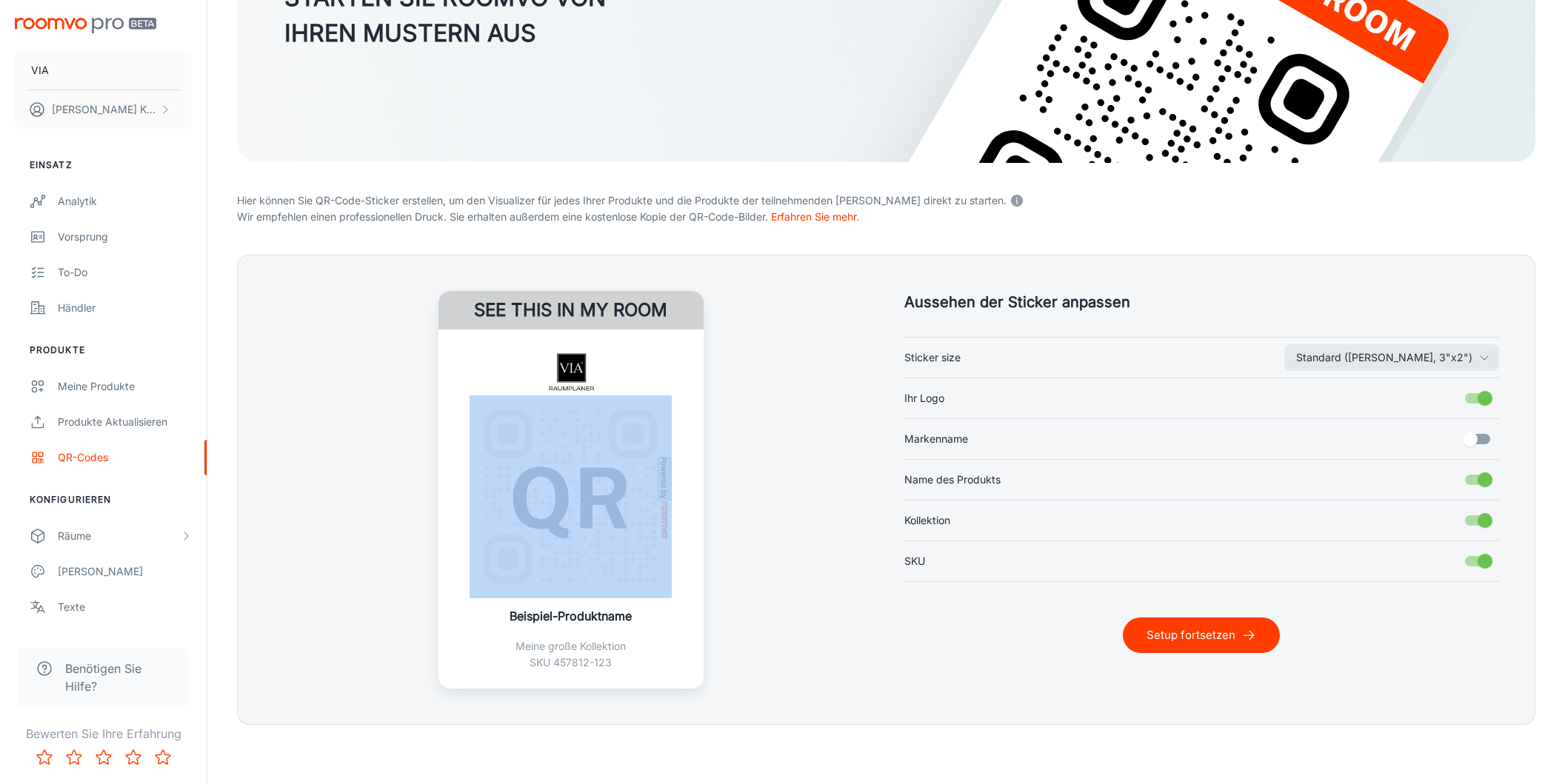
drag, startPoint x: 510, startPoint y: 616, endPoint x: 652, endPoint y: 617, distance: 142.0
click at [652, 617] on div "Powered by Beispiel-Produktname Meine große Kollektion SKU 457812-123" at bounding box center [571, 508] width 265 height 359
click at [768, 538] on div "See this in my room Powered by Beispiel-Produktname Meine große Kollektion SKU …" at bounding box center [571, 489] width 596 height 397
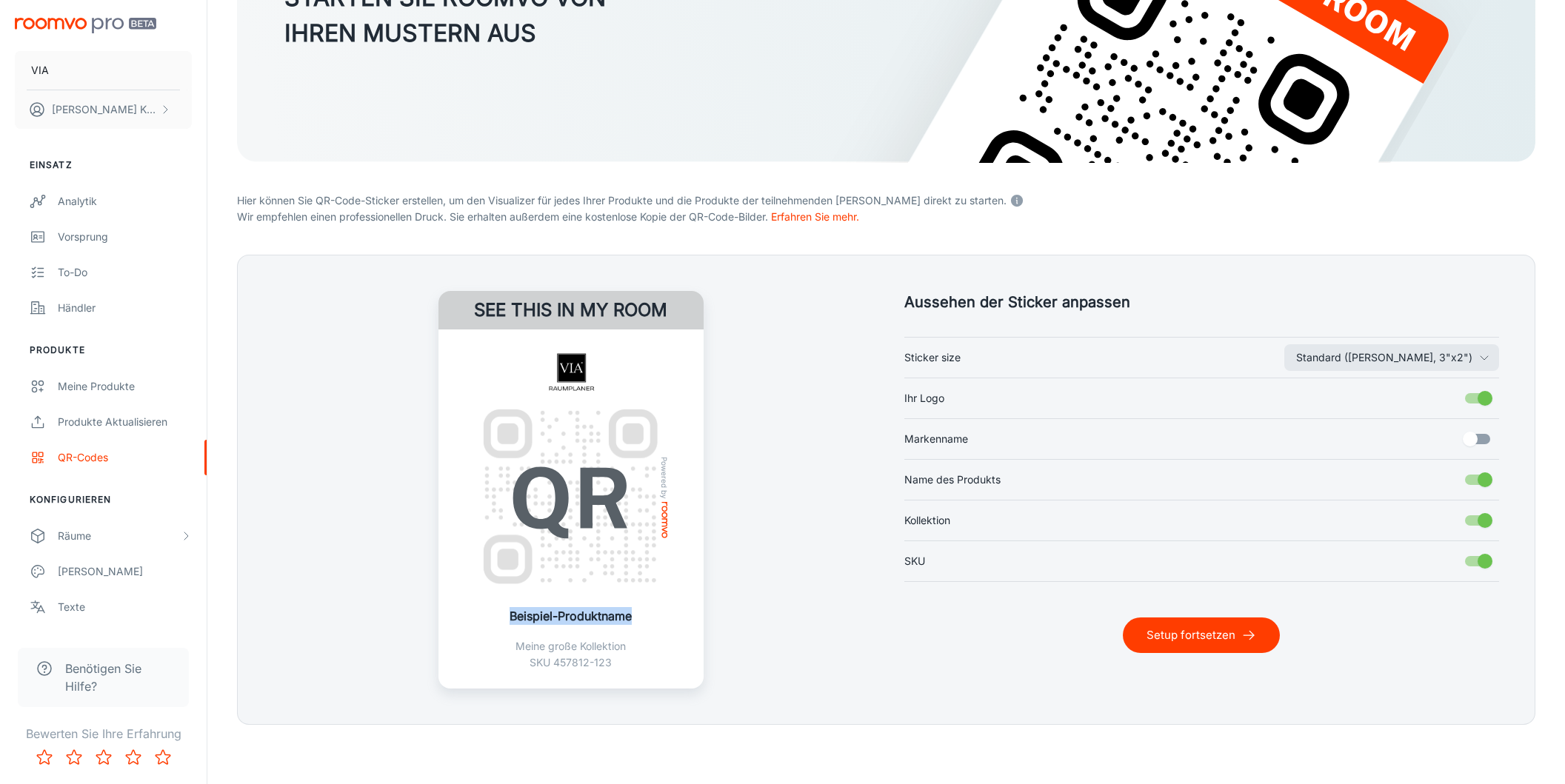
drag, startPoint x: 509, startPoint y: 617, endPoint x: 644, endPoint y: 615, distance: 135.0
click at [644, 615] on div "Powered by Beispiel-Produktname Meine große Kollektion SKU 457812-123" at bounding box center [571, 508] width 265 height 359
click at [122, 391] on div "Meine Produkte" at bounding box center [125, 386] width 134 height 16
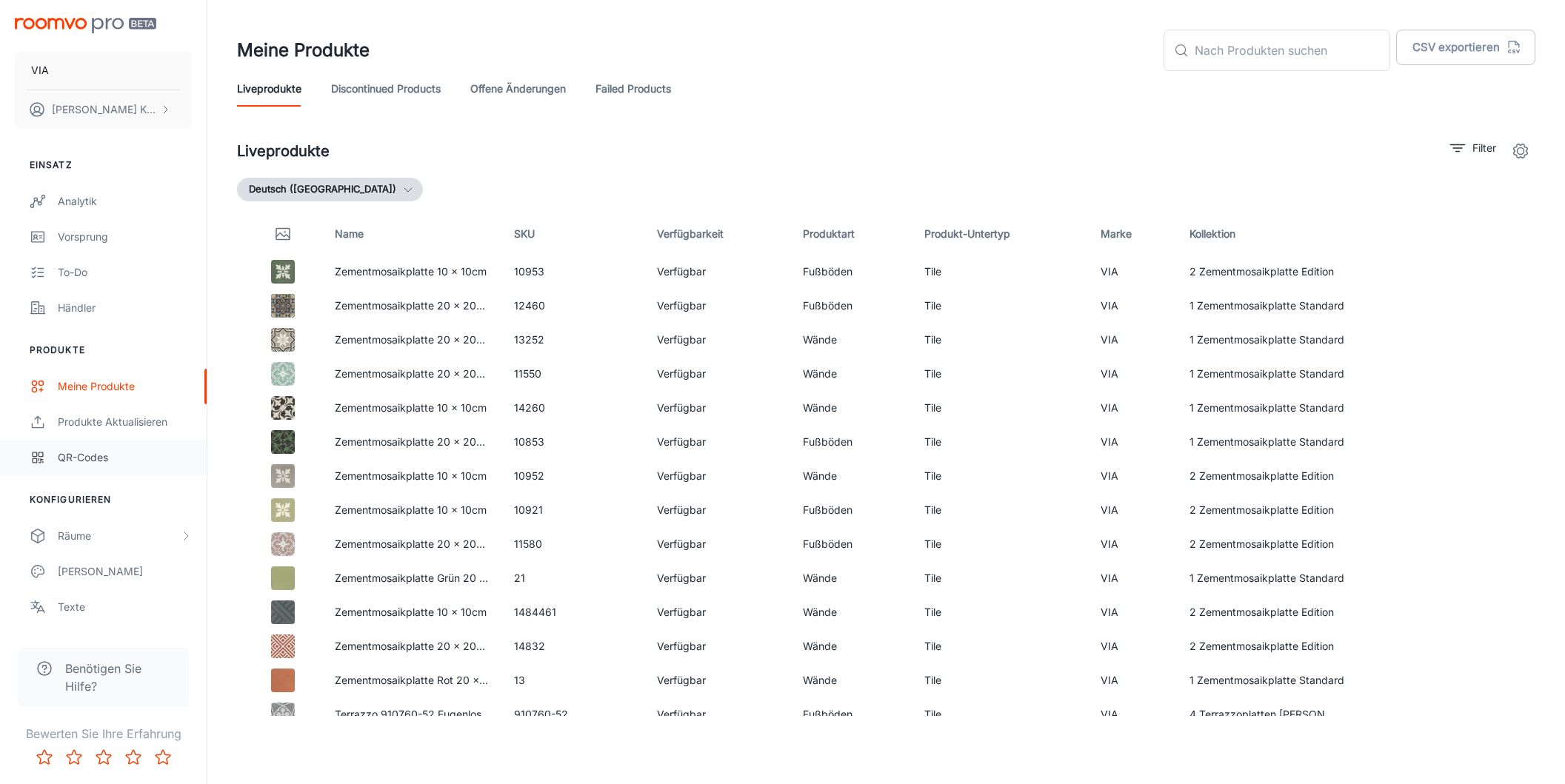
click at [82, 452] on div "QR-Codes" at bounding box center [125, 457] width 134 height 16
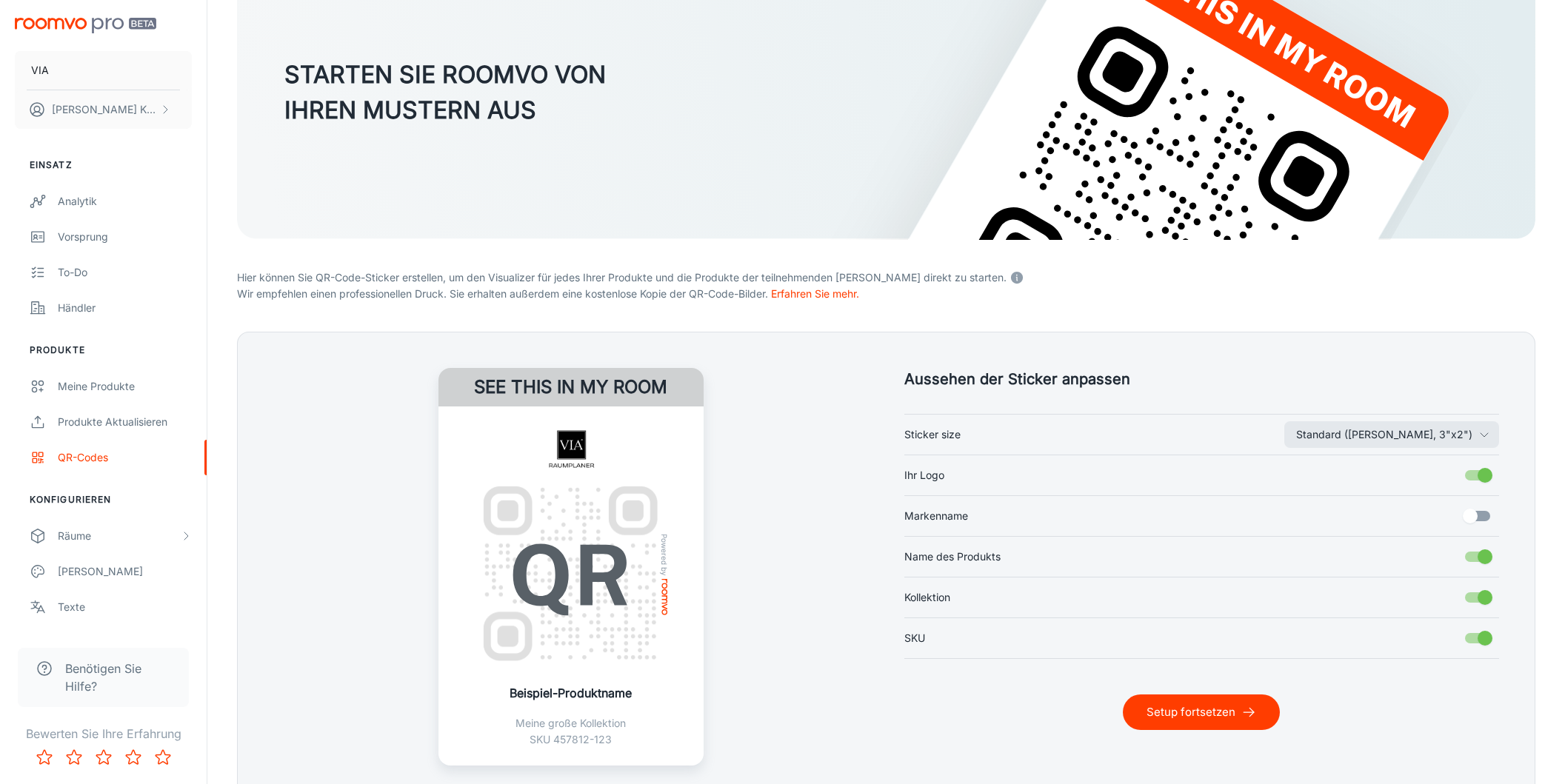
scroll to position [215, 0]
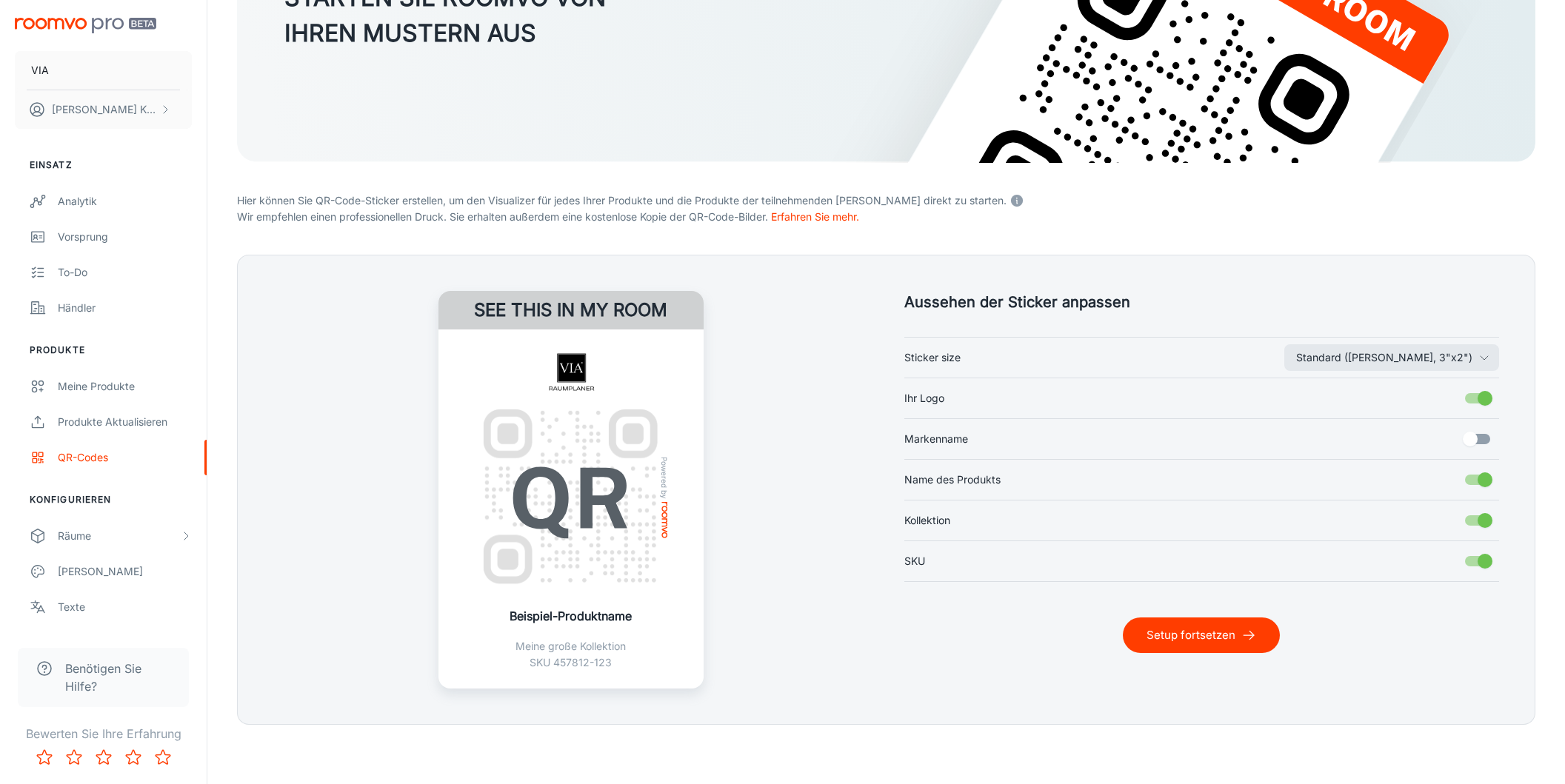
click at [1475, 521] on input "Kollektion" at bounding box center [1485, 520] width 85 height 28
checkbox input "false"
